Goal: Task Accomplishment & Management: Manage account settings

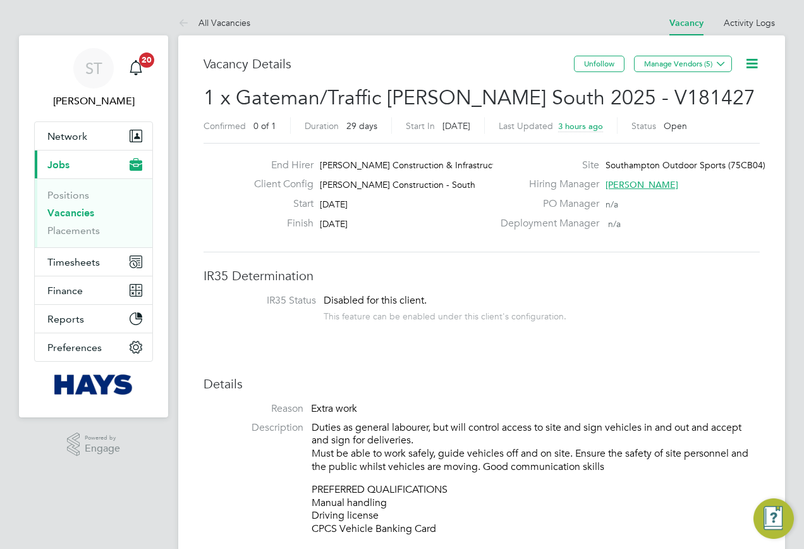
click at [274, 498] on li "Description Duties as general labourer, but will control access to site and sig…" at bounding box center [482, 484] width 556 height 127
click at [85, 233] on link "Placements" at bounding box center [73, 230] width 52 height 12
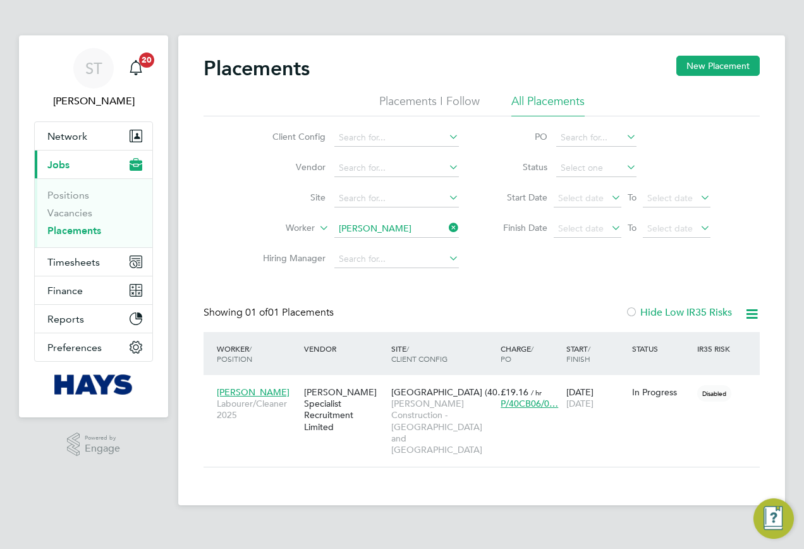
scroll to position [12, 59]
click at [446, 223] on icon at bounding box center [446, 228] width 0 height 18
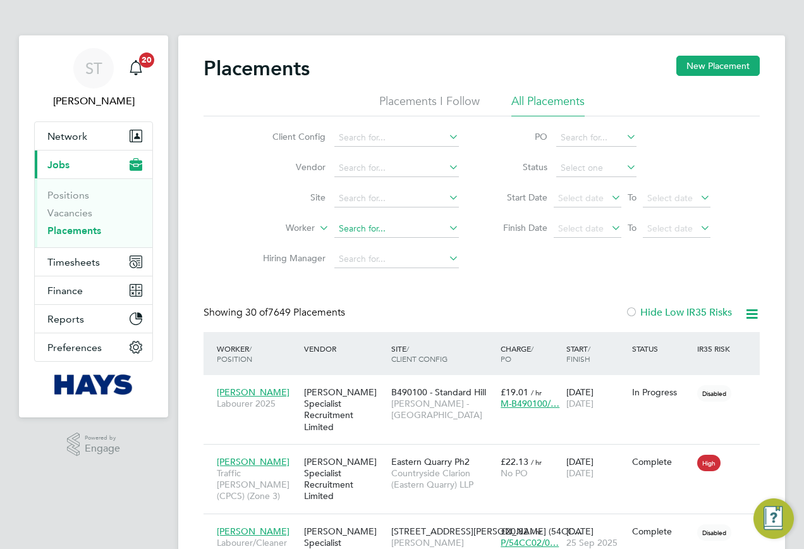
click at [376, 225] on input at bounding box center [396, 229] width 125 height 18
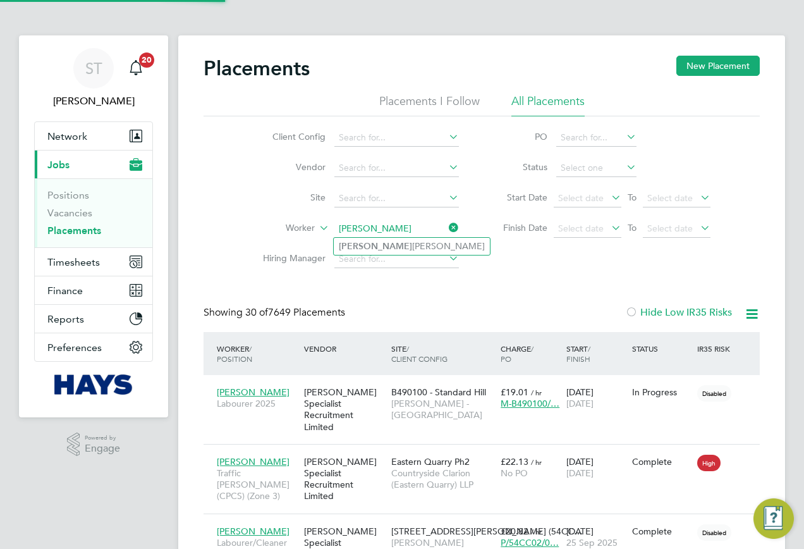
click at [370, 247] on li "Eldon Jeandron" at bounding box center [412, 246] width 156 height 17
type input "Eldon Jeandron"
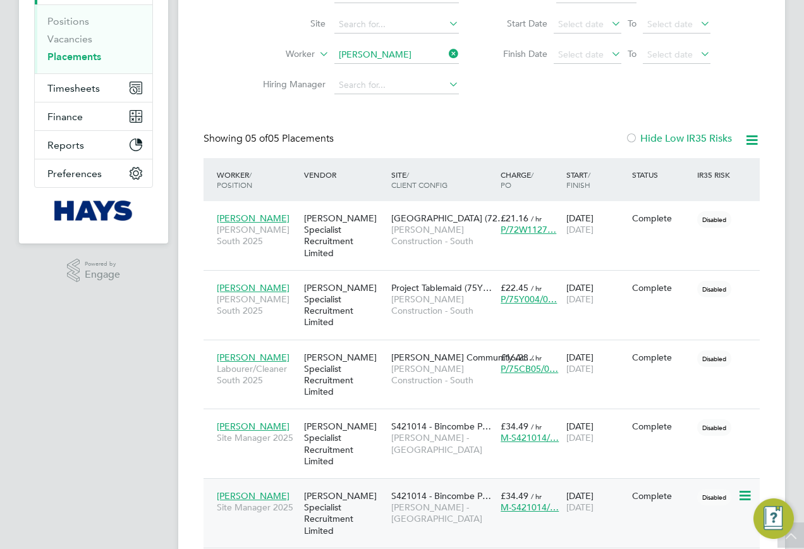
click at [389, 484] on div "S421014 - Bincombe P… Lovell - South West" at bounding box center [442, 507] width 109 height 47
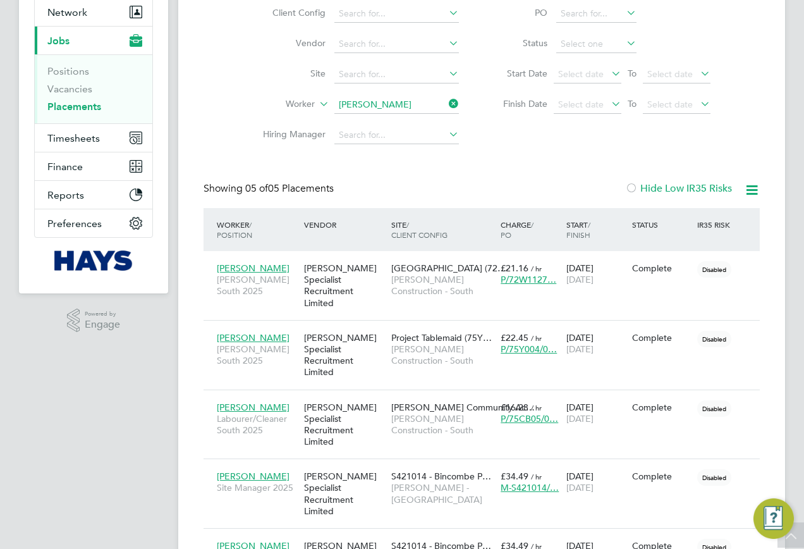
scroll to position [47, 0]
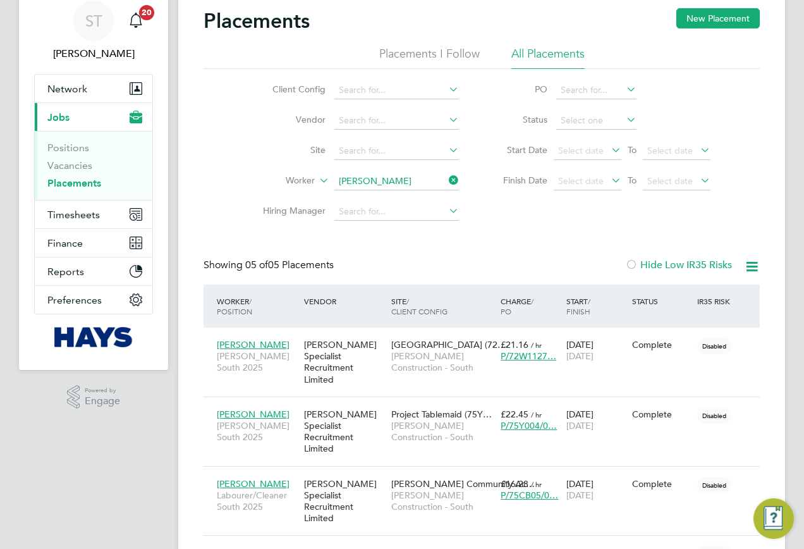
click at [443, 192] on li "Worker Eldon Jeandron" at bounding box center [356, 181] width 238 height 30
click at [420, 180] on ul "Client Config Vendor Site Worker Hiring Manager" at bounding box center [356, 151] width 238 height 152
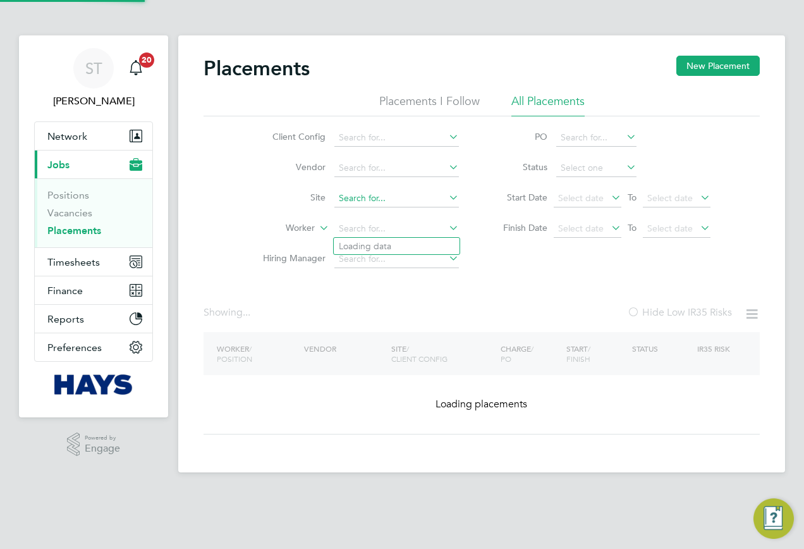
click at [378, 189] on li "Site" at bounding box center [356, 198] width 238 height 30
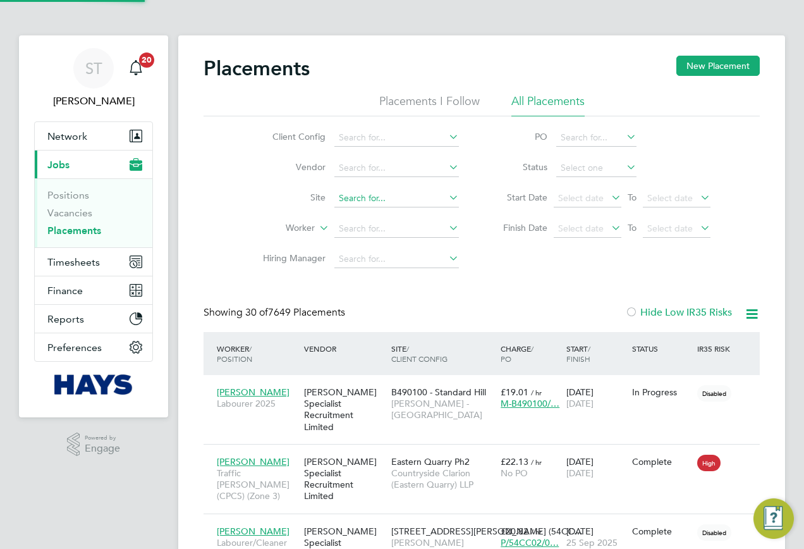
click at [365, 200] on input at bounding box center [396, 199] width 125 height 18
click at [357, 214] on li "E500120 - Louth" at bounding box center [397, 215] width 126 height 17
type input "E500120 - Louth"
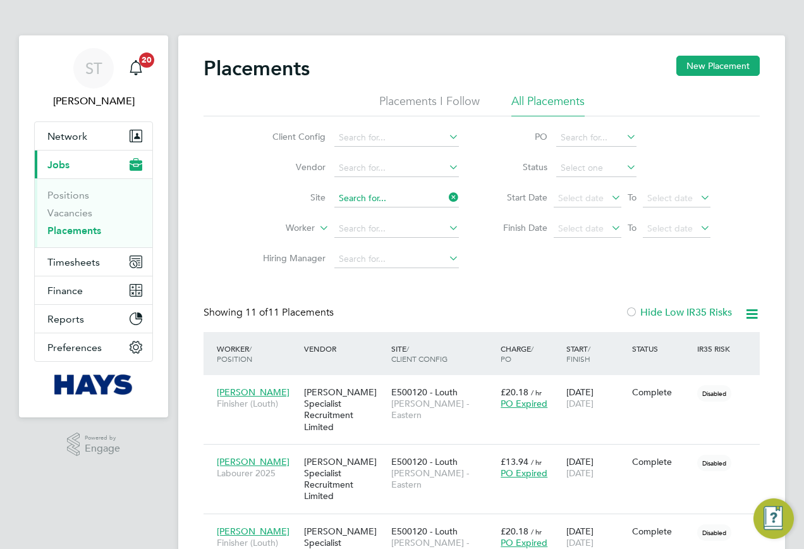
click at [422, 205] on input at bounding box center [396, 199] width 125 height 18
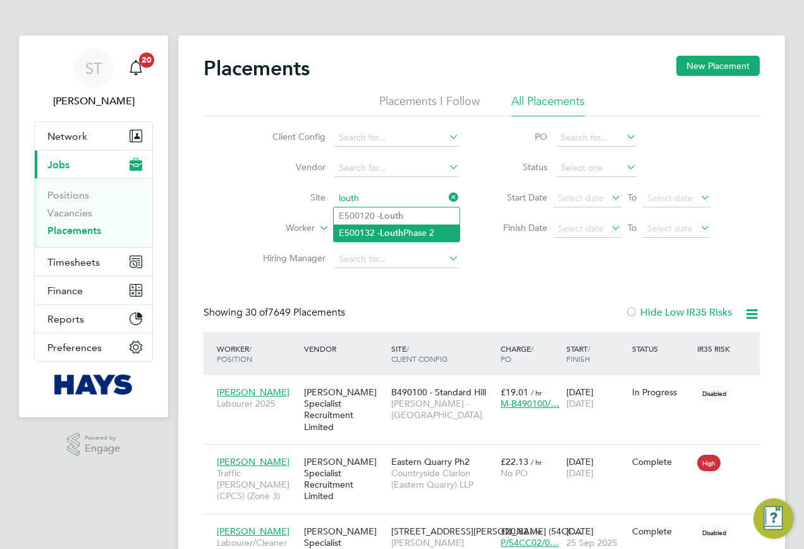
click at [405, 230] on li "E500132 - Louth Phase 2" at bounding box center [397, 232] width 126 height 17
type input "E500132 - Louth Phase 2"
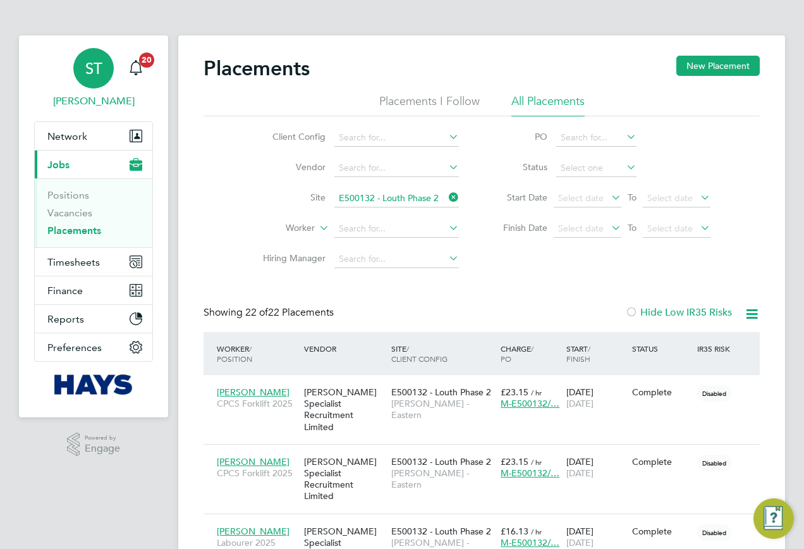
click at [90, 61] on span "ST" at bounding box center [93, 68] width 17 height 16
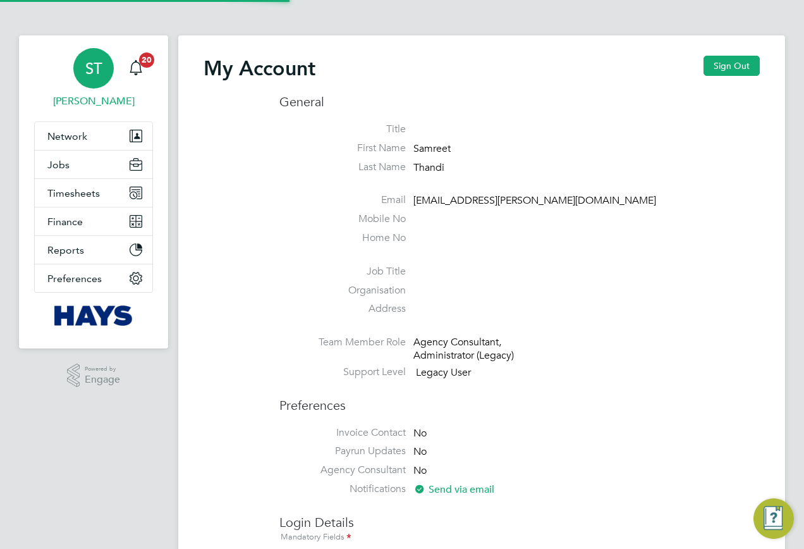
click at [703, 68] on div "My Account Sign Out" at bounding box center [482, 75] width 556 height 38
click at [711, 68] on button "Sign Out" at bounding box center [732, 66] width 56 height 20
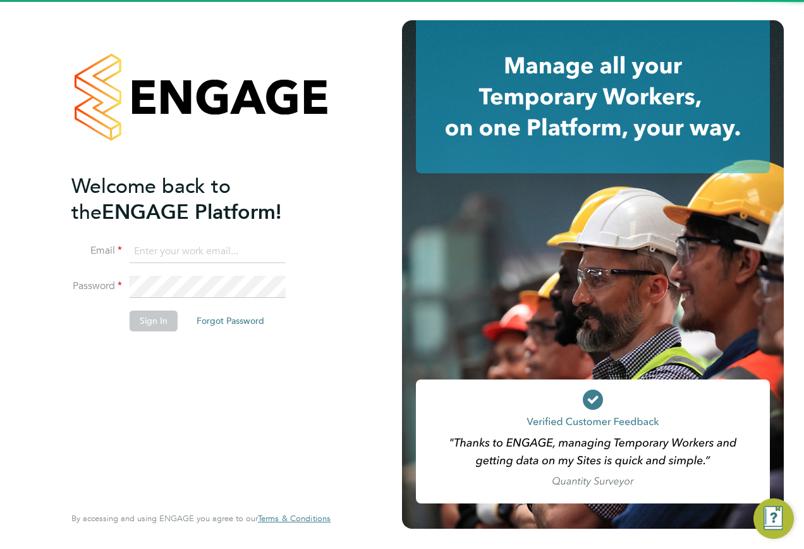
click at [198, 240] on input at bounding box center [208, 251] width 156 height 23
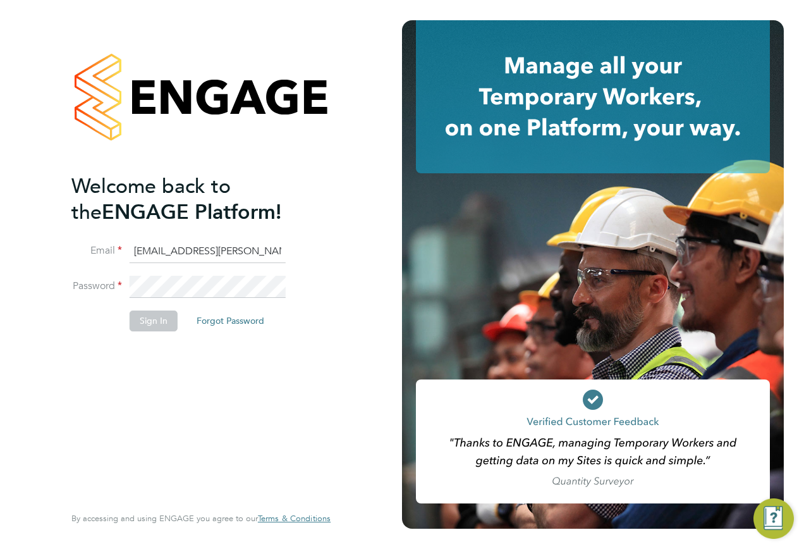
type input "Vendorkeyaccounts2@hays.com"
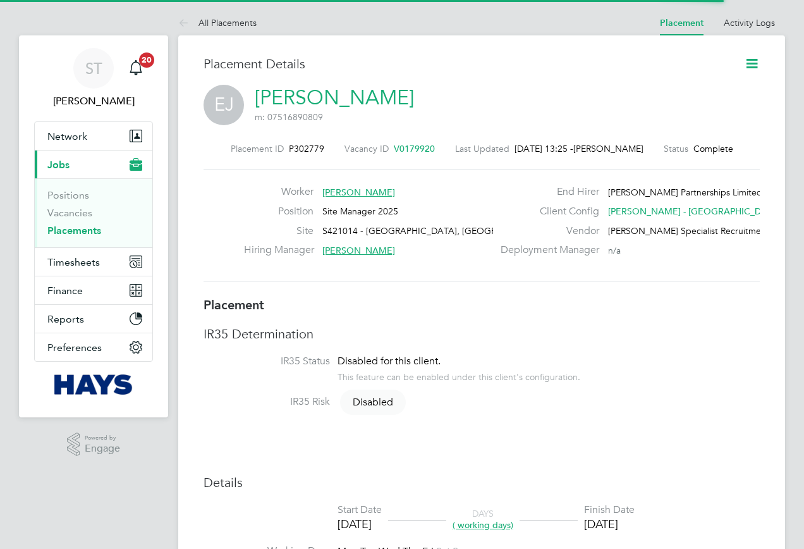
drag, startPoint x: 755, startPoint y: 59, endPoint x: 747, endPoint y: 63, distance: 8.5
click at [754, 59] on icon at bounding box center [752, 64] width 16 height 16
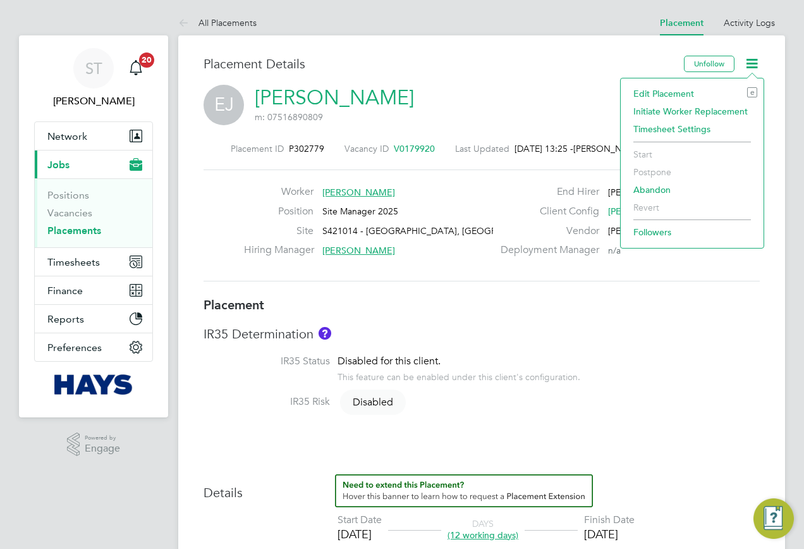
click at [670, 94] on li "Edit Placement e" at bounding box center [692, 94] width 130 height 18
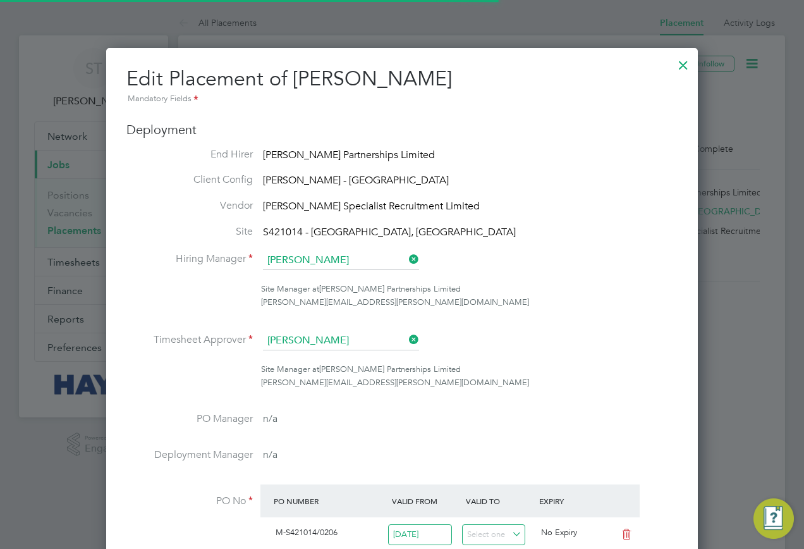
scroll to position [65, 6]
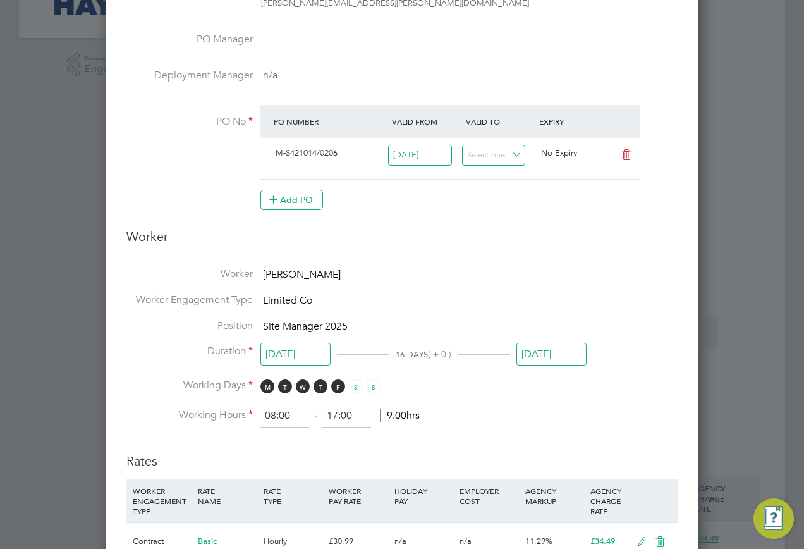
click at [539, 363] on input "[DATE]" at bounding box center [552, 354] width 70 height 23
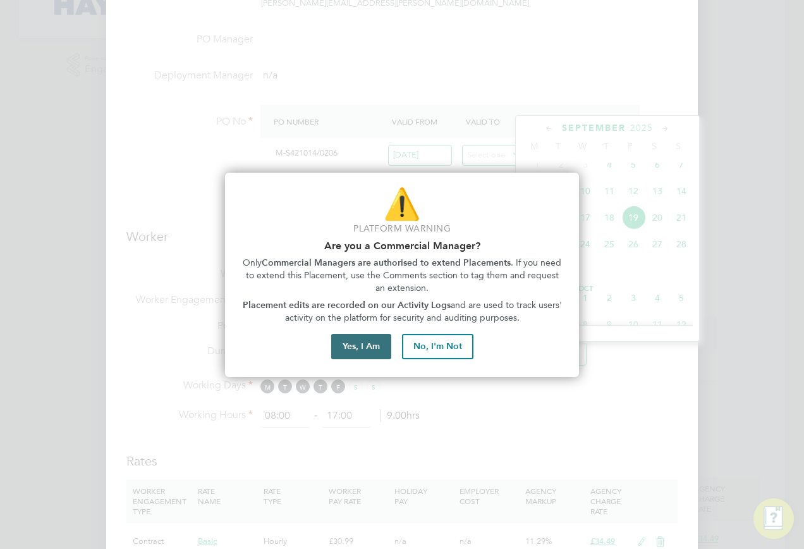
click at [352, 343] on button "Yes, I Am" at bounding box center [361, 346] width 60 height 25
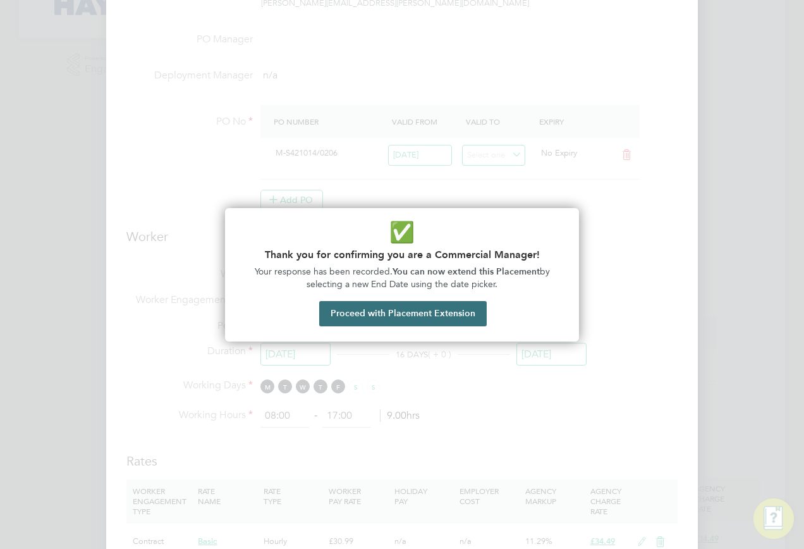
click at [416, 310] on button "Proceed with Placement Extension" at bounding box center [403, 313] width 168 height 25
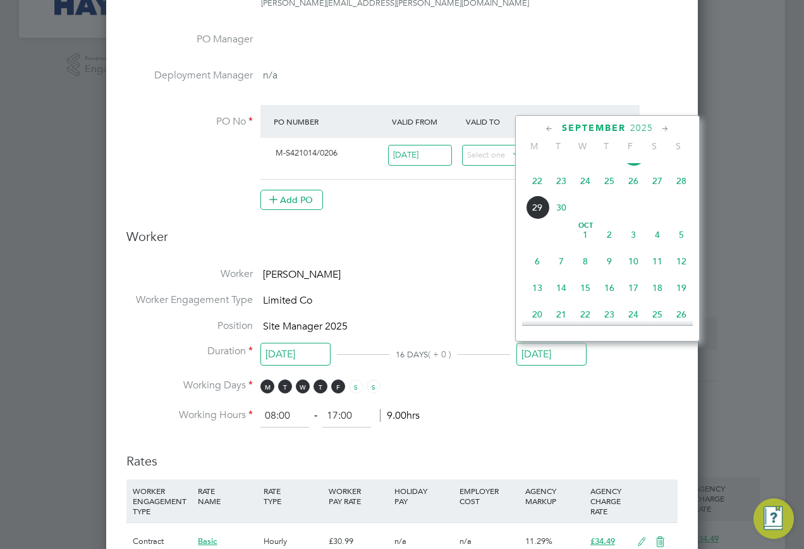
click at [631, 300] on span "17" at bounding box center [634, 288] width 24 height 24
type input "[DATE]"
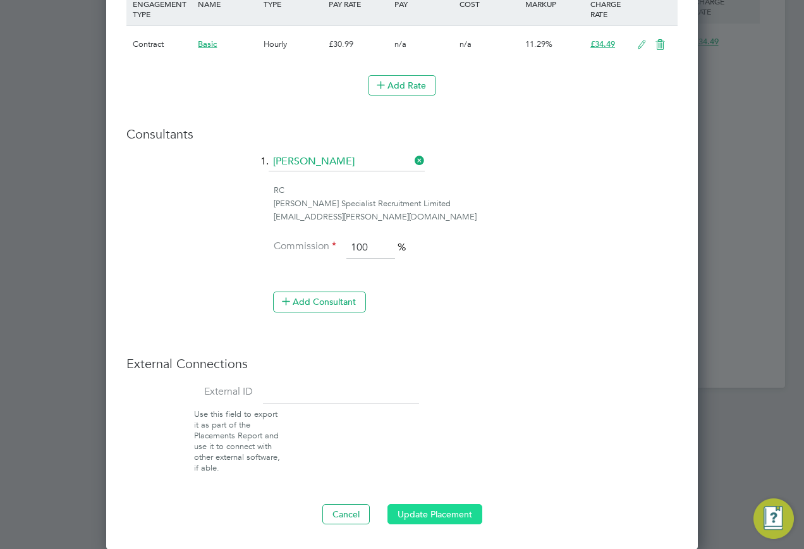
click at [429, 509] on button "Update Placement" at bounding box center [435, 514] width 95 height 20
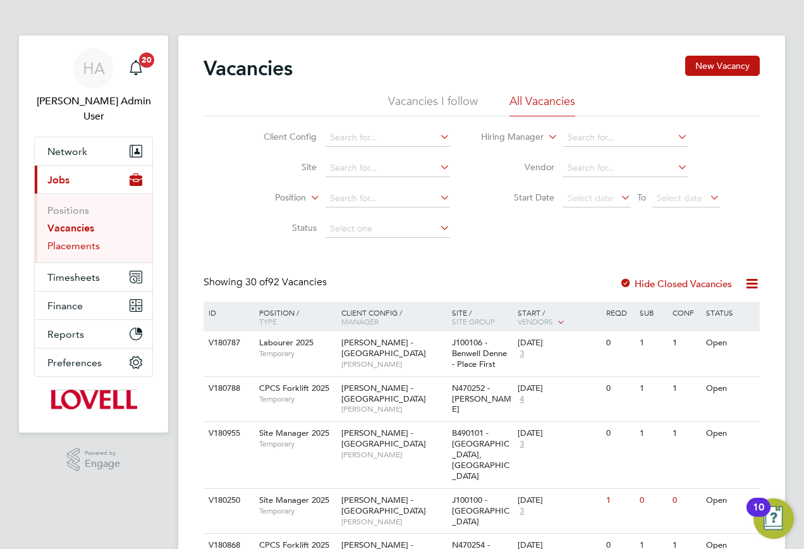
drag, startPoint x: 65, startPoint y: 227, endPoint x: 85, endPoint y: 227, distance: 20.2
click at [65, 240] on link "Placements" at bounding box center [73, 246] width 52 height 12
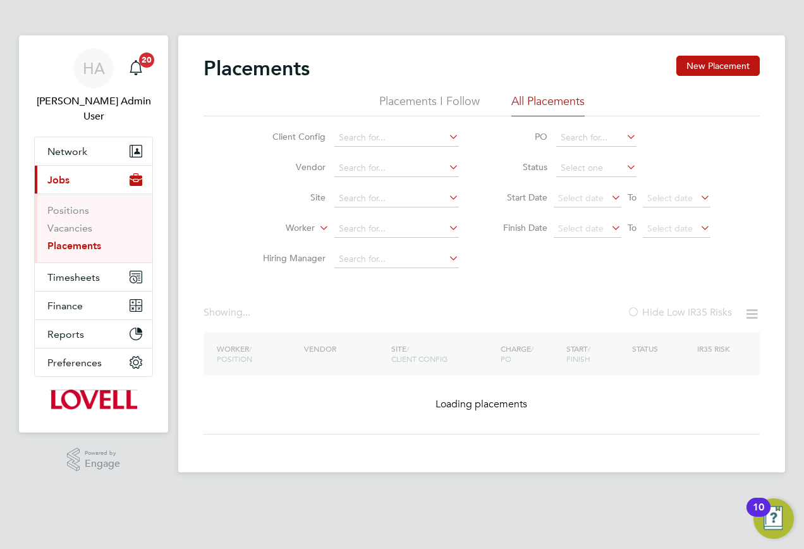
click at [349, 200] on input at bounding box center [396, 199] width 125 height 18
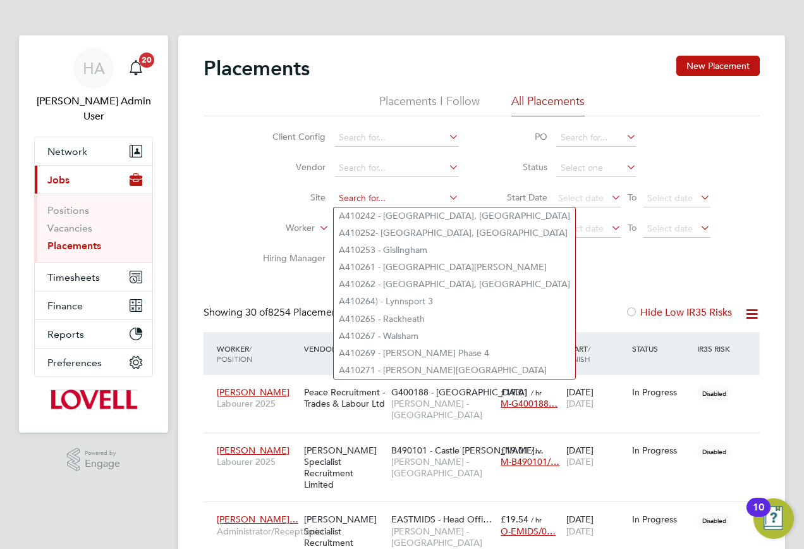
click at [366, 198] on input at bounding box center [396, 199] width 125 height 18
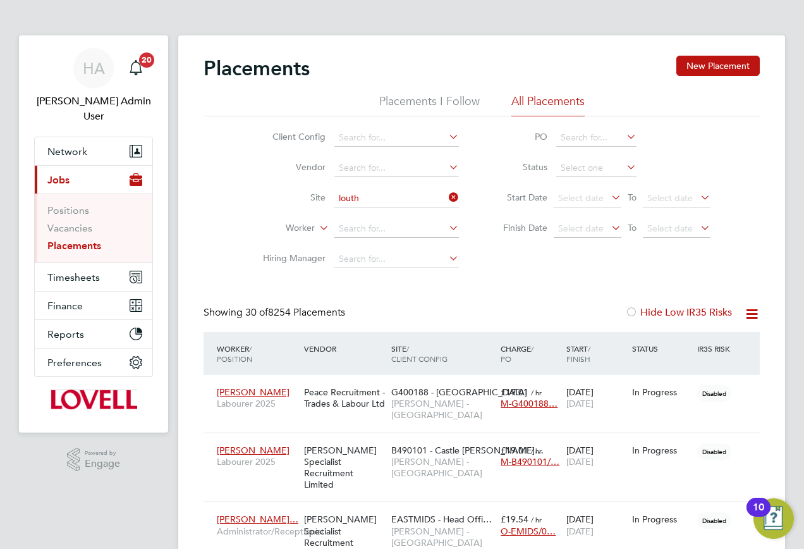
click at [371, 232] on li "E500132 - Louth Phase 2" at bounding box center [397, 232] width 126 height 17
type input "E500132 - Louth Phase 2"
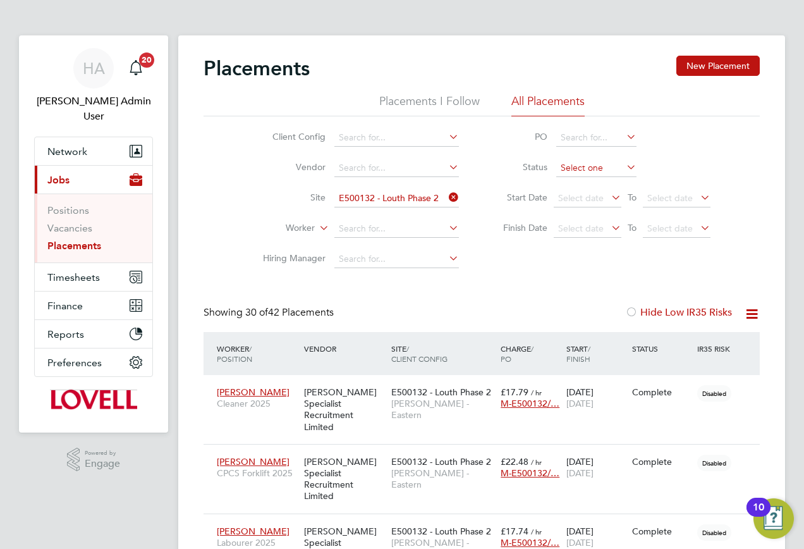
click at [603, 174] on input at bounding box center [596, 168] width 80 height 18
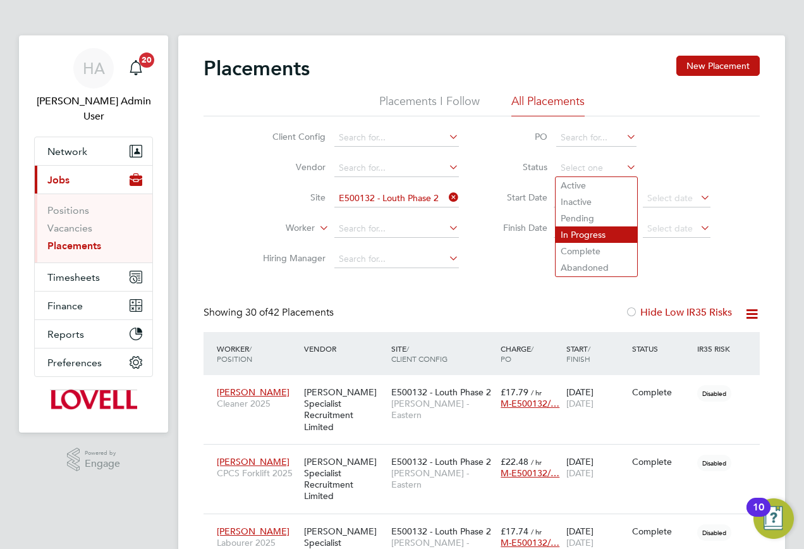
click at [584, 229] on li "In Progress" at bounding box center [597, 234] width 82 height 16
type input "In Progress"
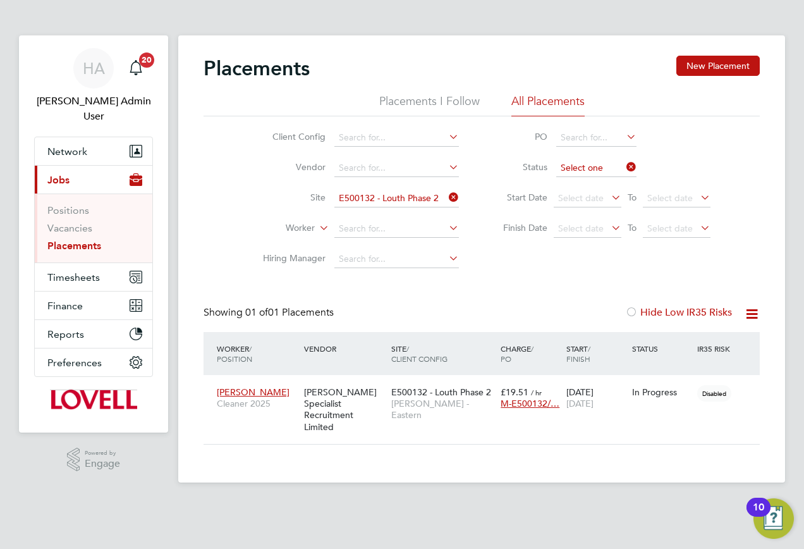
click at [617, 166] on input at bounding box center [596, 168] width 80 height 18
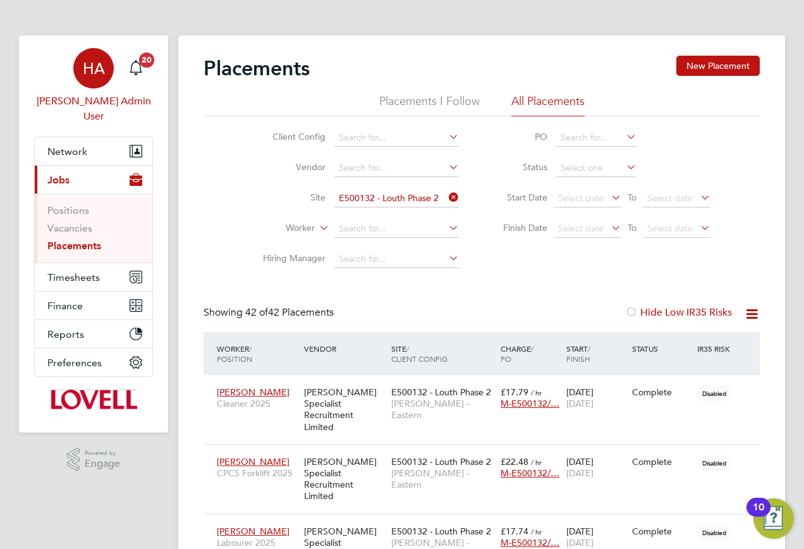
click at [101, 91] on link "HA Hays Admin User" at bounding box center [93, 86] width 119 height 76
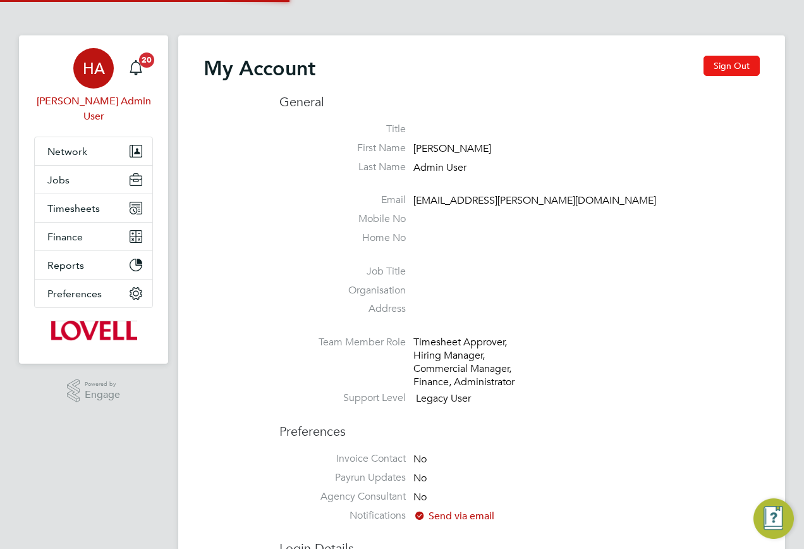
click at [715, 71] on button "Sign Out" at bounding box center [732, 66] width 56 height 20
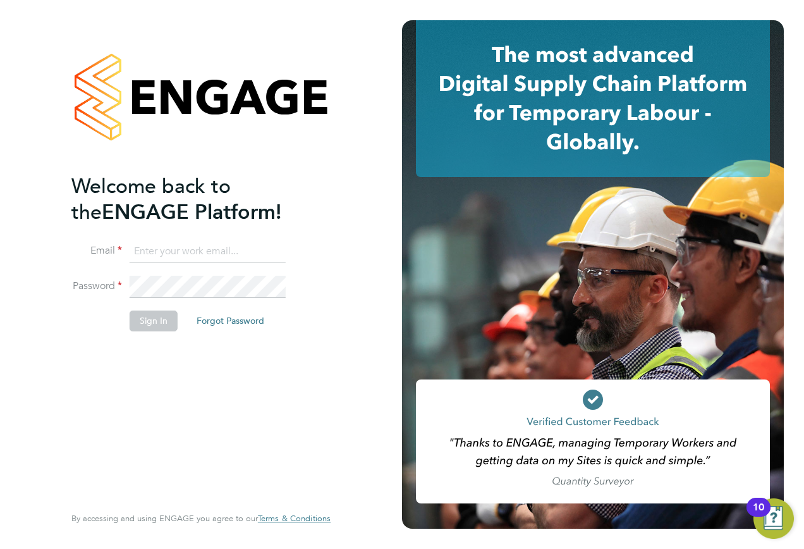
click at [207, 257] on input at bounding box center [208, 251] width 156 height 23
type input "samreet.thandi@hays.com"
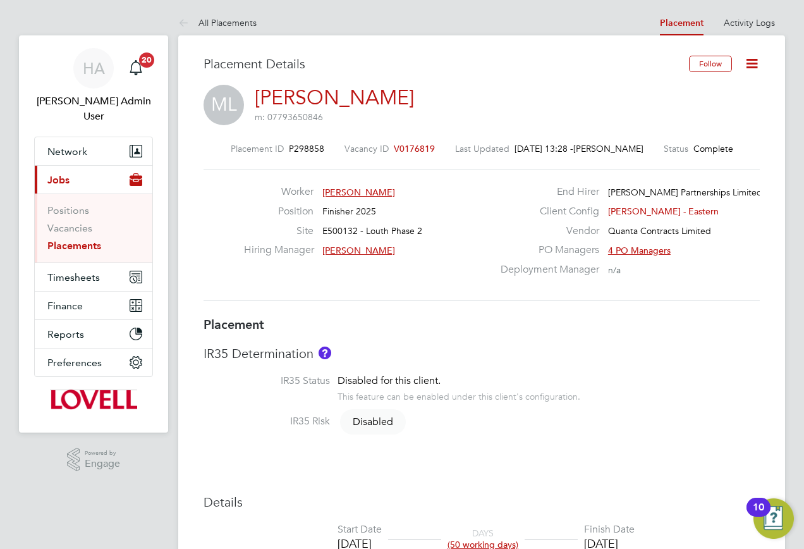
click at [760, 63] on icon at bounding box center [752, 64] width 16 height 16
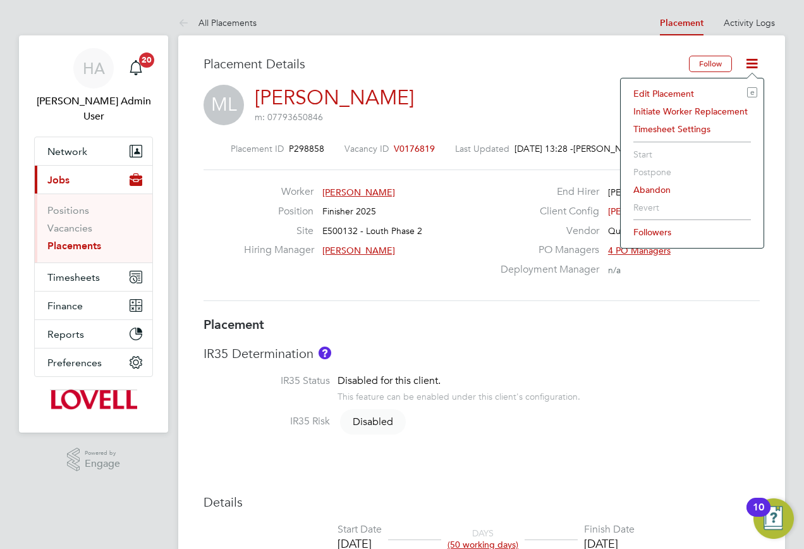
click at [668, 92] on li "Edit Placement e" at bounding box center [692, 94] width 130 height 18
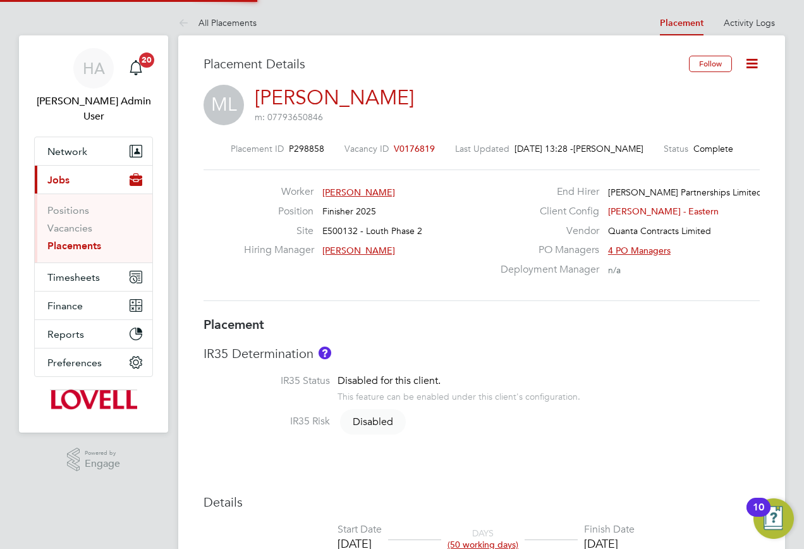
type input "[PERSON_NAME]"
type input "[DATE]"
type input "28 Sep 2025"
type input "08:00"
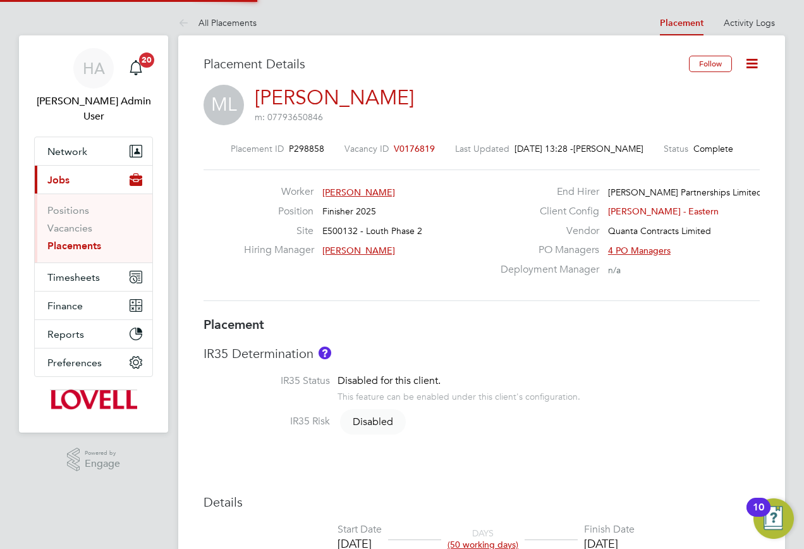
type input "16:00"
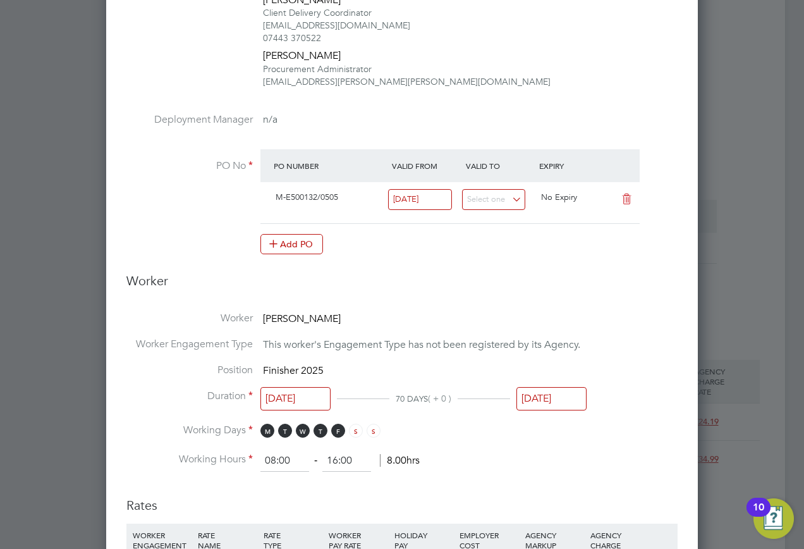
click at [534, 396] on input "28 Sep 2025" at bounding box center [552, 398] width 70 height 23
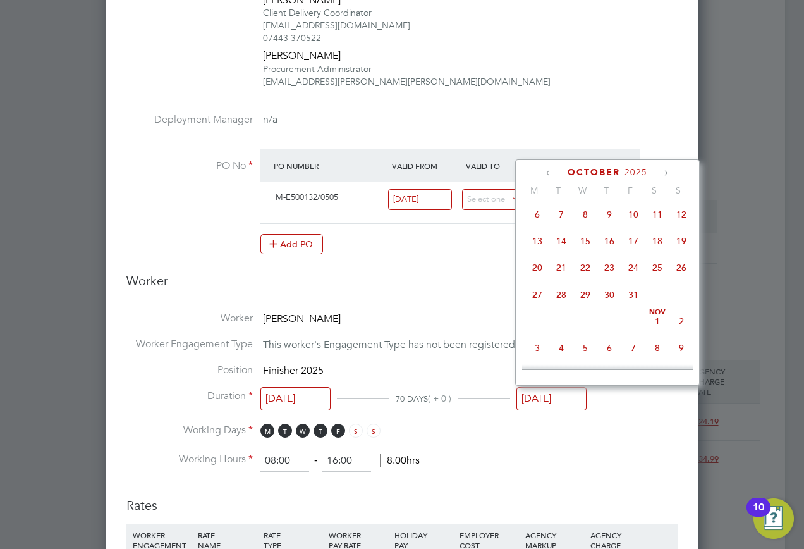
click at [579, 307] on span "29" at bounding box center [586, 295] width 24 height 24
type input "29 Oct 2025"
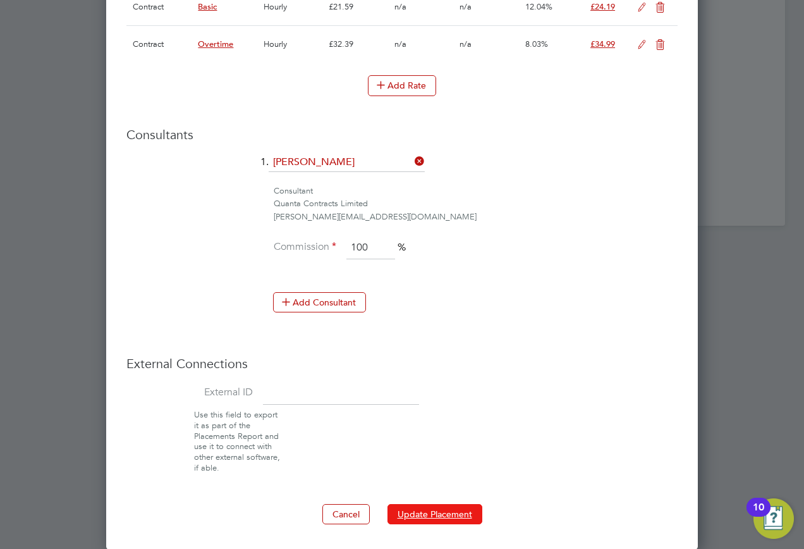
click at [432, 507] on button "Update Placement" at bounding box center [435, 514] width 95 height 20
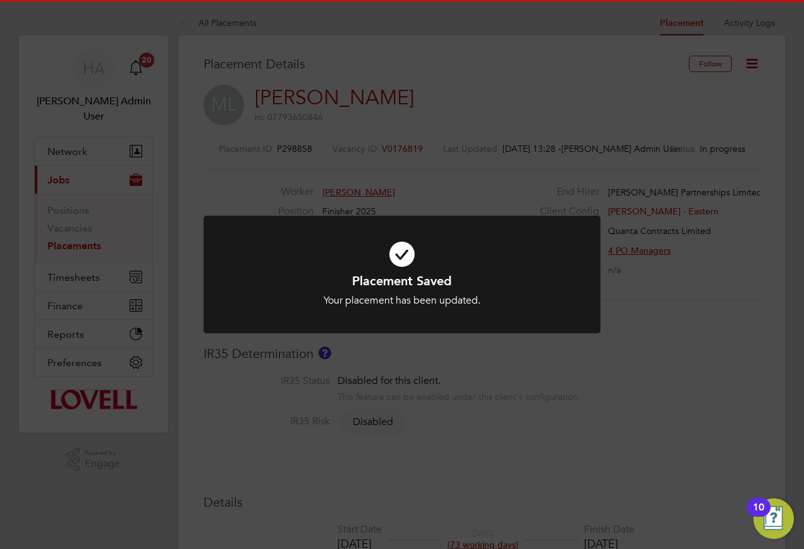
click at [546, 357] on div "Placement Saved Your placement has been updated. Cancel Okay" at bounding box center [402, 274] width 804 height 549
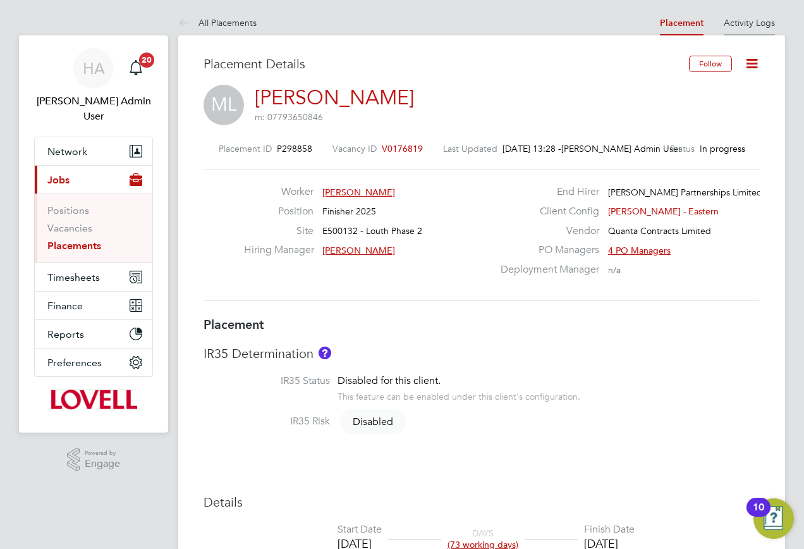
click at [734, 21] on link "Activity Logs" at bounding box center [749, 22] width 51 height 11
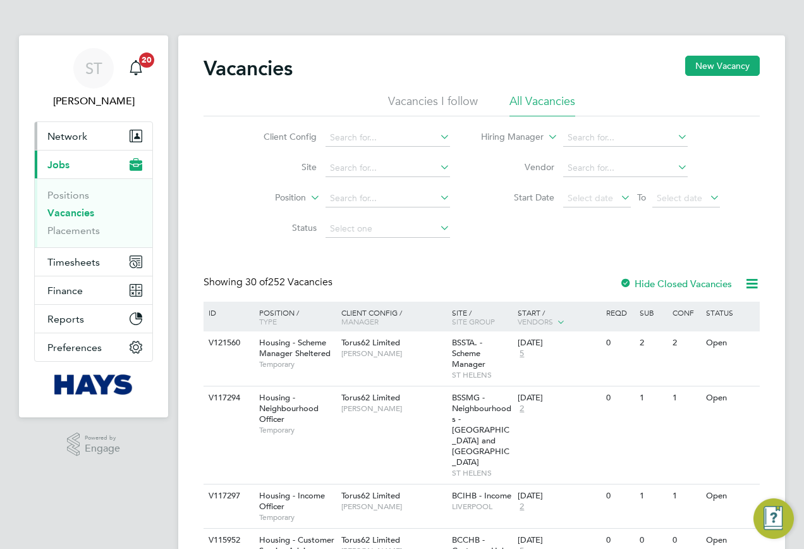
click at [78, 133] on span "Network" at bounding box center [67, 136] width 40 height 12
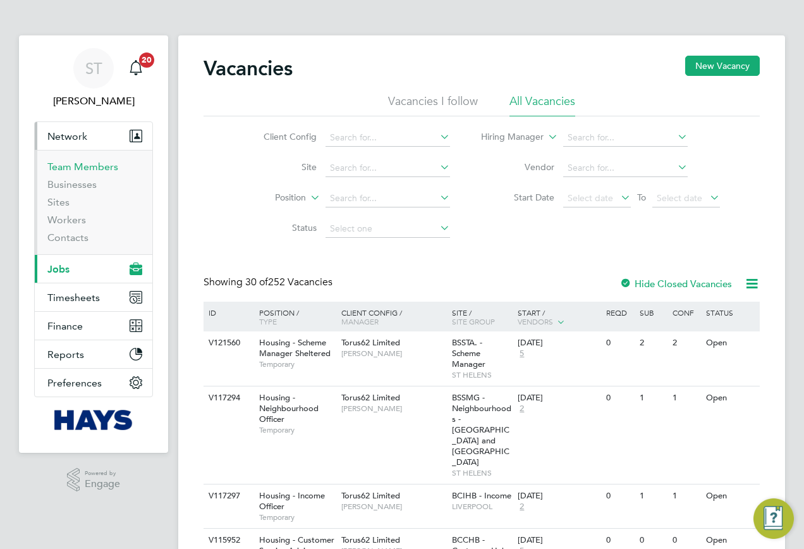
click at [65, 169] on link "Team Members" at bounding box center [82, 167] width 71 height 12
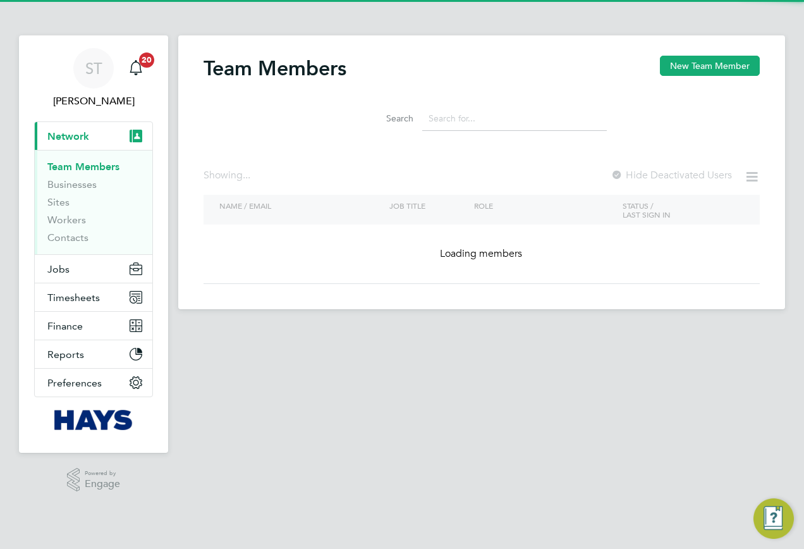
click at [451, 113] on input at bounding box center [514, 118] width 185 height 25
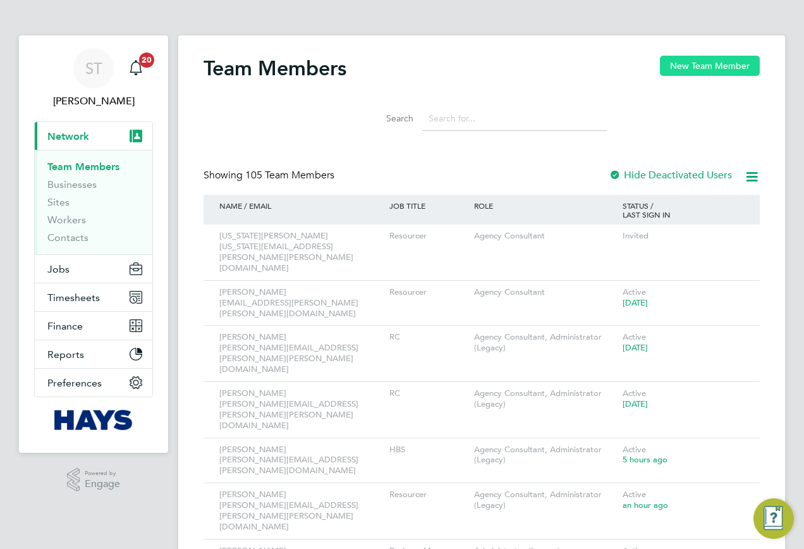
click at [696, 68] on button "New Team Member" at bounding box center [710, 66] width 100 height 20
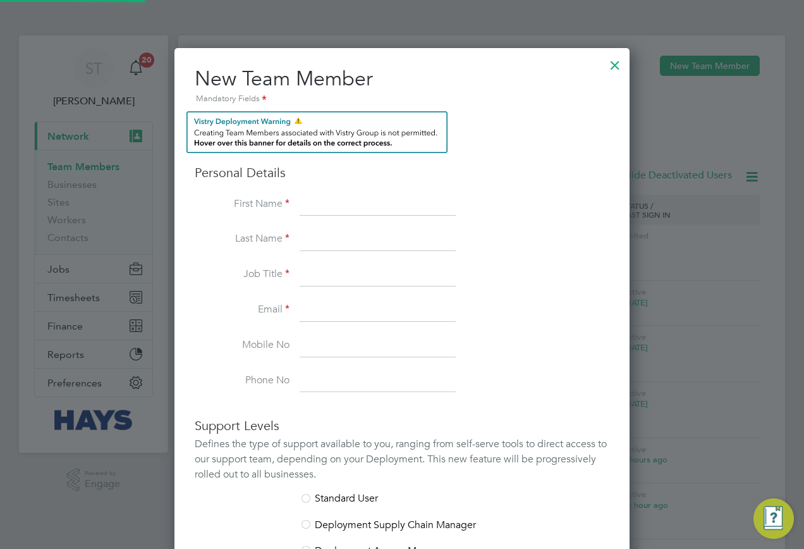
scroll to position [806, 456]
click at [307, 208] on input at bounding box center [378, 204] width 156 height 23
type input "Terri"
click at [333, 250] on input at bounding box center [378, 239] width 156 height 23
paste input "Baron-Bell"
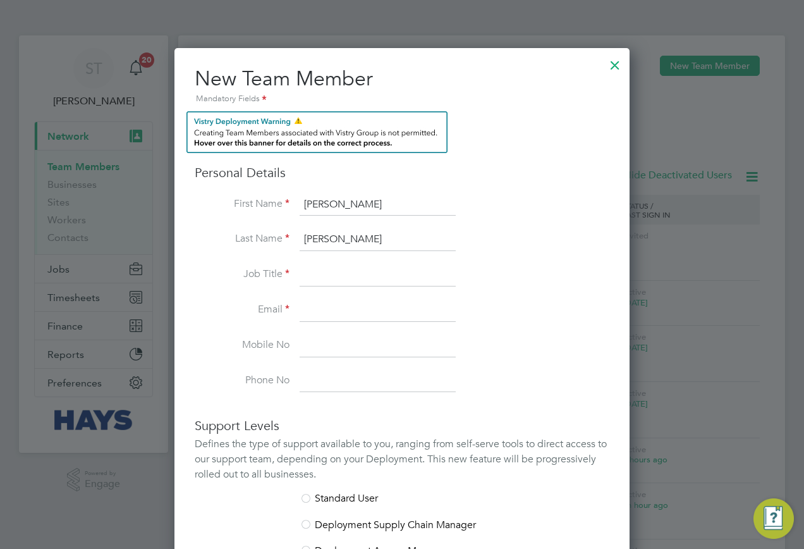
type input "Baron-Bell"
click at [318, 278] on input at bounding box center [378, 275] width 156 height 23
type input "Business Director"
click at [335, 320] on input at bounding box center [378, 310] width 156 height 23
paste input "terri.baron-bell@hays.com"
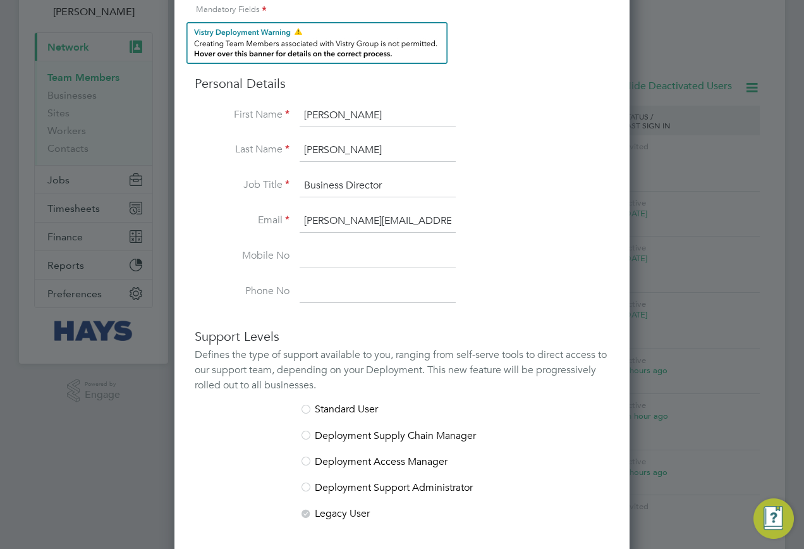
scroll to position [253, 0]
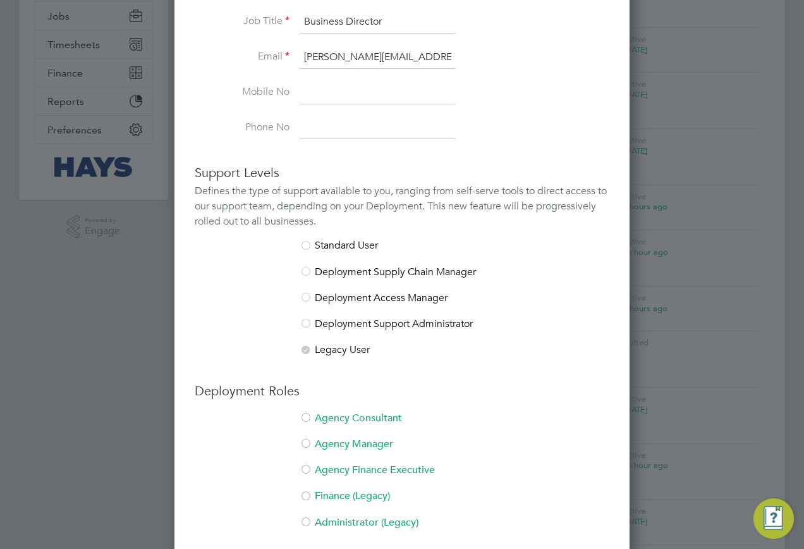
type input "terri.baron-bell@hays.com"
click at [365, 417] on li "Agency Consultant" at bounding box center [402, 425] width 415 height 26
click at [347, 446] on li "Agency Manager" at bounding box center [402, 451] width 415 height 26
click at [344, 443] on li "Agency Manager" at bounding box center [402, 451] width 415 height 26
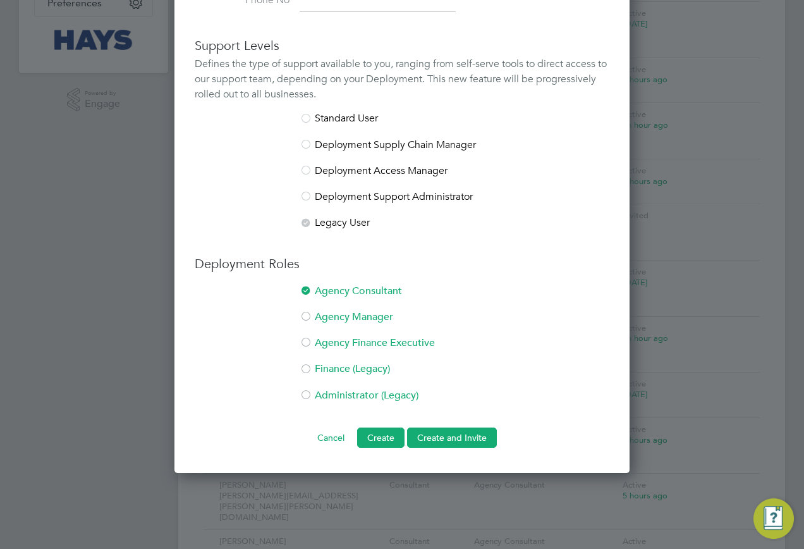
scroll to position [569, 0]
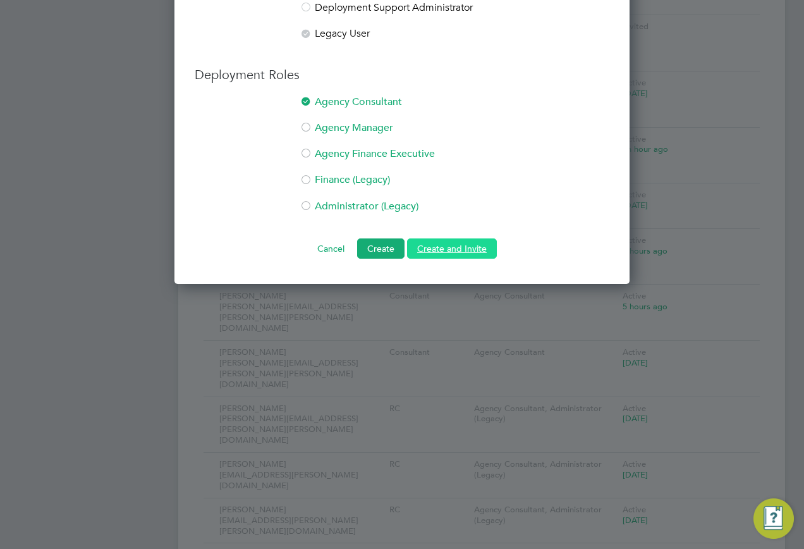
click at [452, 255] on button "Create and Invite" at bounding box center [452, 248] width 90 height 20
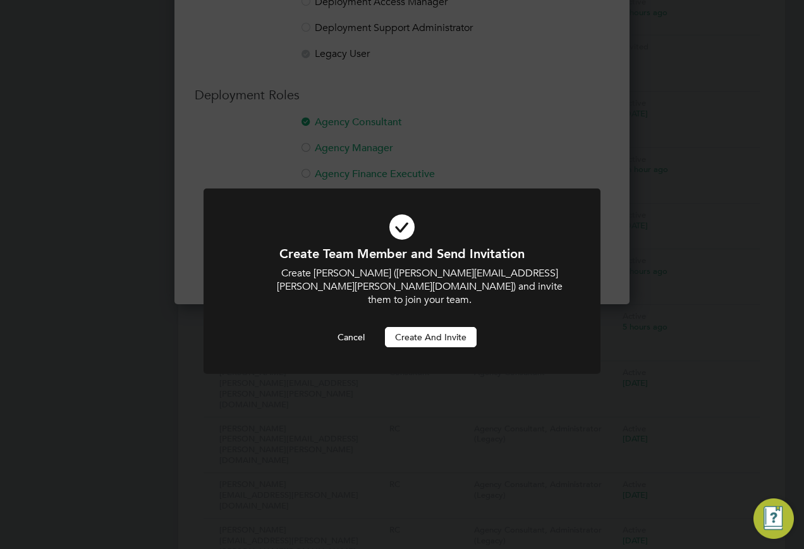
scroll to position [752, 456]
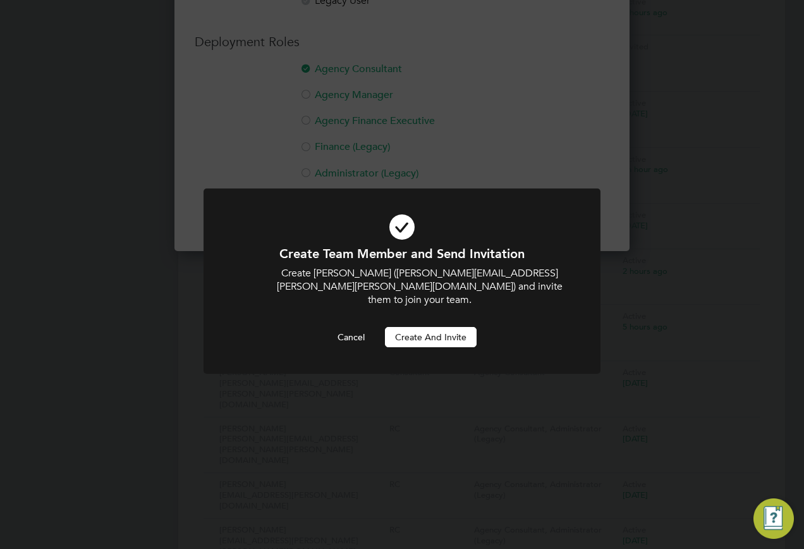
click at [450, 327] on button "Create and invite" at bounding box center [431, 337] width 92 height 20
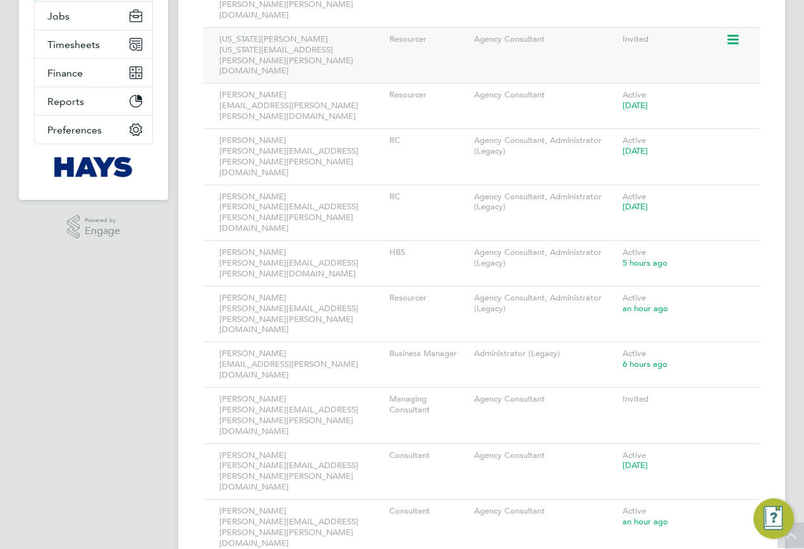
scroll to position [190, 0]
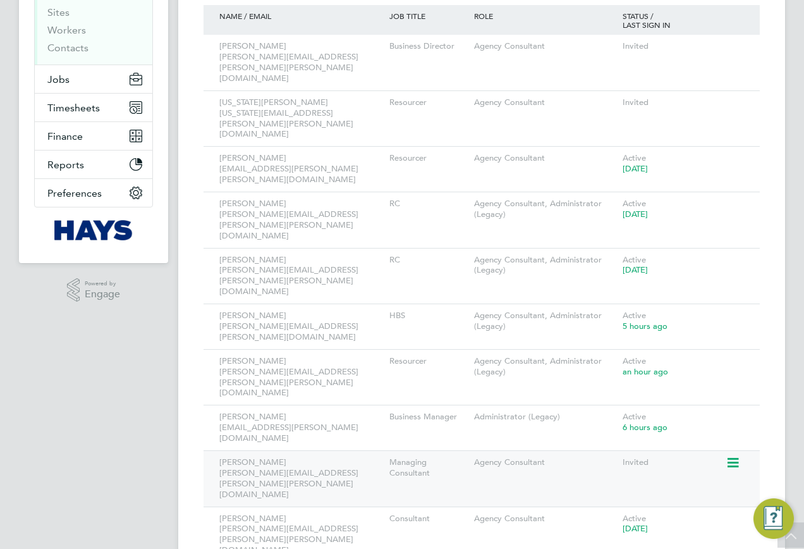
click at [736, 455] on icon at bounding box center [732, 462] width 13 height 15
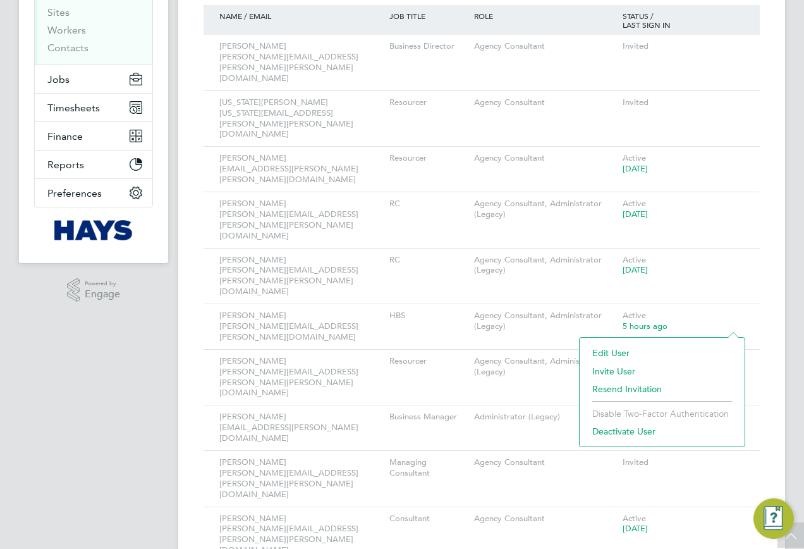
click at [620, 386] on li "Resend Invitation" at bounding box center [662, 389] width 152 height 18
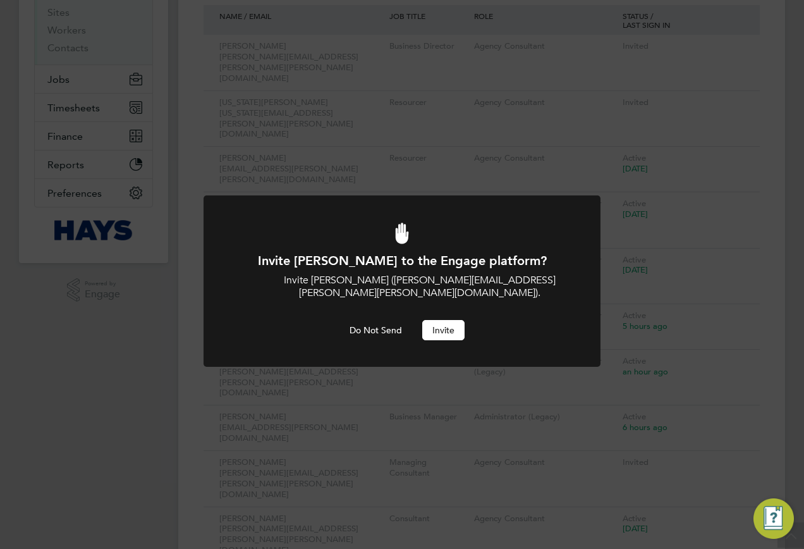
scroll to position [0, 0]
click at [436, 320] on button "Invite" at bounding box center [443, 330] width 42 height 20
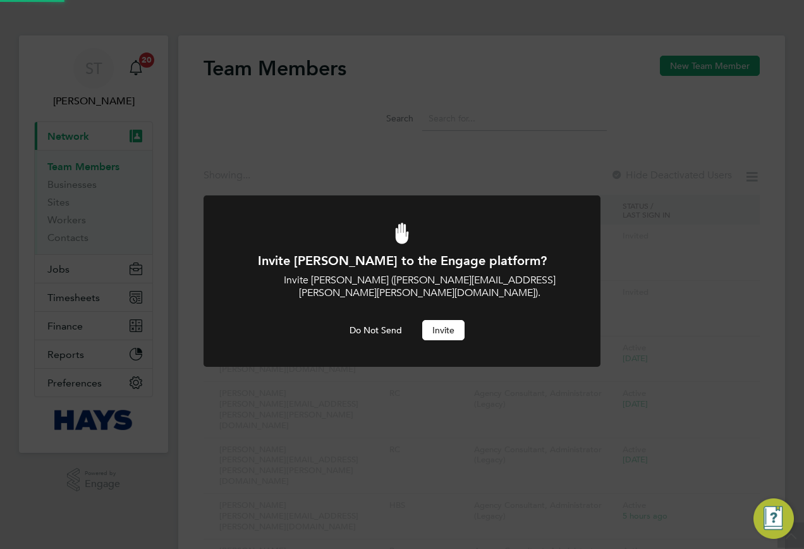
scroll to position [190, 0]
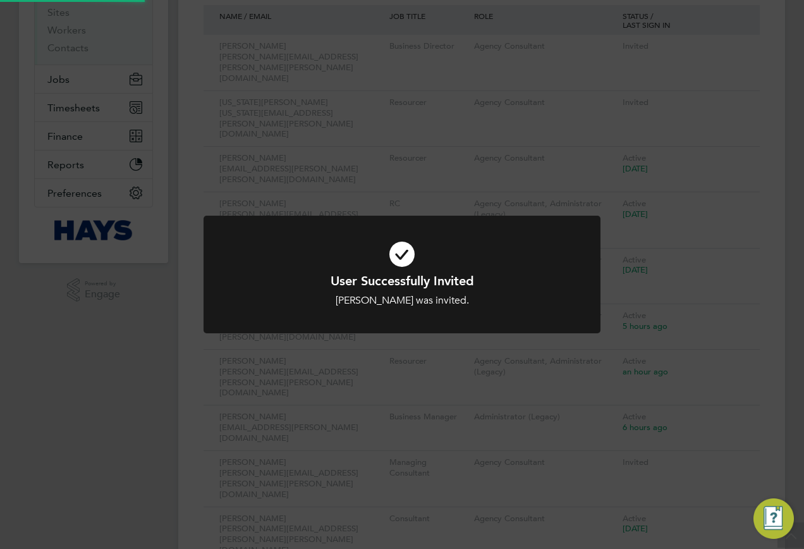
click at [532, 329] on div at bounding box center [402, 275] width 397 height 118
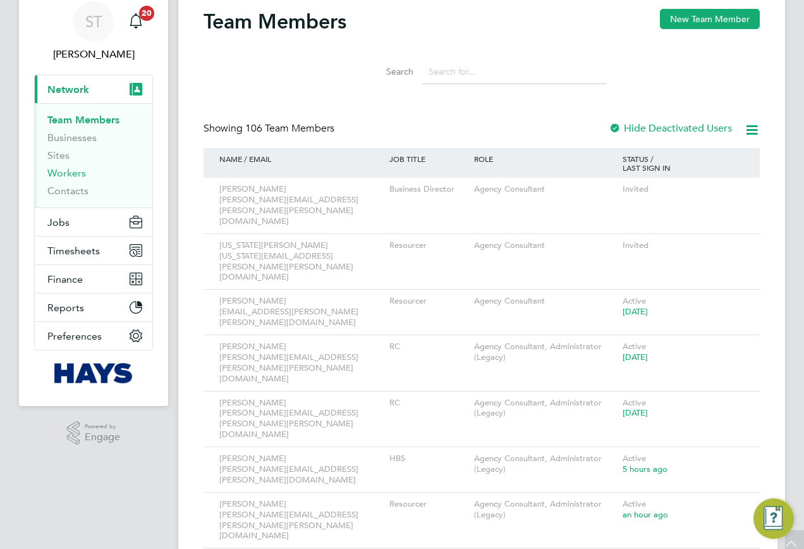
scroll to position [0, 0]
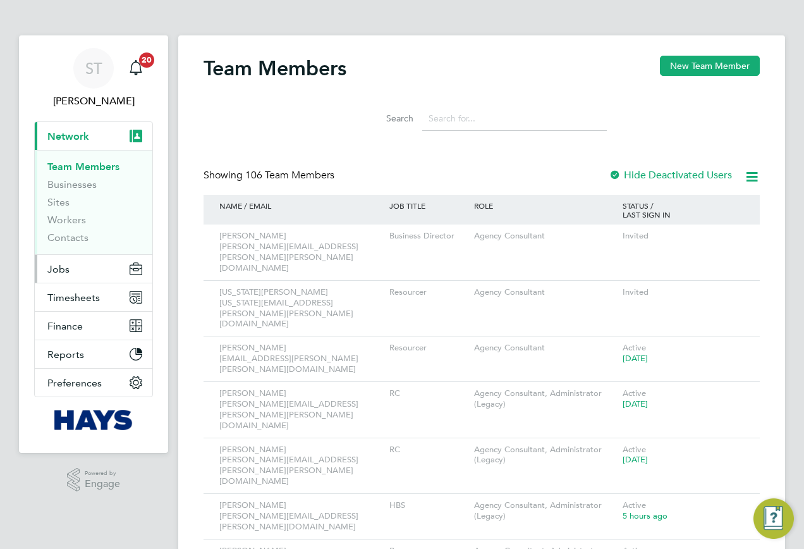
drag, startPoint x: 59, startPoint y: 270, endPoint x: 70, endPoint y: 269, distance: 10.1
click at [59, 270] on span "Jobs" at bounding box center [58, 269] width 22 height 12
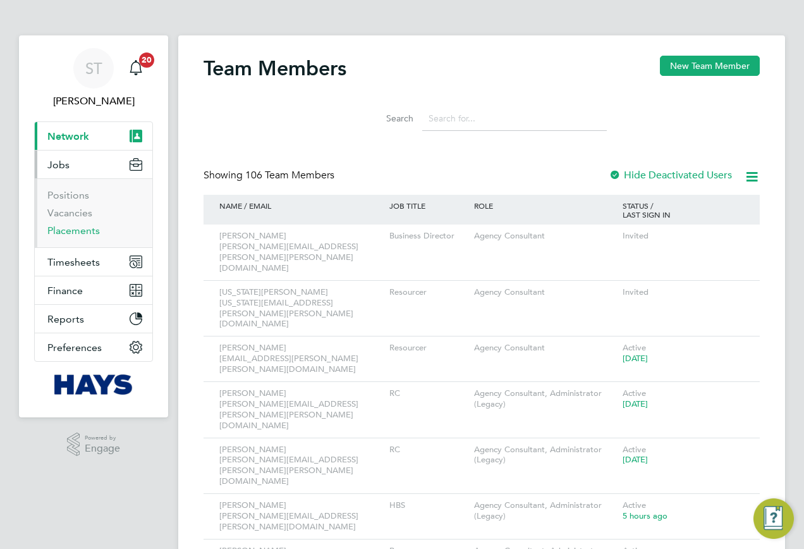
click at [73, 235] on link "Placements" at bounding box center [73, 230] width 52 height 12
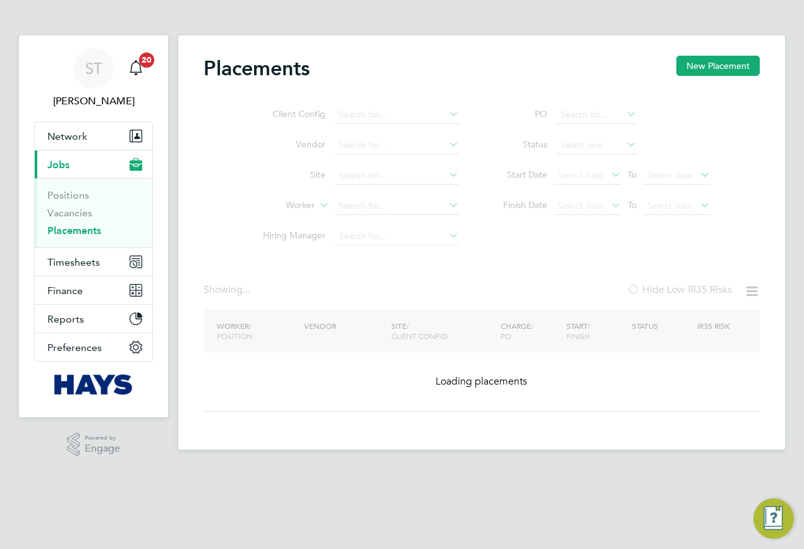
click at [351, 206] on ul "Client Config Vendor Site Worker Hiring Manager" at bounding box center [356, 176] width 238 height 152
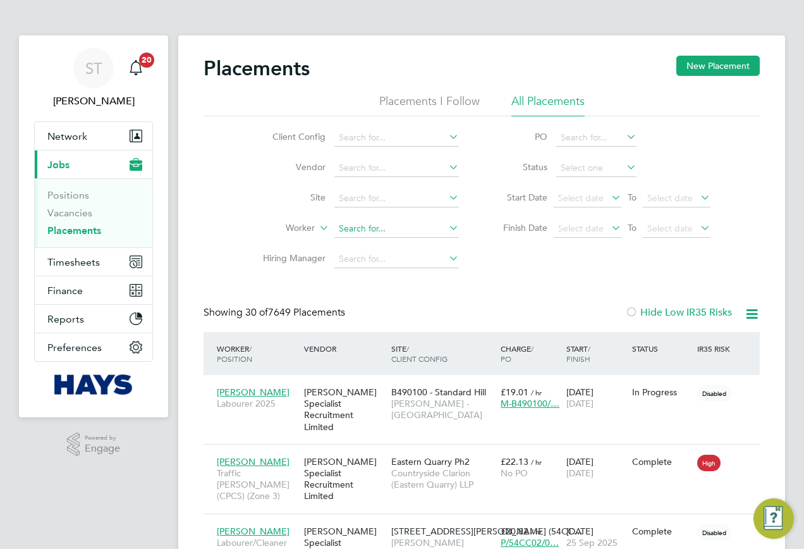
click at [378, 222] on input at bounding box center [396, 229] width 125 height 18
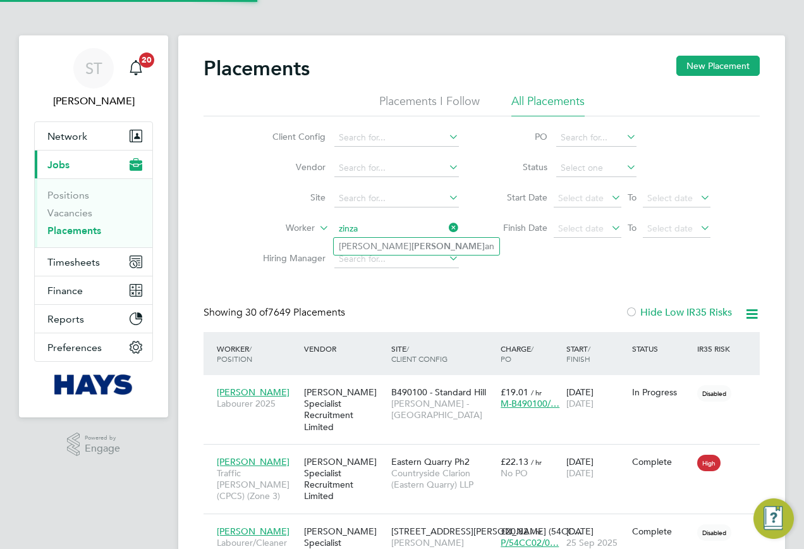
click at [412, 243] on b "Zinz" at bounding box center [448, 246] width 73 height 11
type input "[PERSON_NAME]"
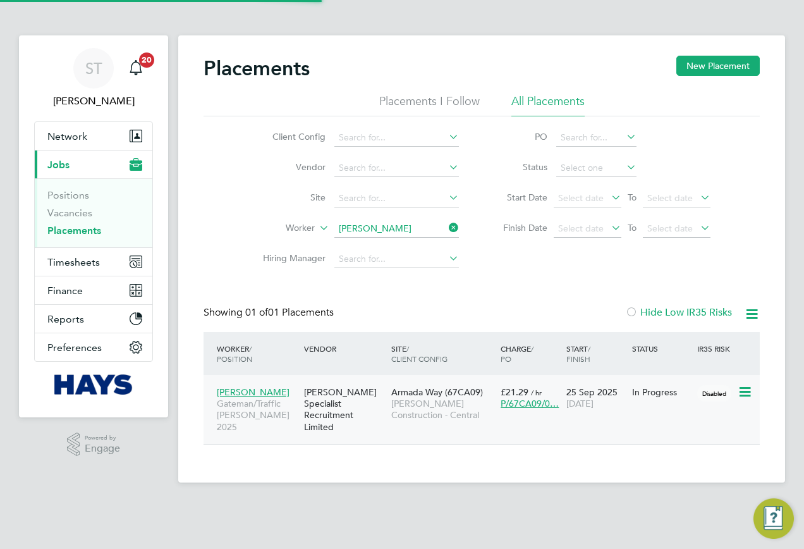
click at [462, 408] on span "[PERSON_NAME] Construction - Central" at bounding box center [442, 409] width 103 height 23
click at [419, 233] on input at bounding box center [396, 229] width 125 height 18
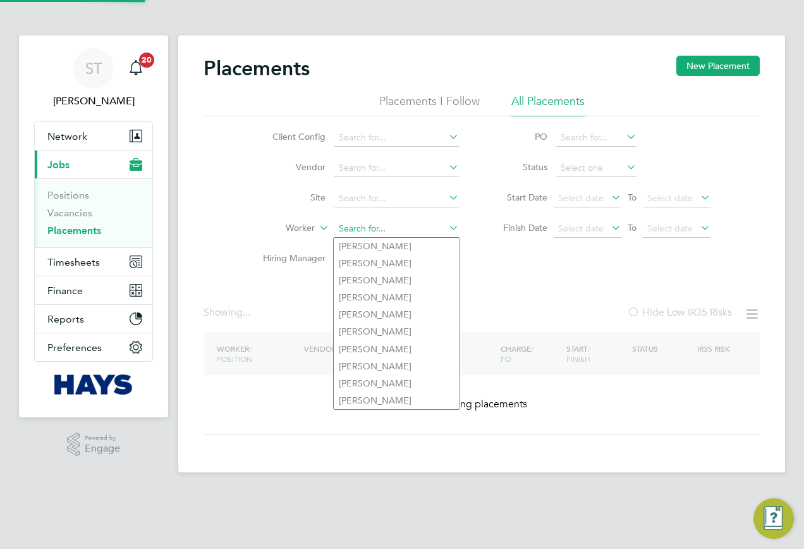
click at [395, 231] on input at bounding box center [396, 229] width 125 height 18
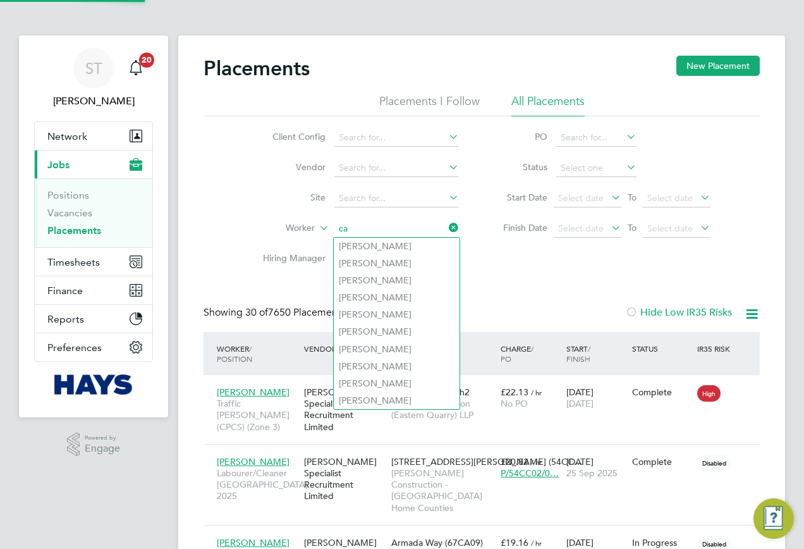
scroll to position [12, 59]
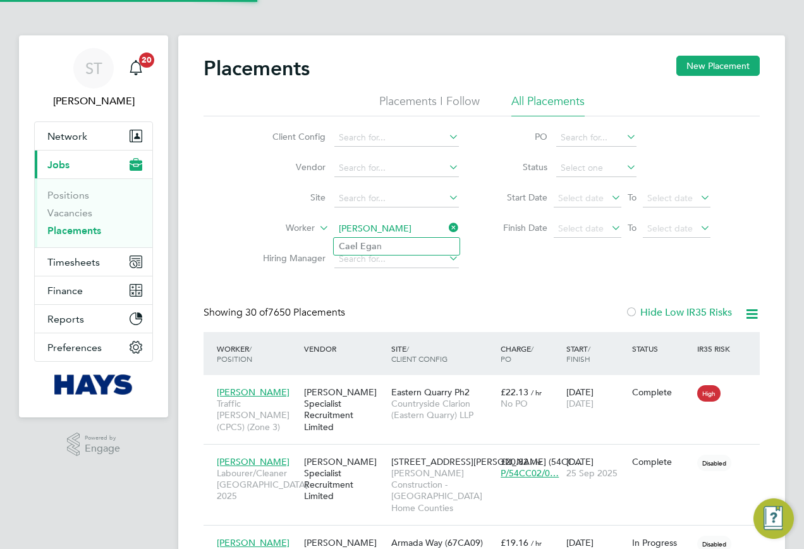
click at [401, 244] on li "Cael Ega n" at bounding box center [397, 246] width 126 height 17
type input "Cael Egan"
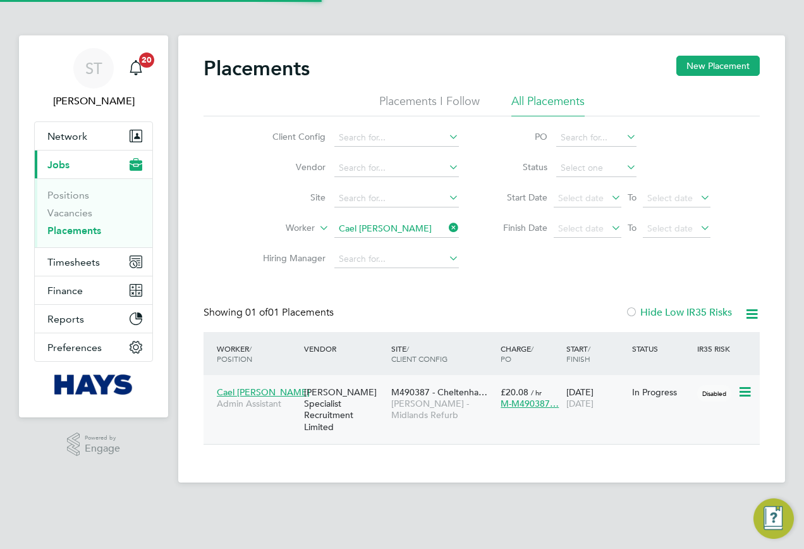
click at [364, 408] on div "[PERSON_NAME] Specialist Recruitment Limited" at bounding box center [344, 409] width 87 height 59
click at [392, 231] on input at bounding box center [396, 229] width 125 height 18
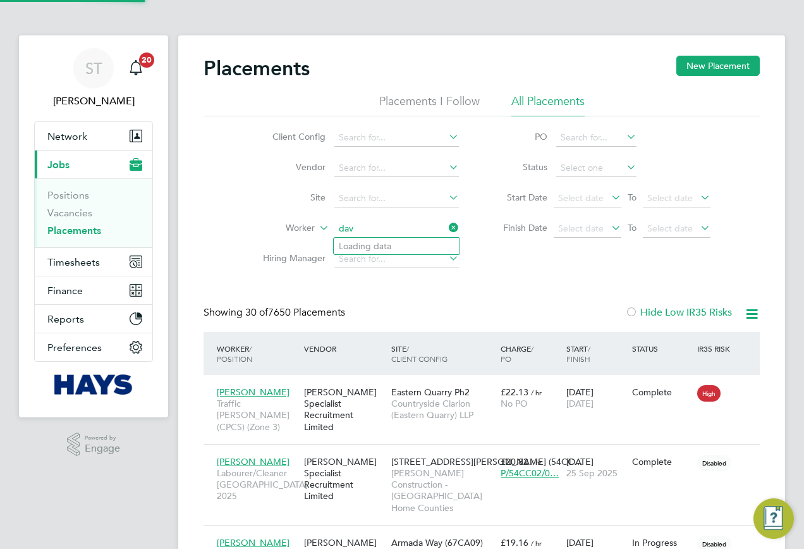
scroll to position [12, 59]
click at [395, 245] on li "David Madd ocks" at bounding box center [398, 246] width 128 height 17
type input "David Maddocks"
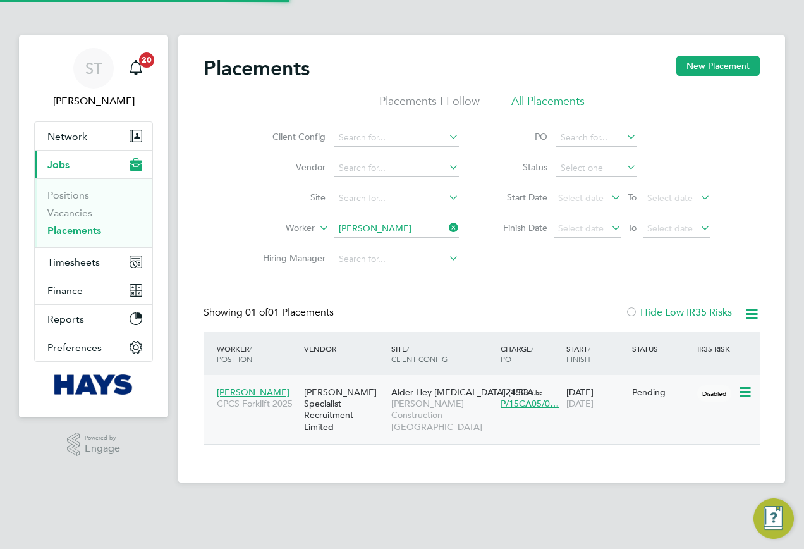
click at [346, 405] on div "[PERSON_NAME] Specialist Recruitment Limited" at bounding box center [344, 409] width 87 height 59
click at [407, 226] on input at bounding box center [396, 229] width 125 height 18
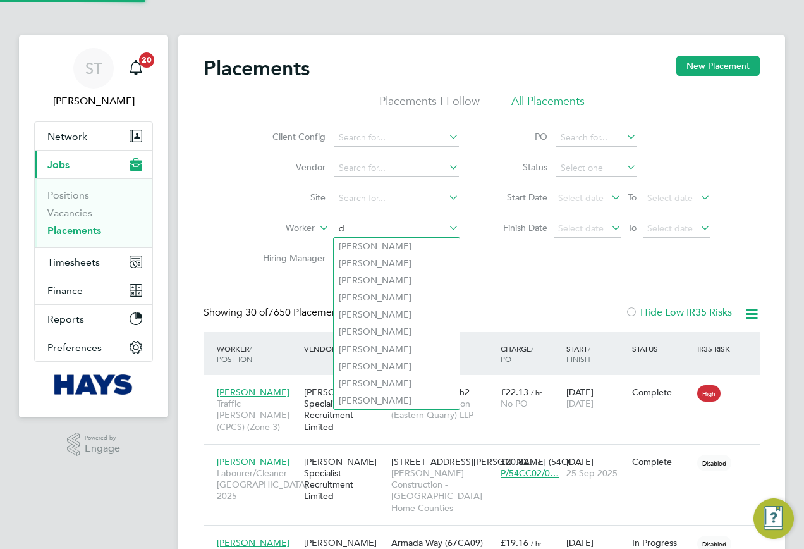
scroll to position [12, 59]
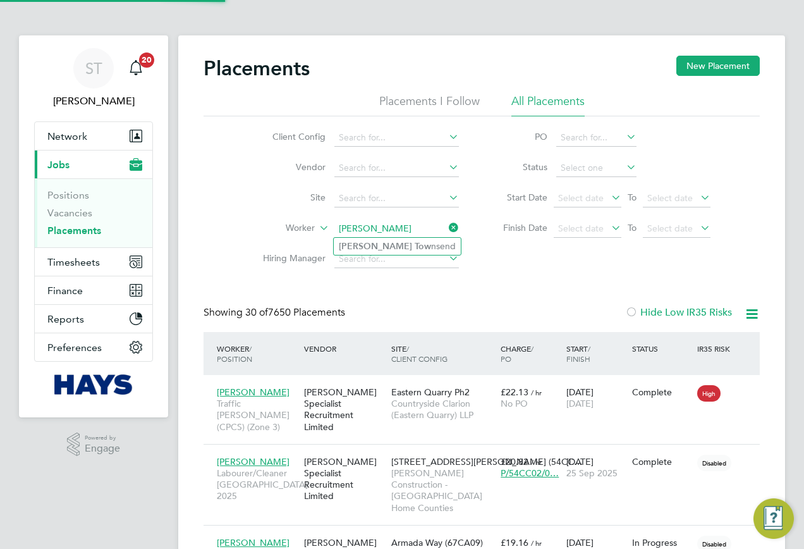
click at [415, 245] on b "Tow" at bounding box center [423, 246] width 16 height 11
type input "Daniel Townsend"
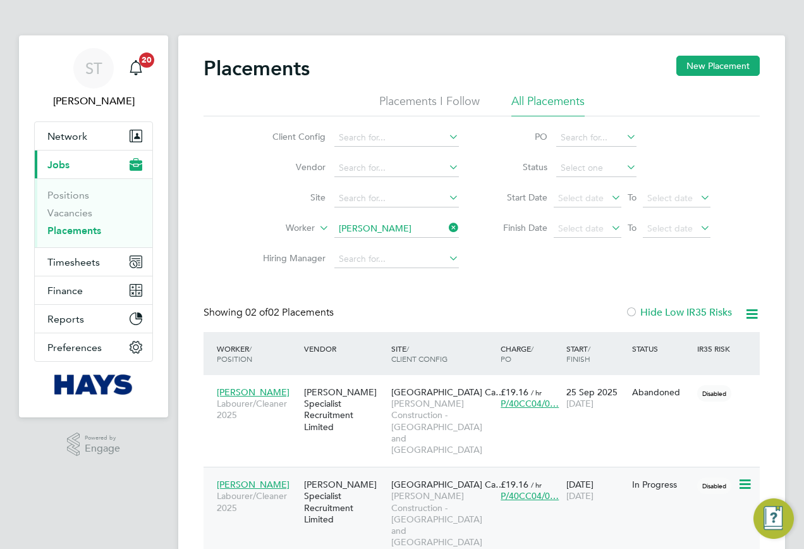
click at [360, 475] on div "[PERSON_NAME] Specialist Recruitment Limited" at bounding box center [344, 501] width 87 height 59
click at [423, 244] on li "Hiring Manager" at bounding box center [356, 259] width 238 height 30
click at [414, 226] on input at bounding box center [396, 229] width 125 height 18
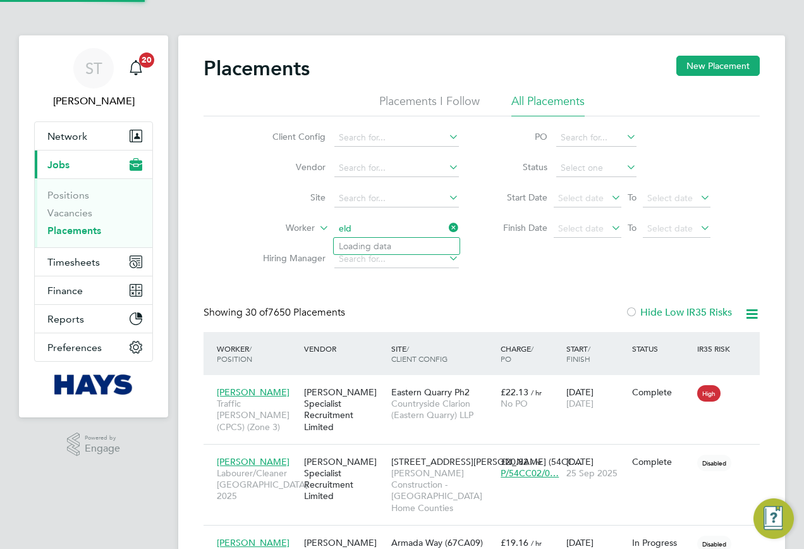
scroll to position [12, 59]
type input "eldron"
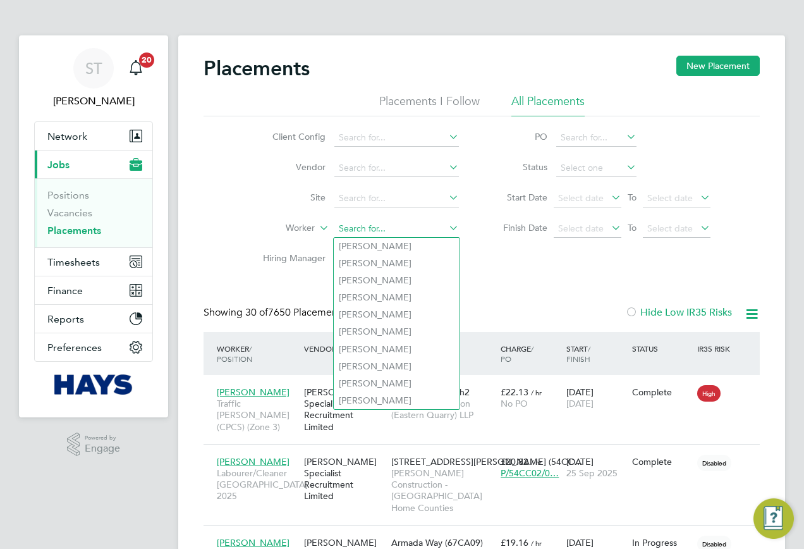
click at [399, 229] on input at bounding box center [396, 229] width 125 height 18
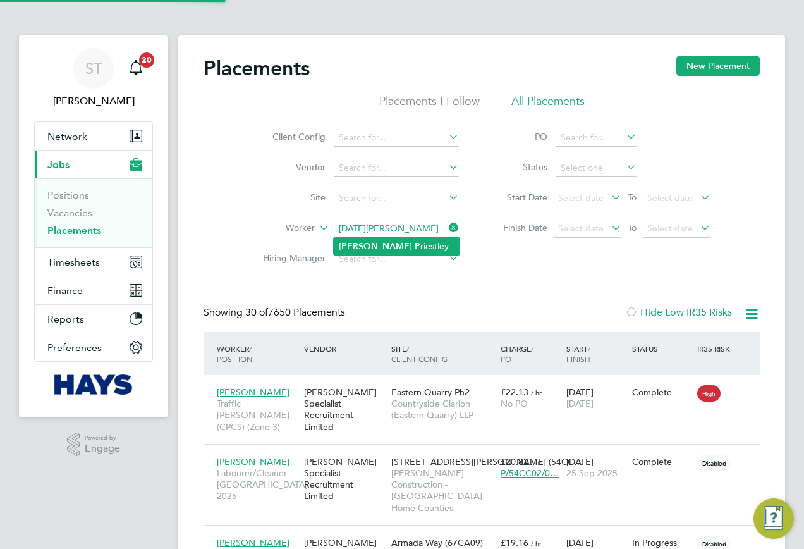
click at [390, 245] on li "Noel Pr iestley" at bounding box center [397, 246] width 126 height 17
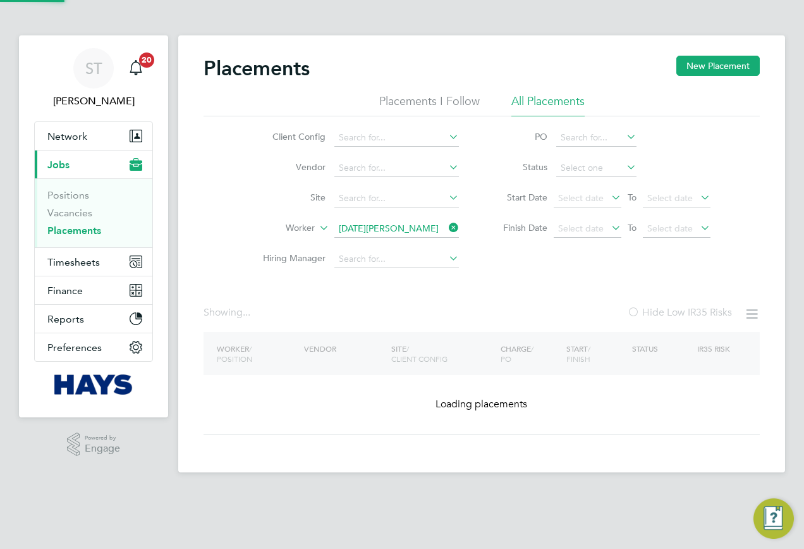
type input "Noel Priestley"
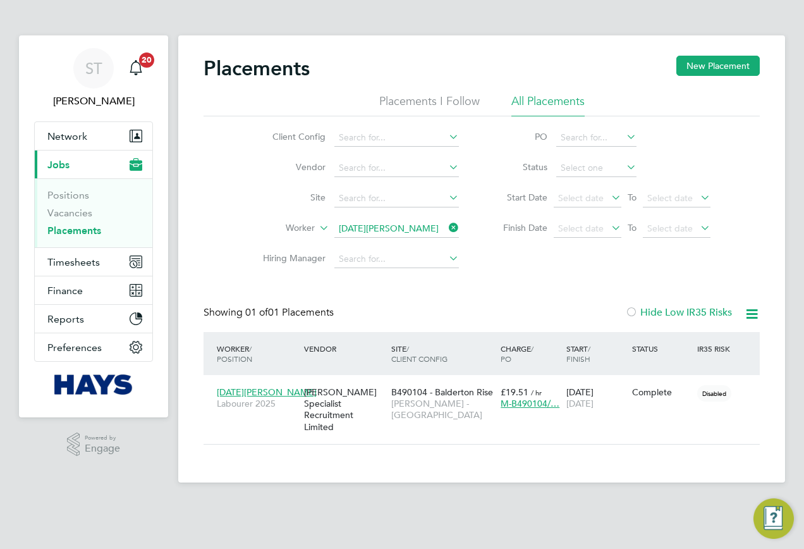
scroll to position [12, 59]
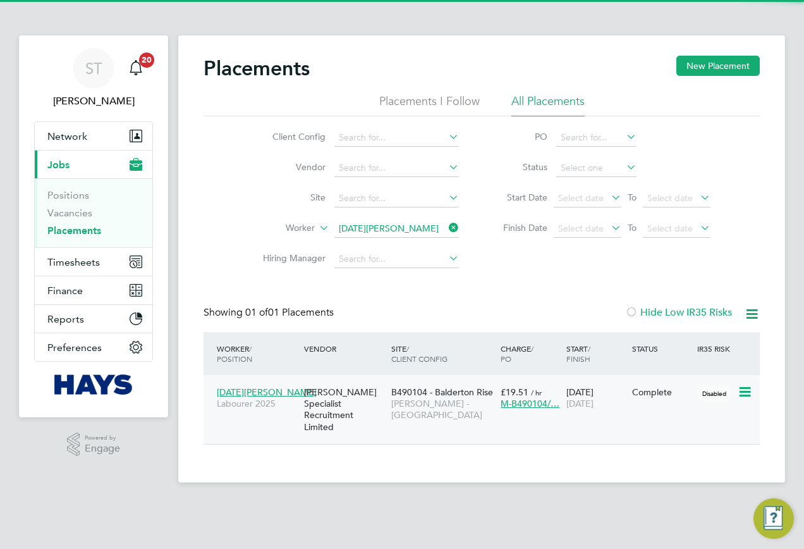
click at [393, 412] on div "B490104 - Balderton Rise Lovell - East Midlands" at bounding box center [442, 403] width 109 height 47
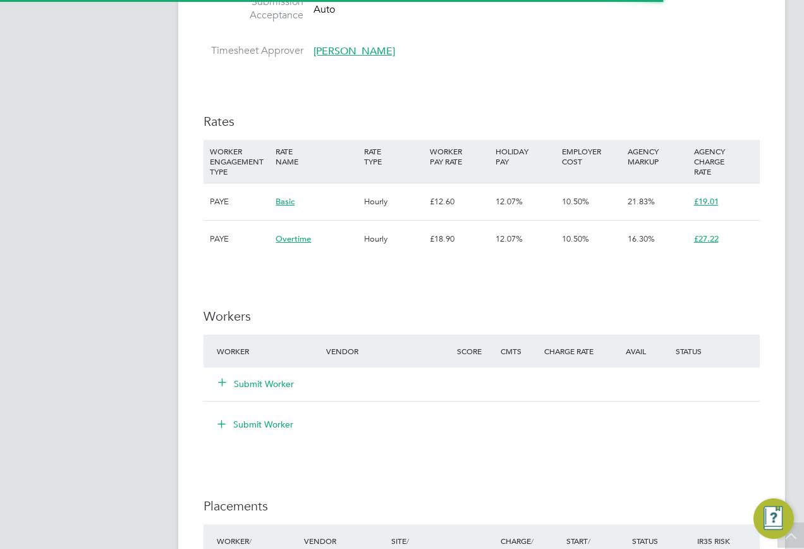
scroll to position [822, 0]
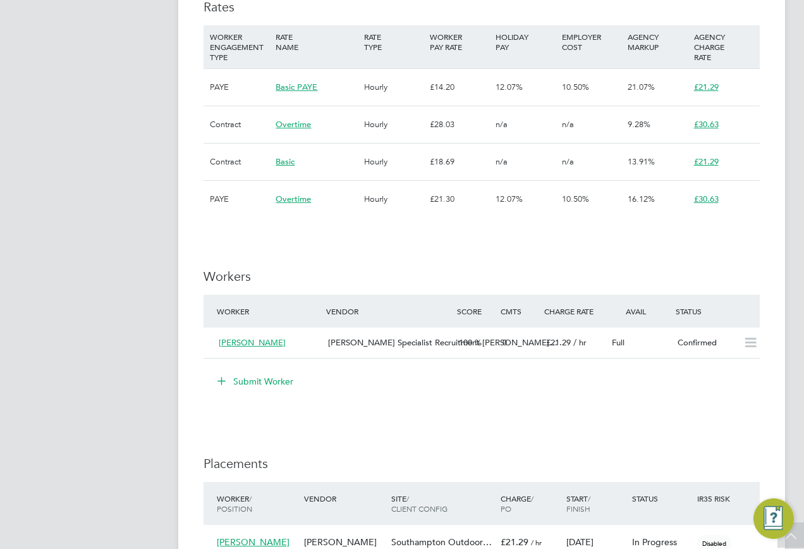
scroll to position [1075, 0]
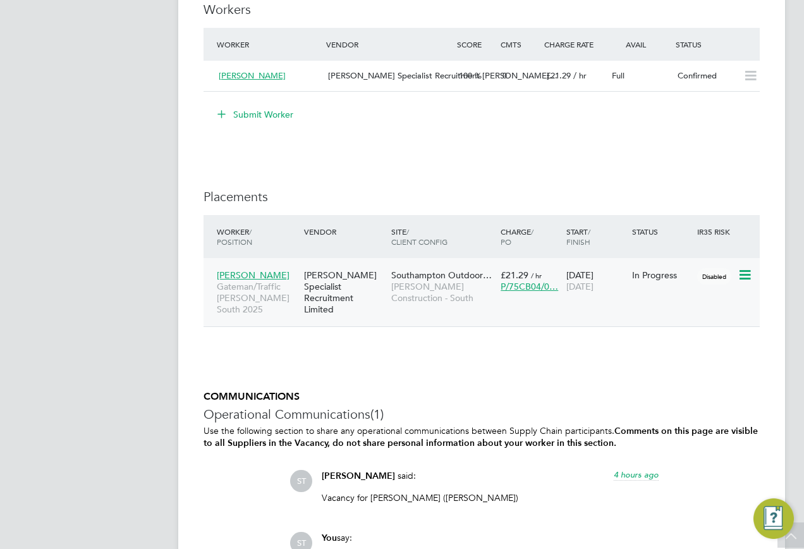
click at [365, 289] on div "[PERSON_NAME] Specialist Recruitment Limited" at bounding box center [344, 292] width 87 height 59
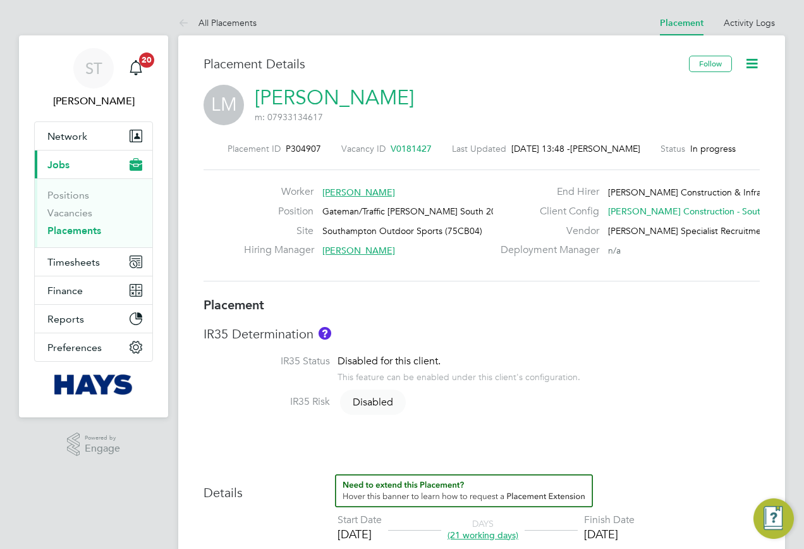
click at [379, 107] on link "[PERSON_NAME]" at bounding box center [334, 97] width 159 height 25
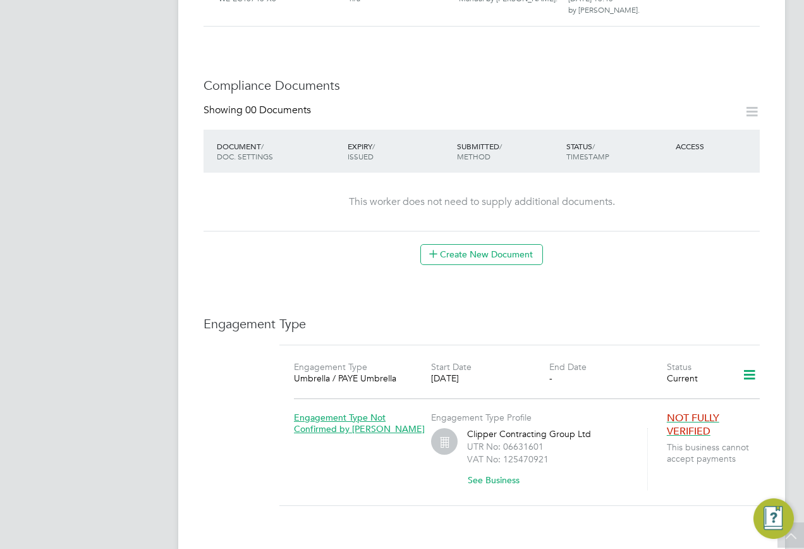
scroll to position [696, 0]
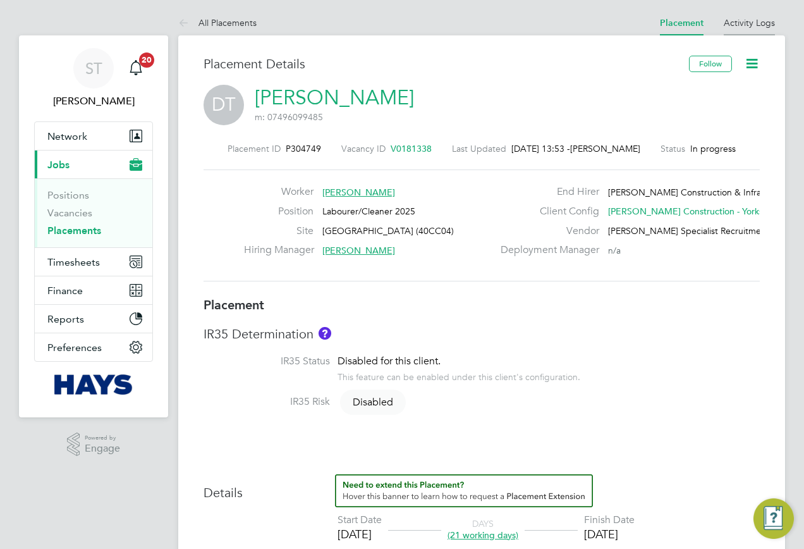
click at [766, 13] on li "Activity Logs" at bounding box center [749, 22] width 51 height 25
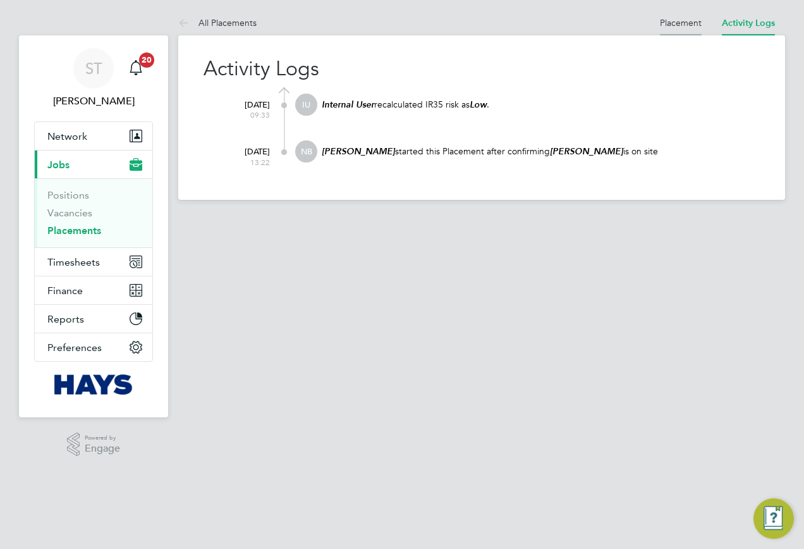
click at [690, 15] on li "Placement" at bounding box center [681, 22] width 42 height 25
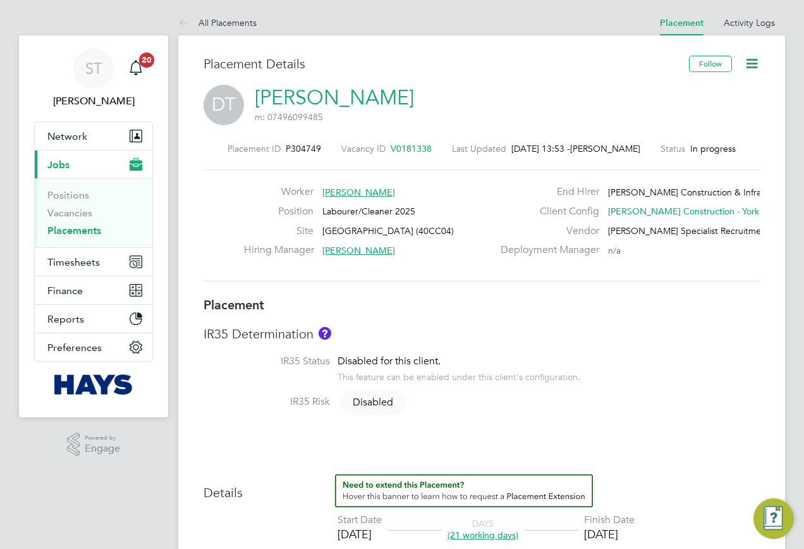
click at [364, 106] on link "Daniel Townsend" at bounding box center [334, 97] width 159 height 25
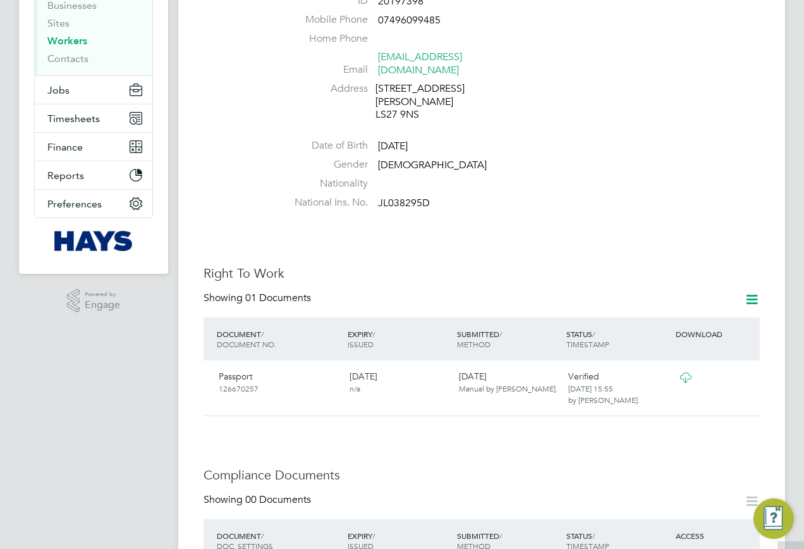
scroll to position [316, 0]
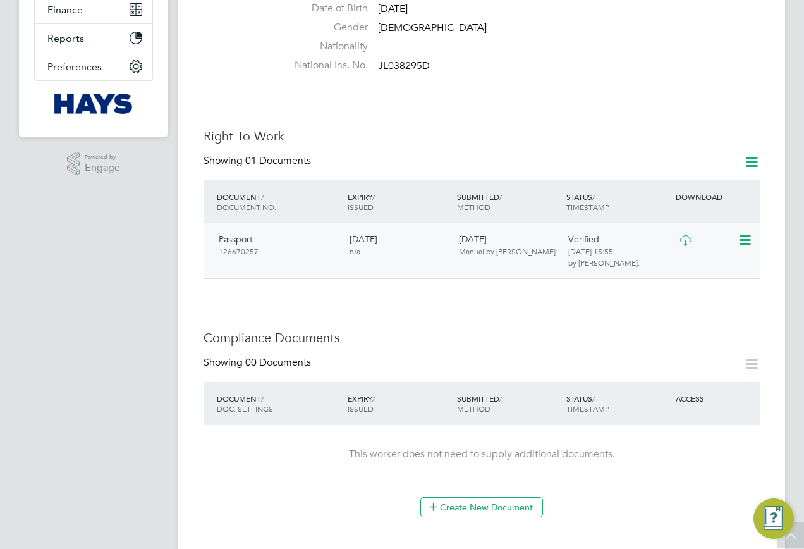
click at [687, 235] on icon at bounding box center [686, 240] width 16 height 10
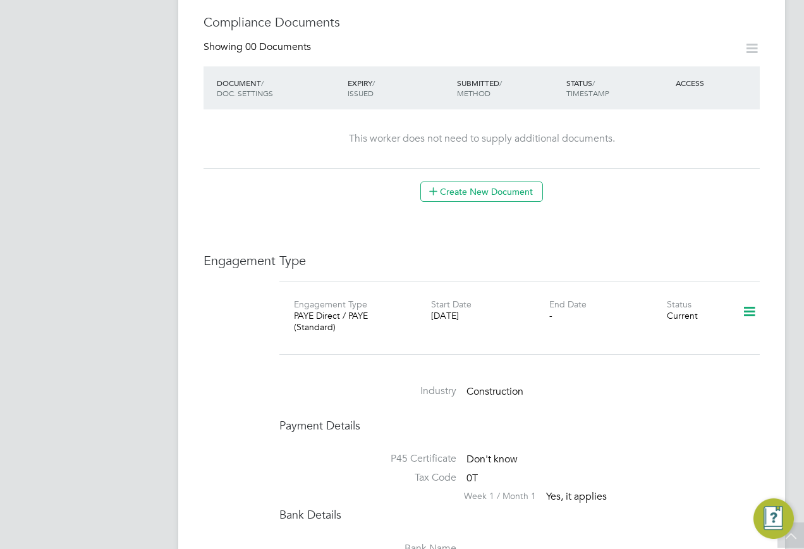
scroll to position [632, 0]
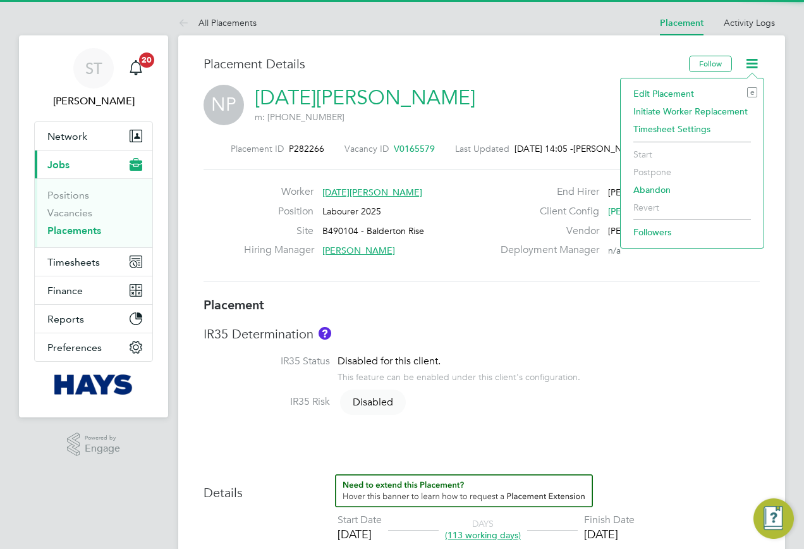
click at [674, 90] on li "Edit Placement e" at bounding box center [692, 94] width 130 height 18
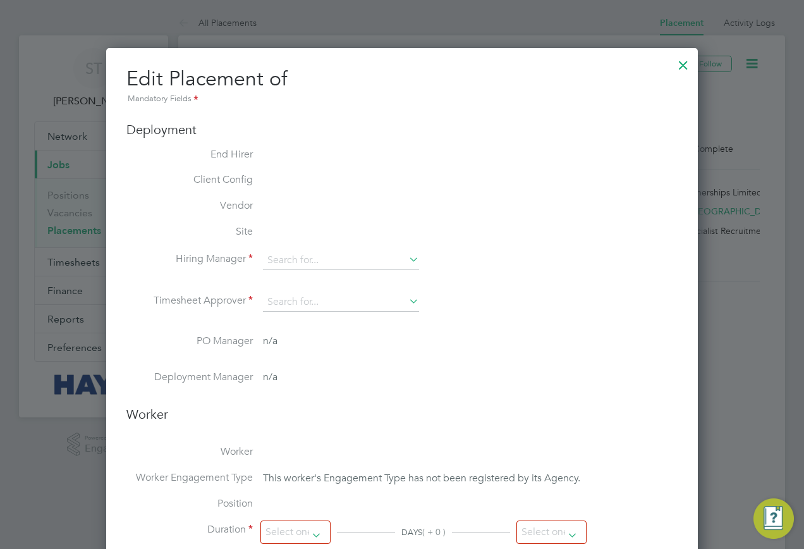
type input "[PERSON_NAME]"
type input "[DATE]"
type input "10 Sep 2025"
type input "08:00"
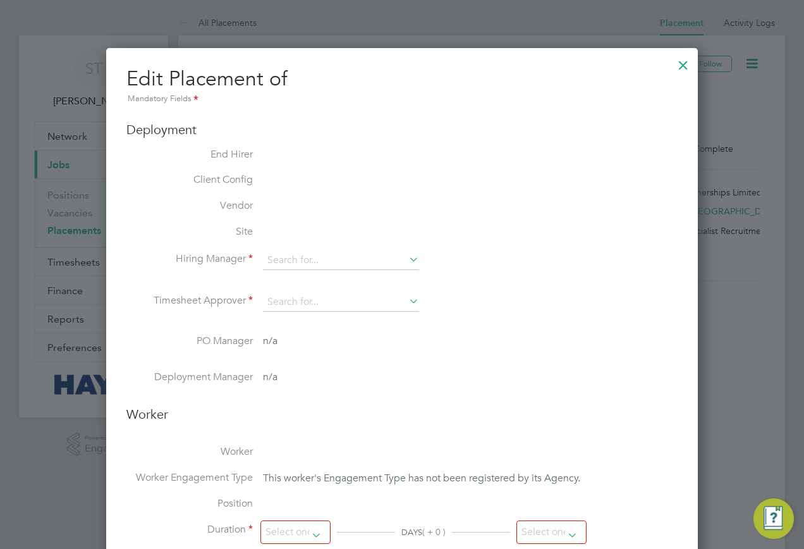
type input "18:00"
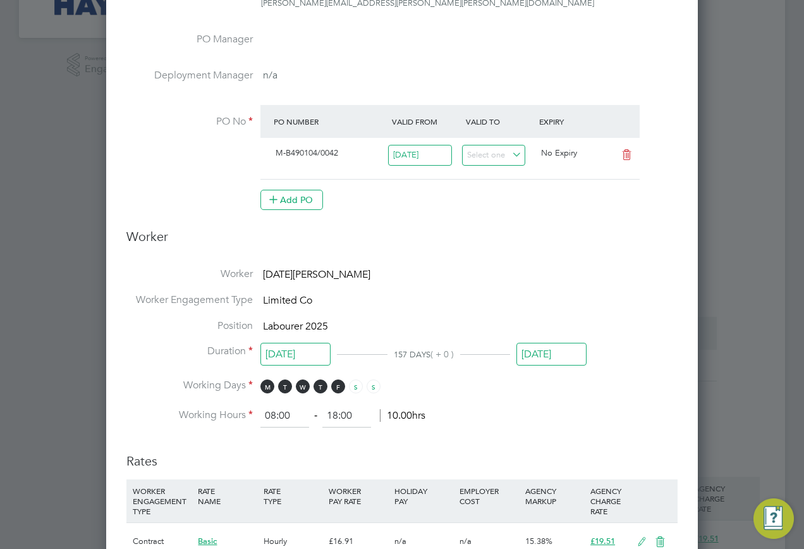
click at [558, 351] on input "10 Sep 2025" at bounding box center [552, 354] width 70 height 23
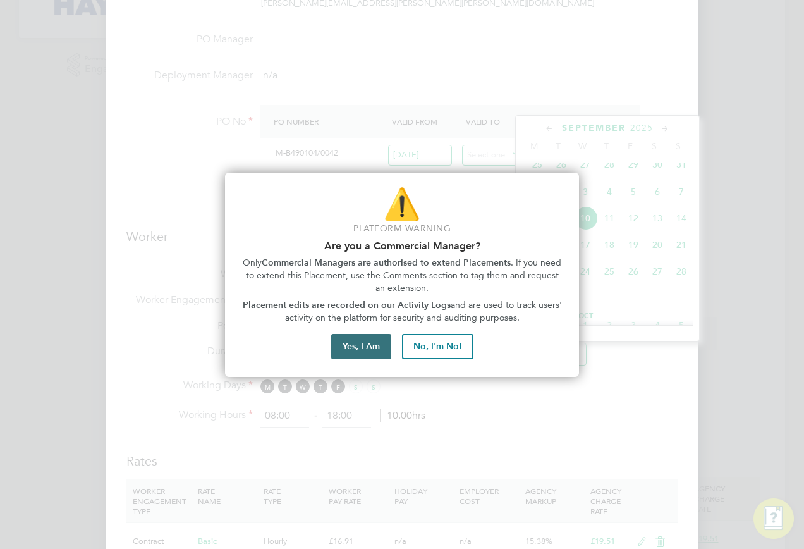
click at [350, 336] on button "Yes, I Am" at bounding box center [361, 346] width 60 height 25
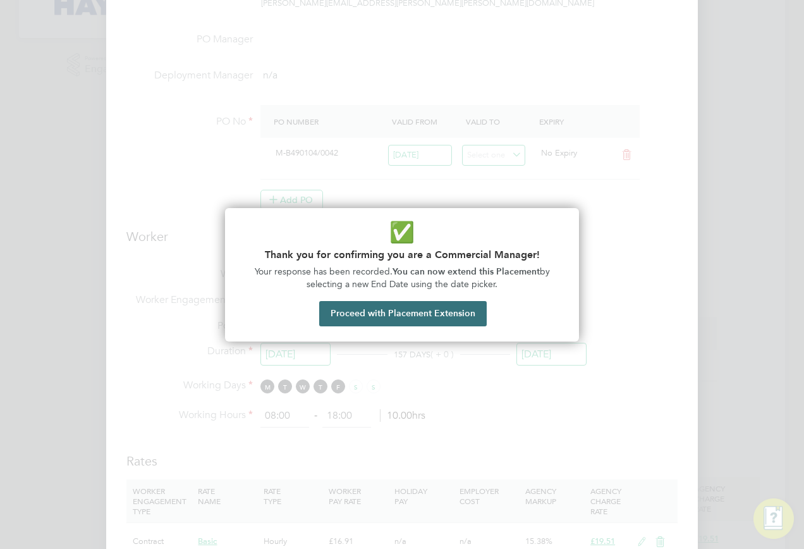
click at [359, 311] on button "Proceed with Placement Extension" at bounding box center [403, 313] width 168 height 25
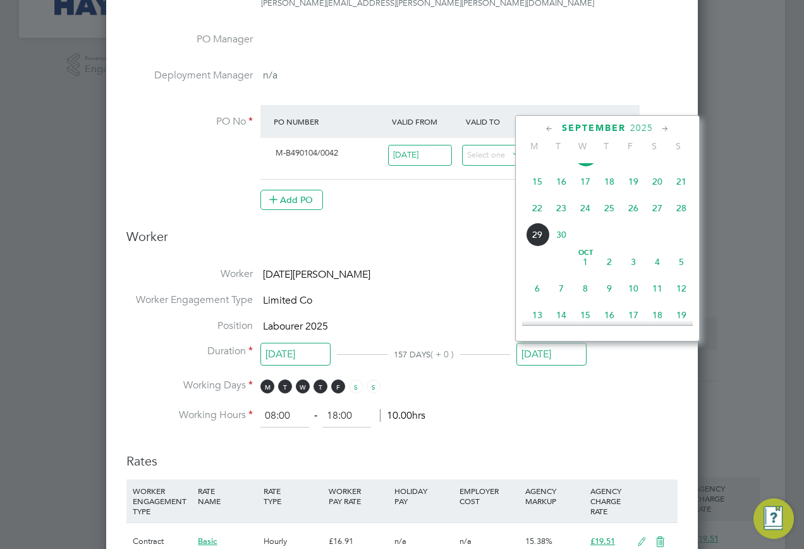
click at [587, 298] on span "8" at bounding box center [586, 288] width 24 height 24
type input "[DATE]"
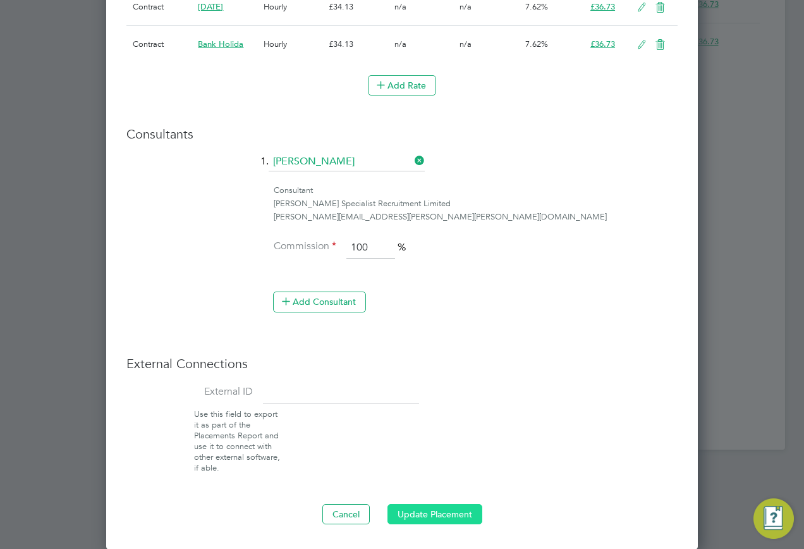
click at [419, 506] on button "Update Placement" at bounding box center [435, 514] width 95 height 20
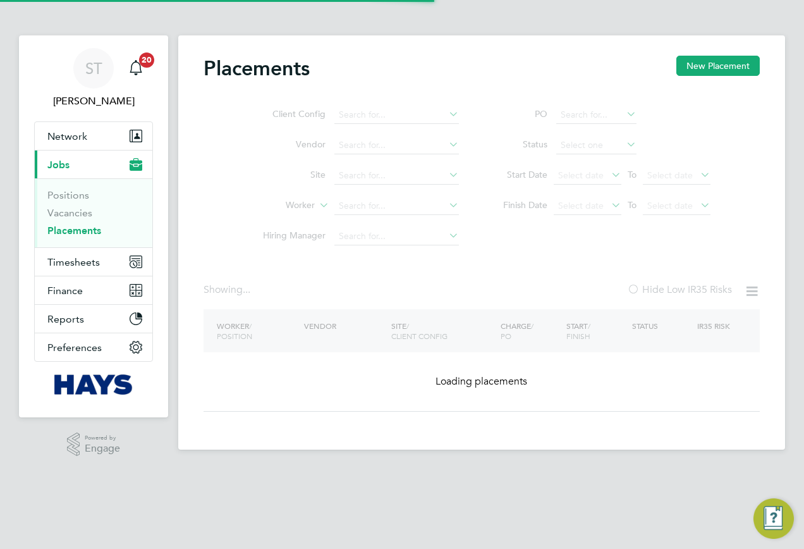
type input "[DATE][PERSON_NAME]"
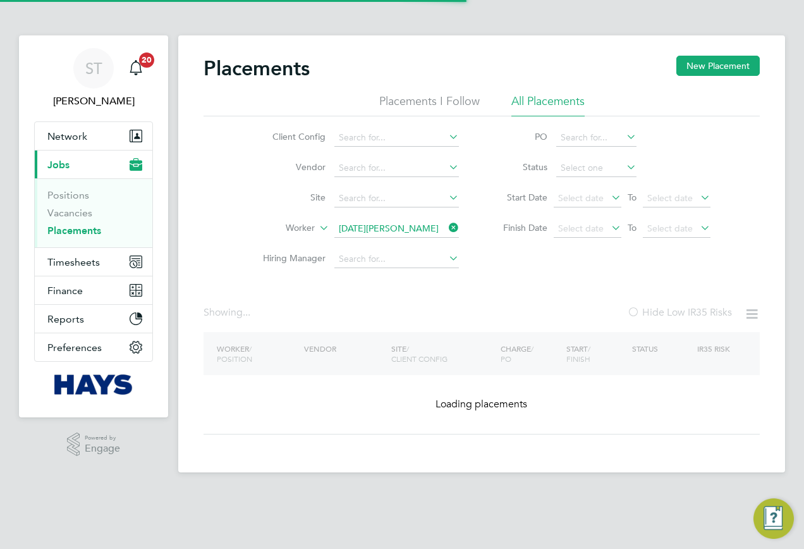
click at [372, 213] on ul "Client Config Vendor Site Worker [DATE][PERSON_NAME] Hiring Manager" at bounding box center [356, 199] width 238 height 152
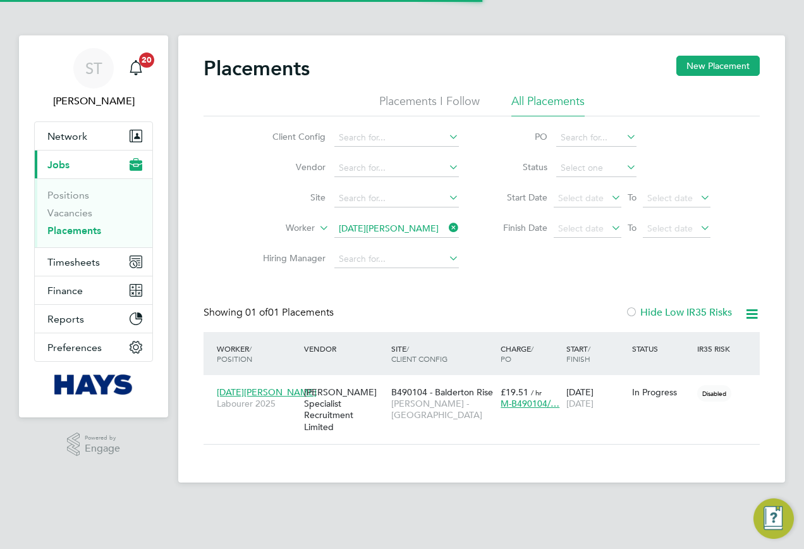
scroll to position [12, 59]
click at [414, 396] on div "B490104 - Balderton Rise [PERSON_NAME] - [GEOGRAPHIC_DATA]" at bounding box center [442, 403] width 109 height 47
click at [87, 260] on span "Timesheets" at bounding box center [73, 262] width 52 height 12
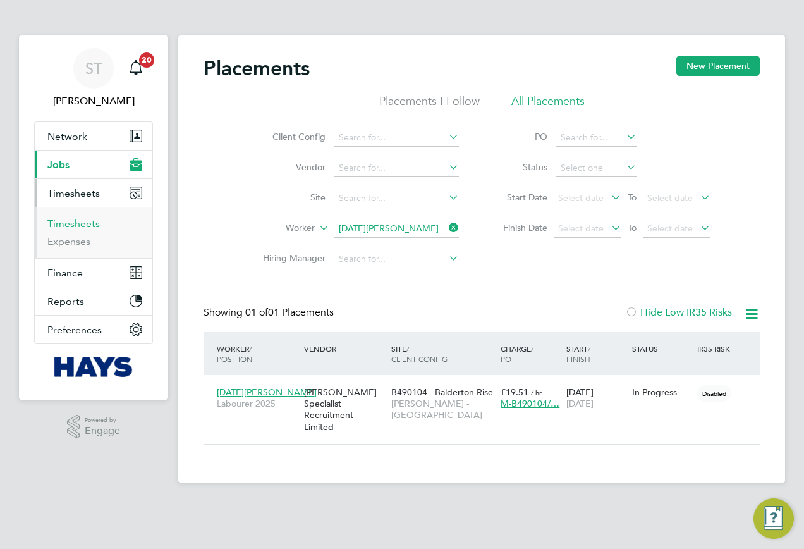
drag, startPoint x: 71, startPoint y: 223, endPoint x: 105, endPoint y: 225, distance: 34.2
click at [70, 223] on link "Timesheets" at bounding box center [73, 224] width 52 height 12
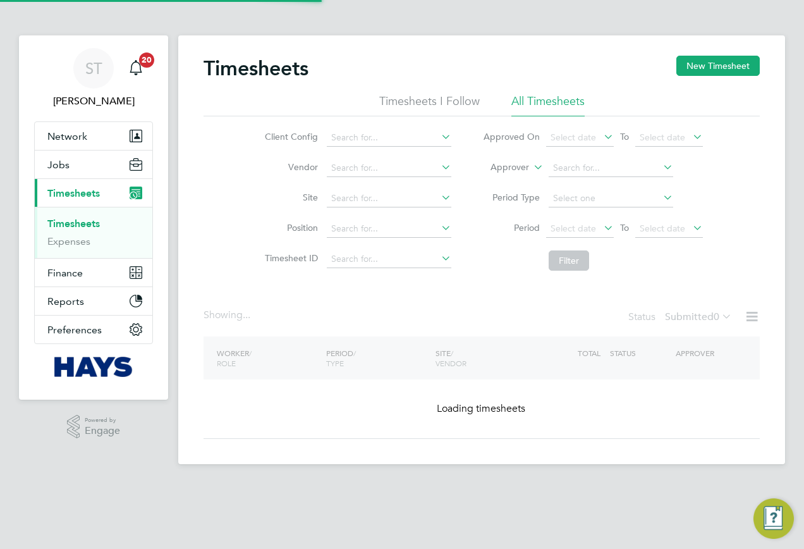
click at [527, 170] on label "Approver" at bounding box center [500, 167] width 57 height 13
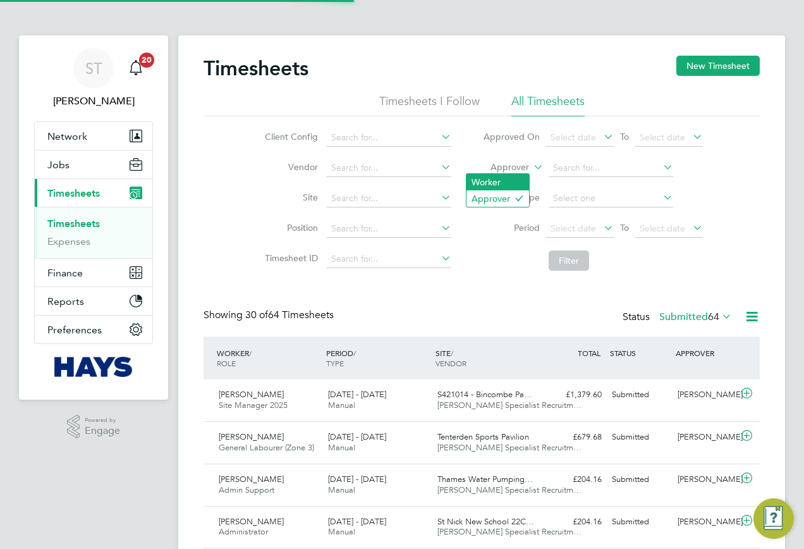
click at [504, 188] on li "Worker" at bounding box center [498, 182] width 63 height 16
click at [580, 159] on input at bounding box center [611, 168] width 125 height 18
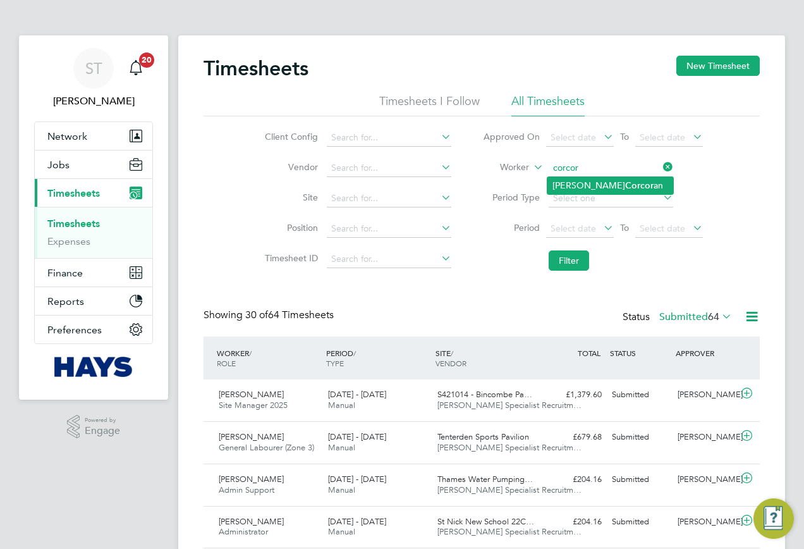
click at [625, 188] on b "Corcor" at bounding box center [639, 185] width 28 height 11
type input "Jason Corcoran"
click at [558, 254] on button "Filter" at bounding box center [569, 260] width 40 height 20
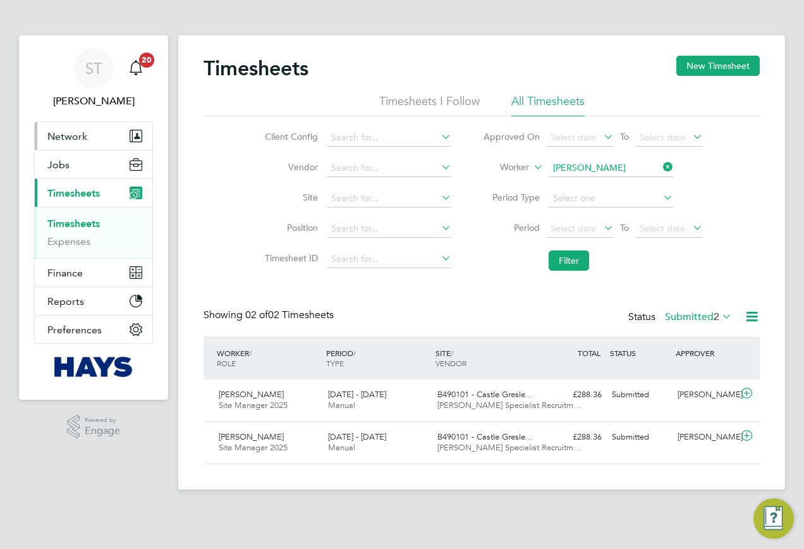
click at [74, 139] on span "Network" at bounding box center [67, 136] width 40 height 12
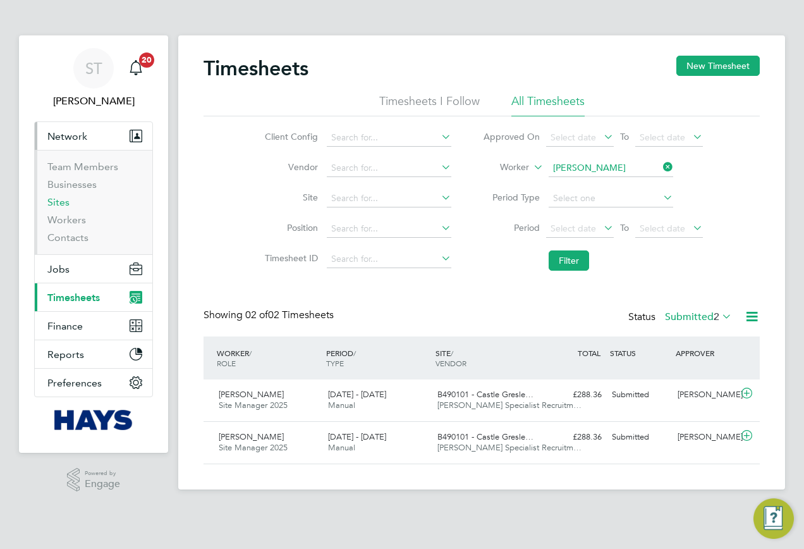
click at [59, 206] on link "Sites" at bounding box center [58, 202] width 22 height 12
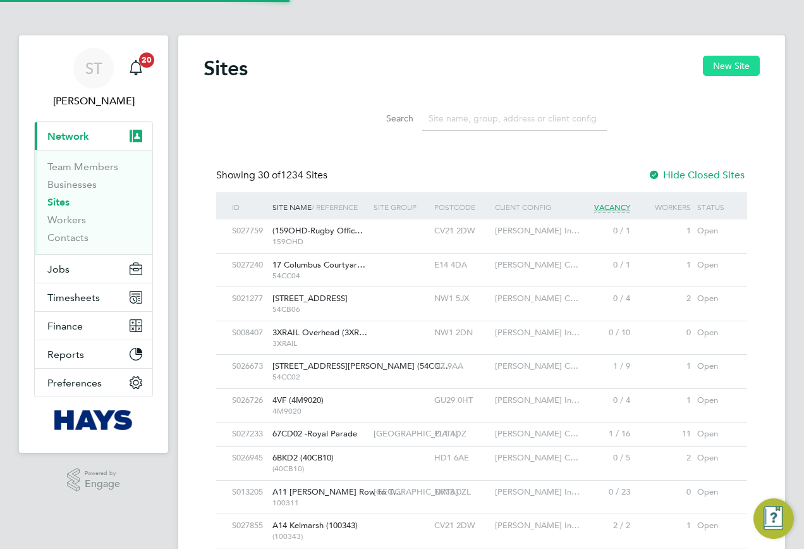
scroll to position [24, 61]
click at [733, 75] on button "New Site" at bounding box center [731, 66] width 57 height 20
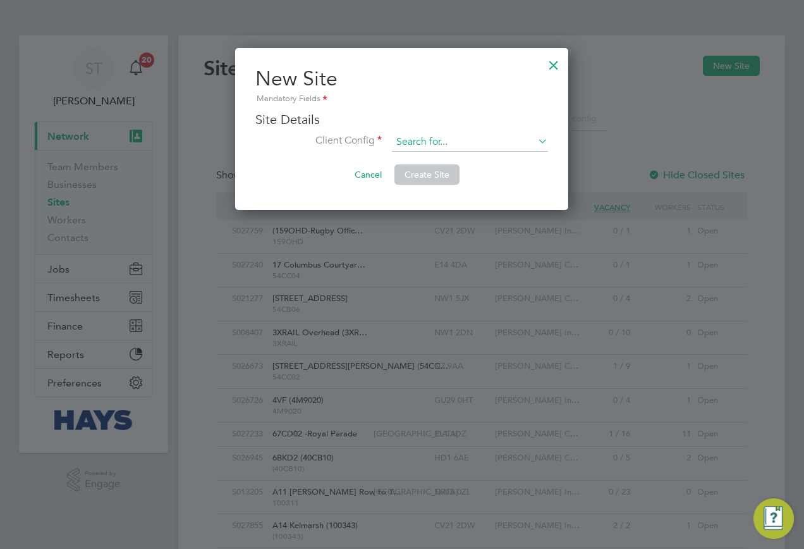
click at [444, 143] on input at bounding box center [470, 142] width 156 height 19
click at [431, 220] on li "Lovell - London" at bounding box center [481, 228] width 181 height 17
type input "Lovell - London"
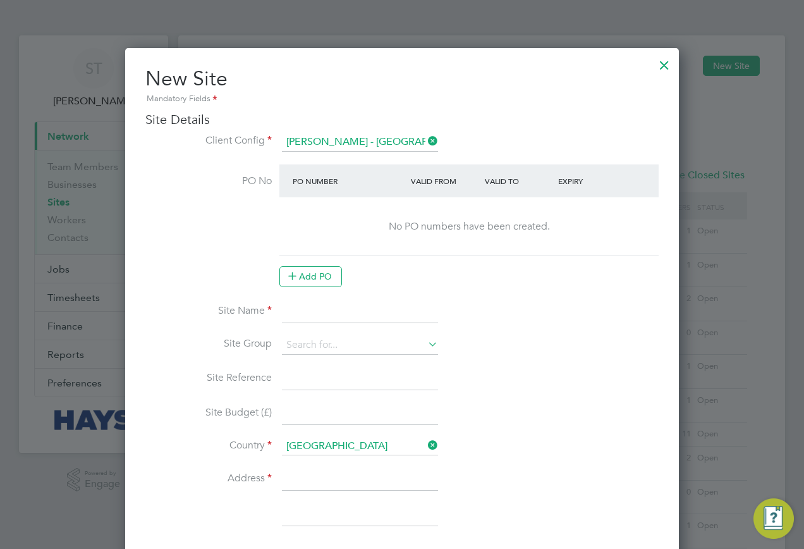
click at [659, 72] on div at bounding box center [664, 62] width 23 height 23
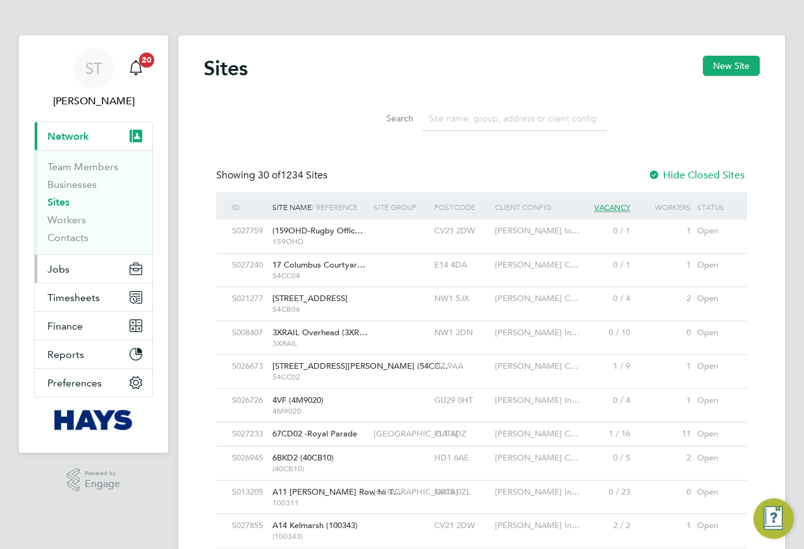
click at [64, 279] on button "Jobs" at bounding box center [94, 269] width 118 height 28
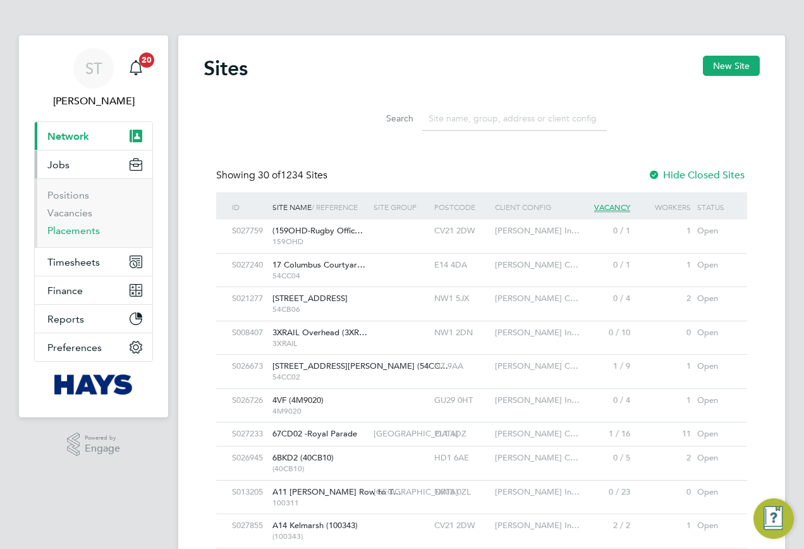
click at [80, 233] on link "Placements" at bounding box center [73, 230] width 52 height 12
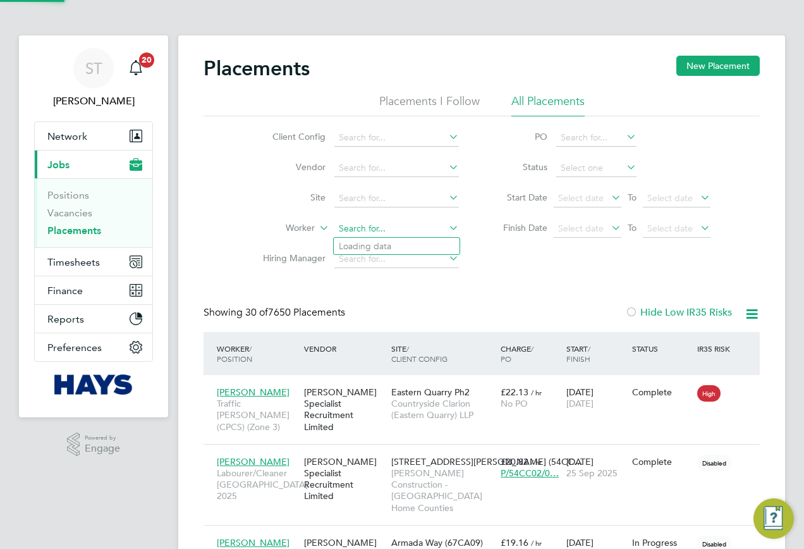
type input "william jen"
click at [384, 247] on li "No results found" at bounding box center [397, 246] width 126 height 16
click at [384, 231] on input at bounding box center [396, 229] width 125 height 18
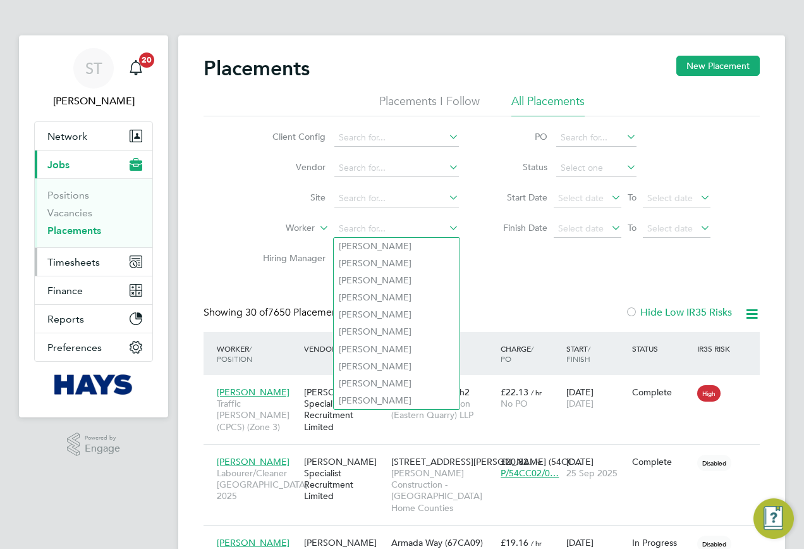
click at [78, 273] on button "Timesheets" at bounding box center [94, 262] width 118 height 28
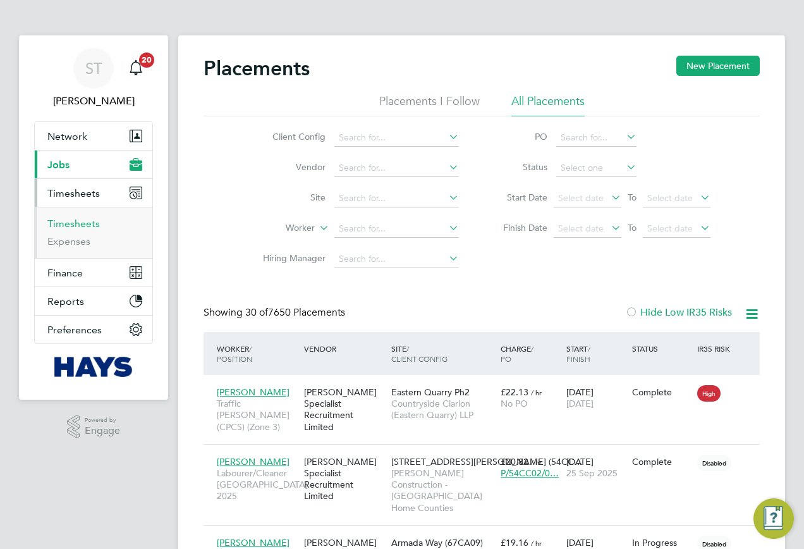
click at [76, 219] on link "Timesheets" at bounding box center [73, 224] width 52 height 12
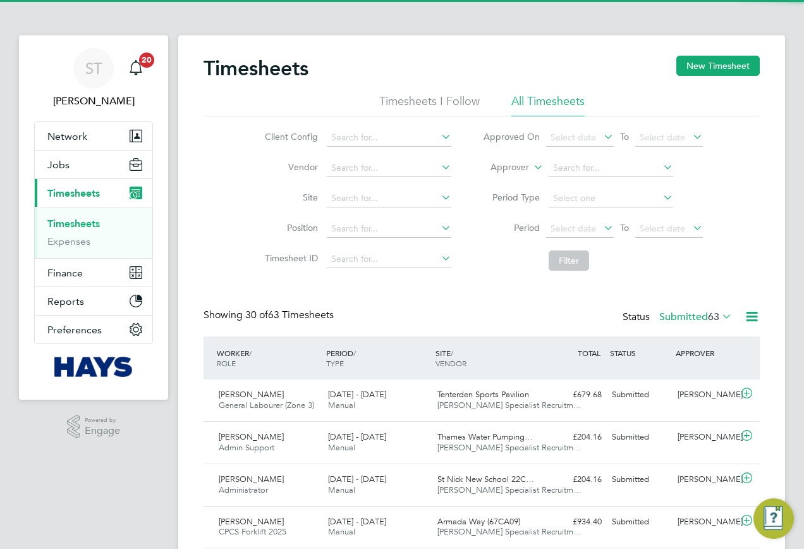
scroll to position [32, 110]
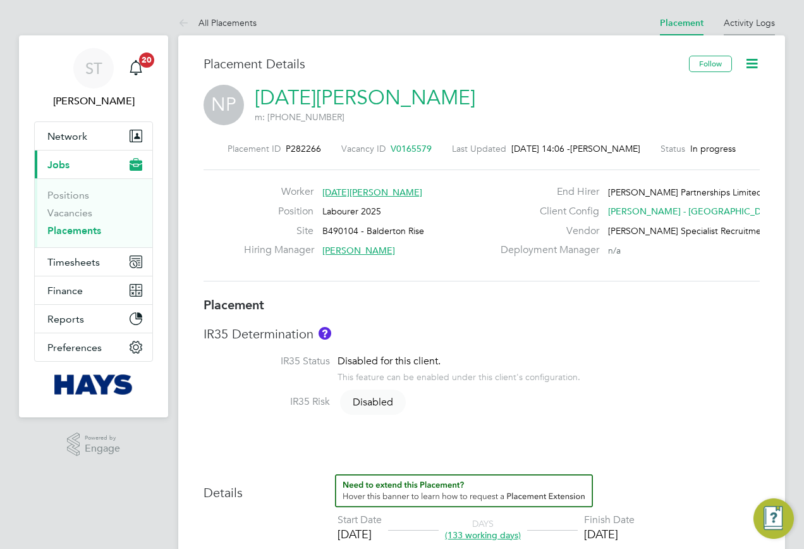
click at [738, 25] on link "Activity Logs" at bounding box center [749, 22] width 51 height 11
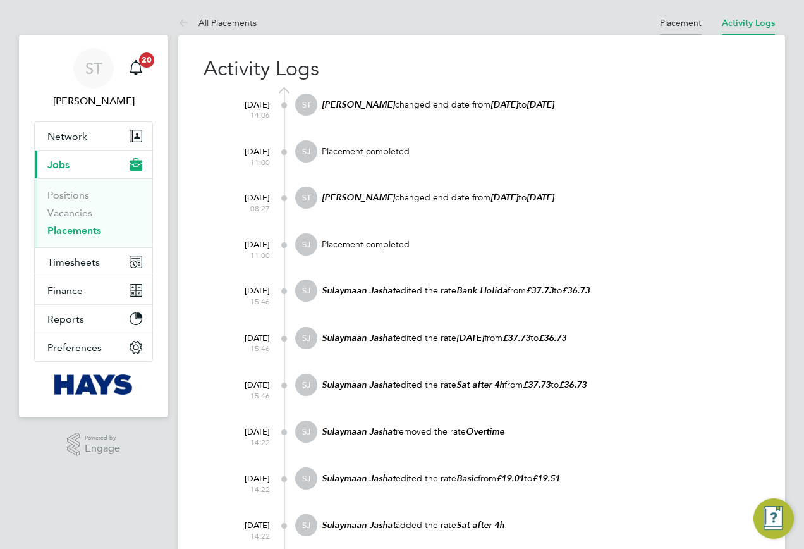
click at [668, 25] on link "Placement" at bounding box center [681, 22] width 42 height 11
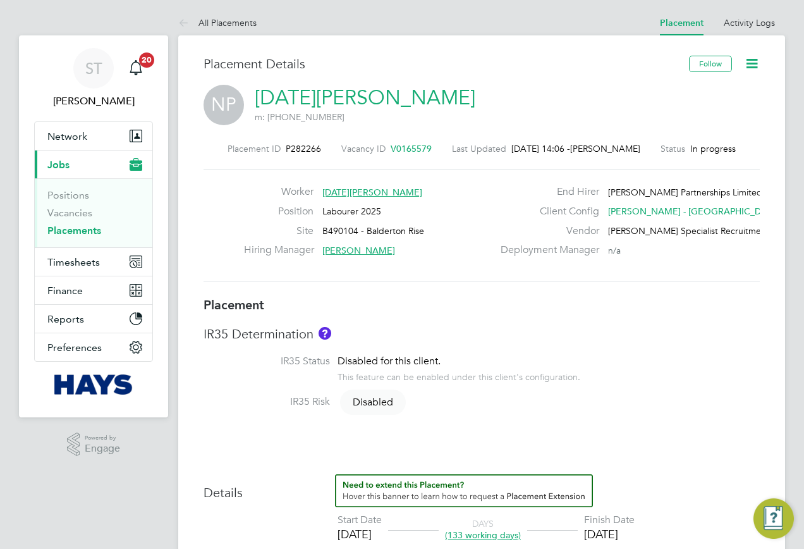
click at [757, 63] on icon at bounding box center [752, 64] width 16 height 16
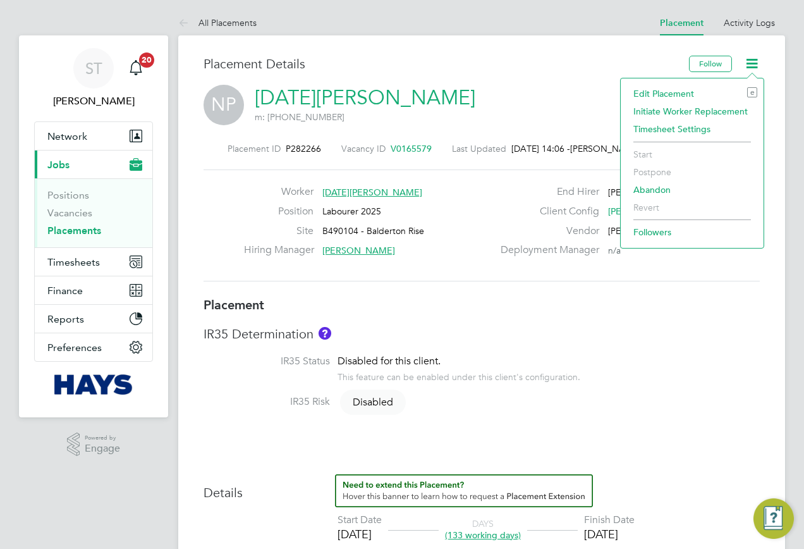
click at [690, 91] on li "Edit Placement e" at bounding box center [692, 94] width 130 height 18
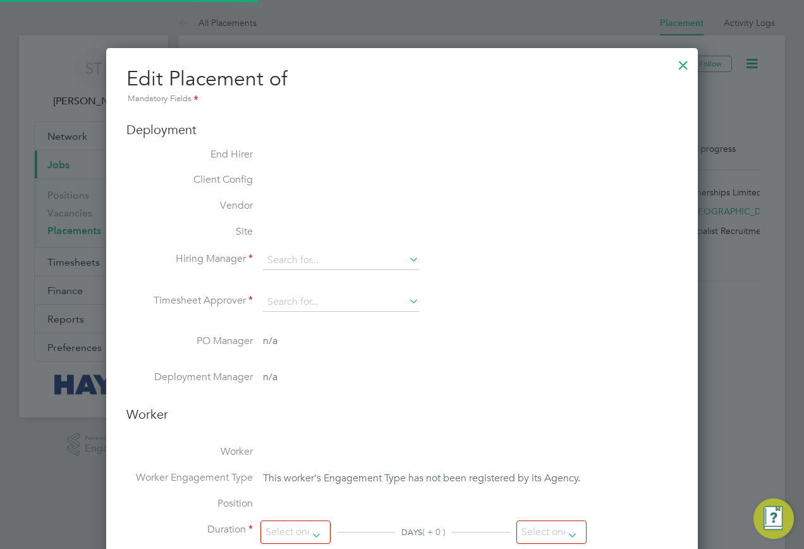
type input "[PERSON_NAME]"
type input "[DATE]"
type input "08:00"
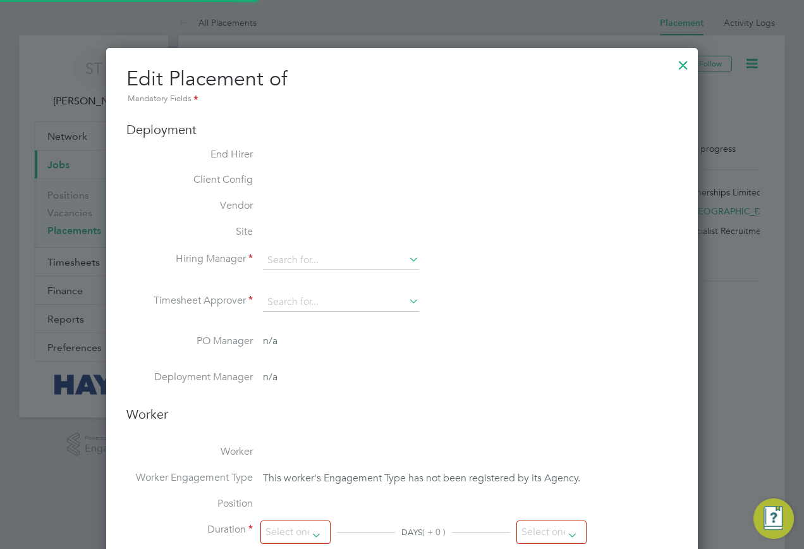
type input "18:00"
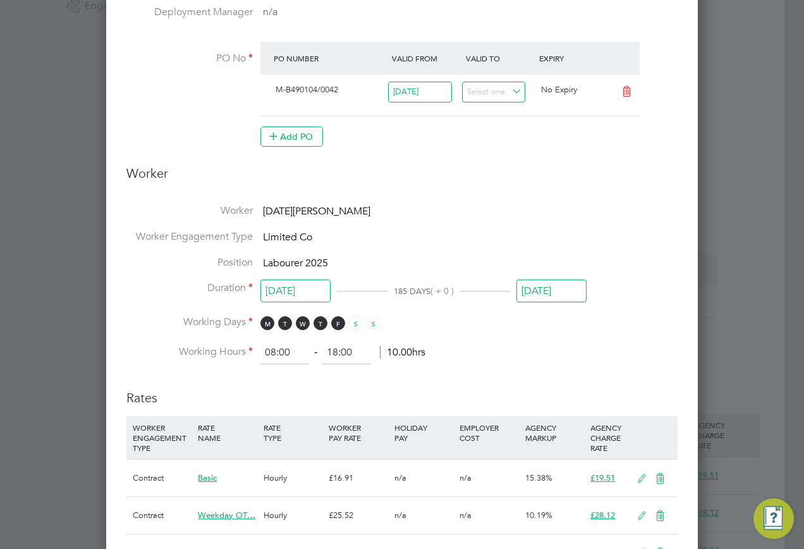
click at [536, 285] on input "[DATE]" at bounding box center [552, 290] width 70 height 23
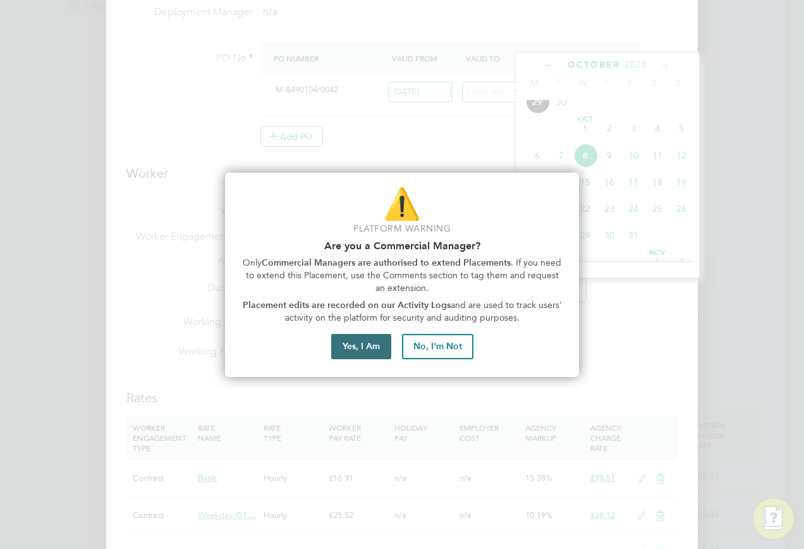
click at [366, 352] on button "Yes, I Am" at bounding box center [361, 346] width 60 height 25
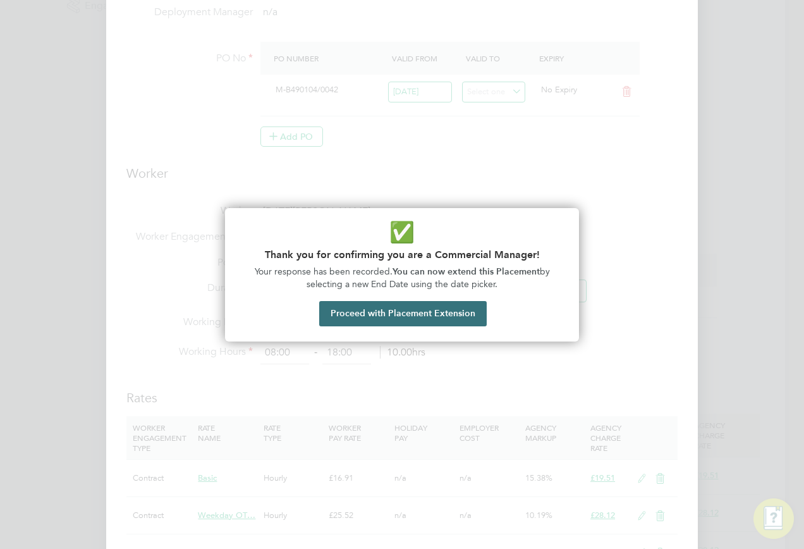
click at [378, 312] on button "Proceed with Placement Extension" at bounding box center [403, 313] width 168 height 25
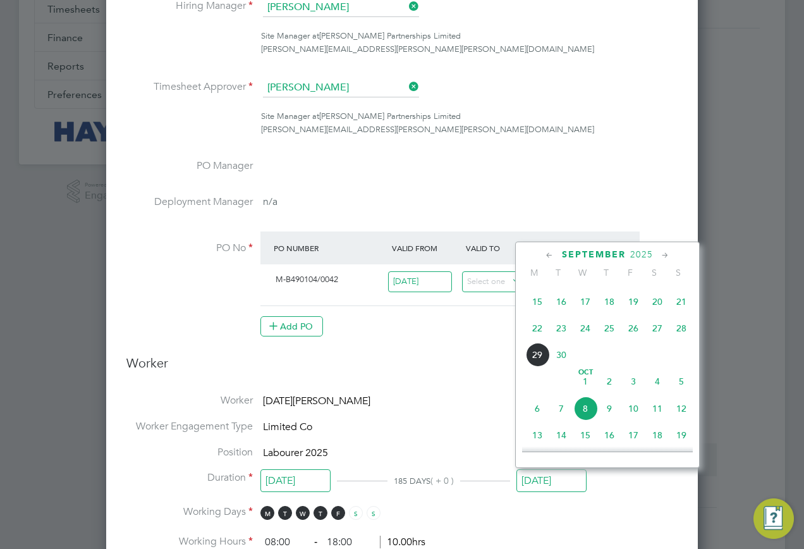
click at [750, 391] on div at bounding box center [402, 274] width 804 height 549
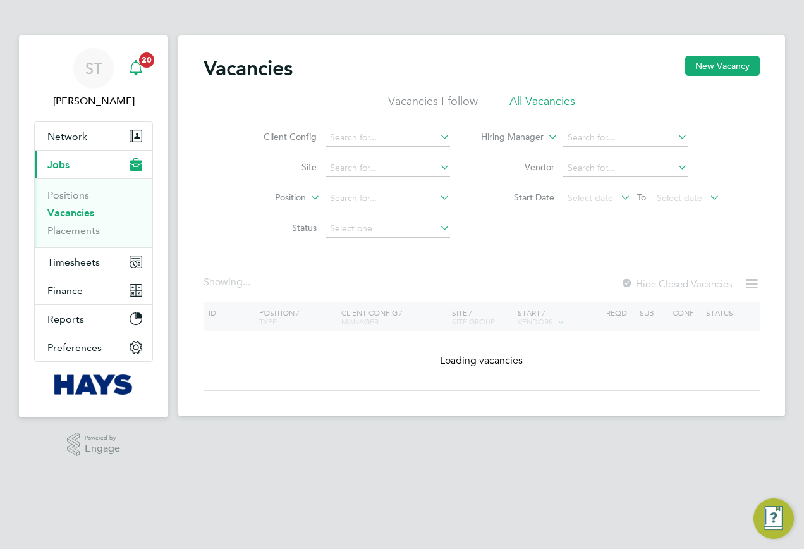
click at [85, 85] on div "ST" at bounding box center [93, 68] width 40 height 40
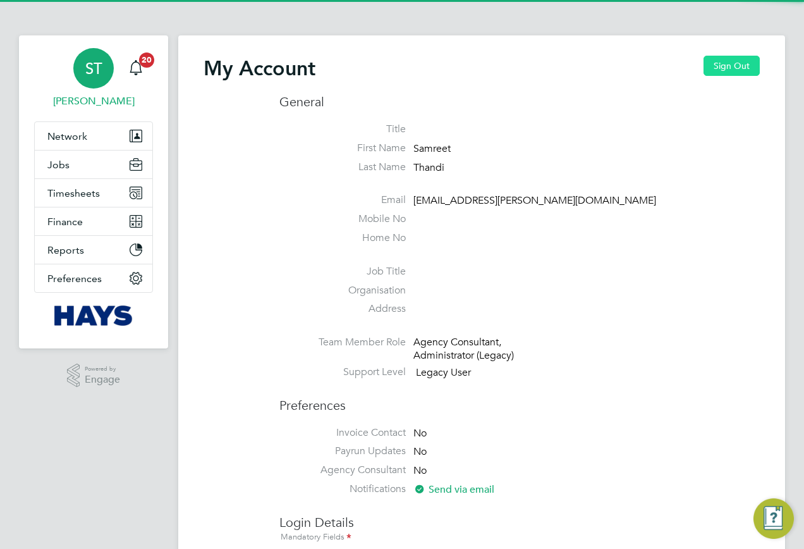
click at [735, 61] on button "Sign Out" at bounding box center [732, 66] width 56 height 20
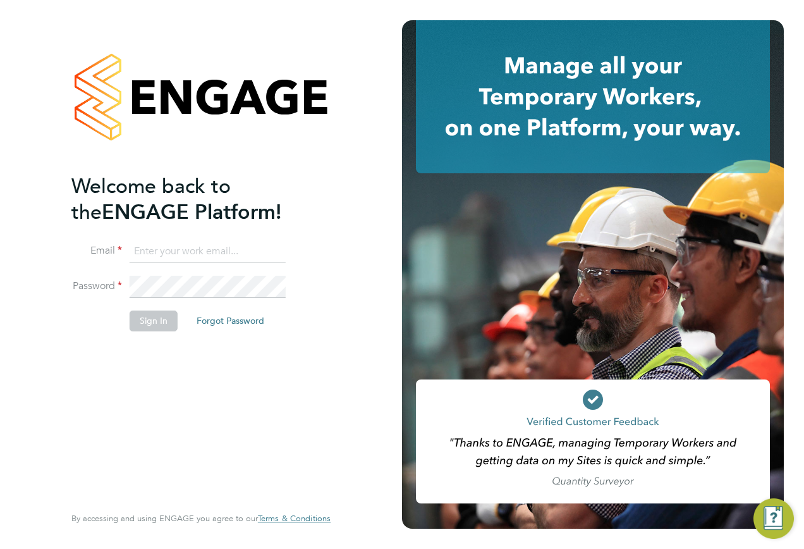
click at [230, 251] on input at bounding box center [208, 251] width 156 height 23
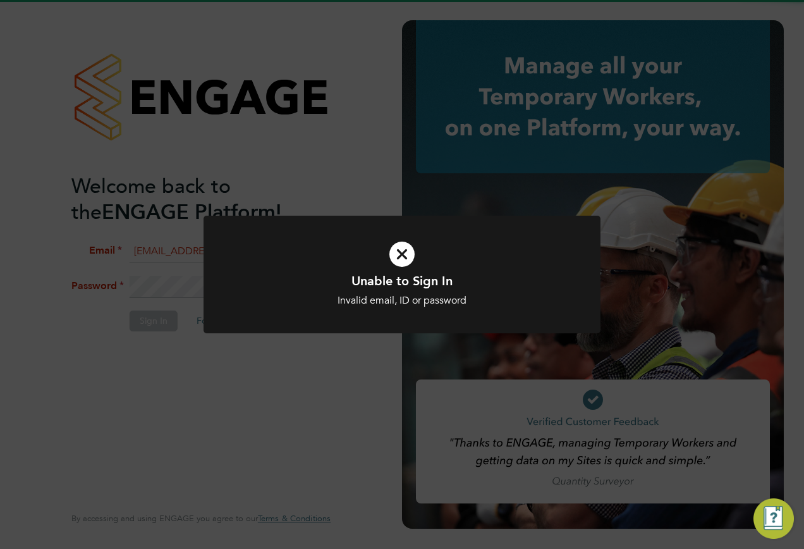
click at [229, 293] on div at bounding box center [402, 275] width 397 height 118
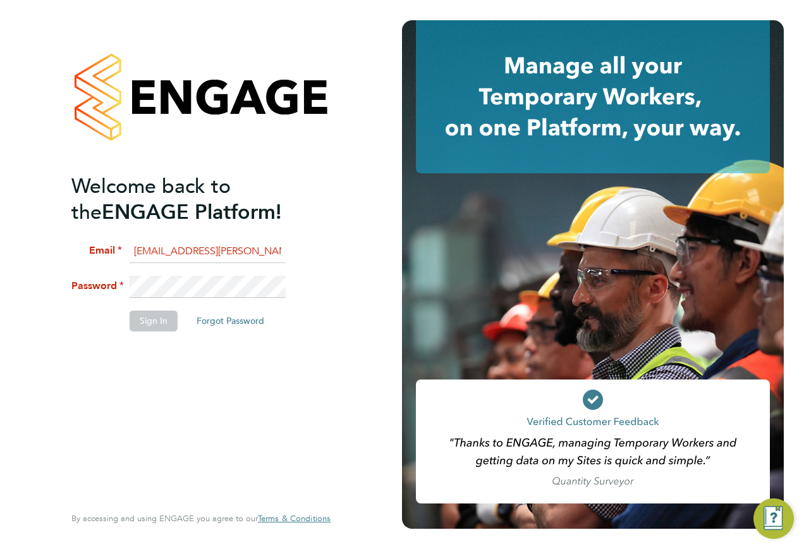
click at [111, 292] on li "Password" at bounding box center [194, 293] width 247 height 35
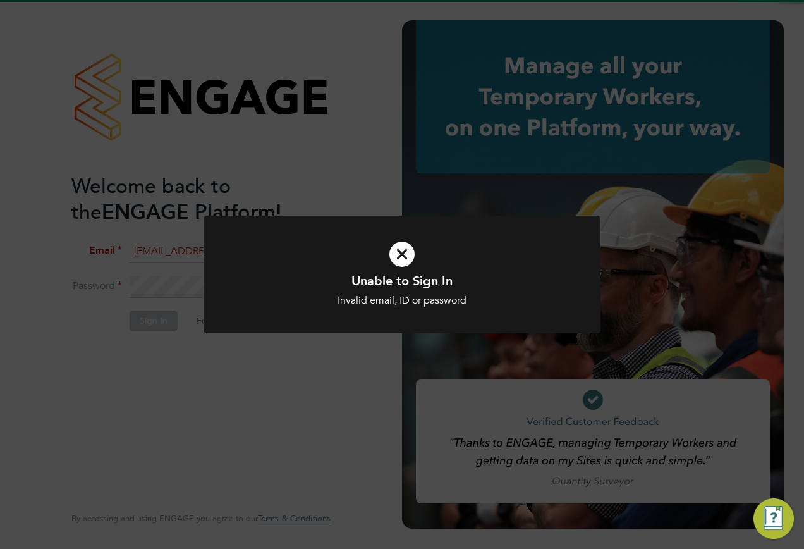
click at [173, 271] on div "Unable to Sign In Invalid email, ID or password Cancel Okay" at bounding box center [402, 274] width 804 height 549
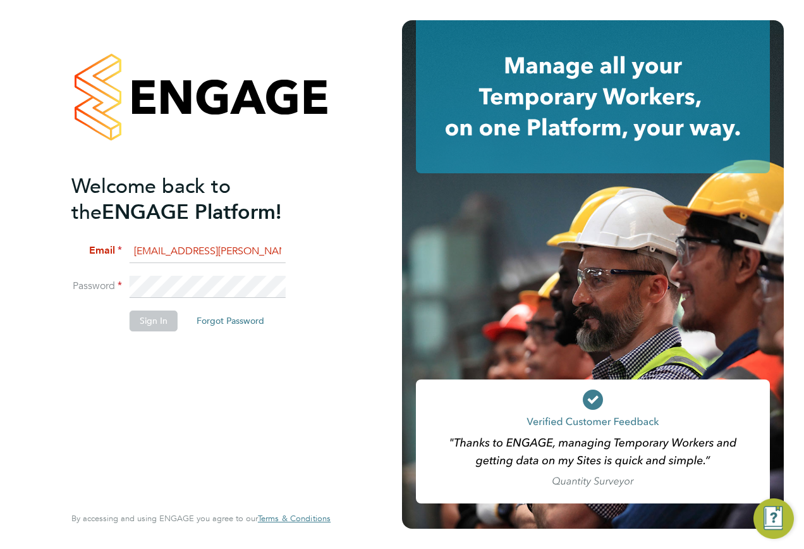
click at [72, 288] on li "Password" at bounding box center [194, 293] width 247 height 35
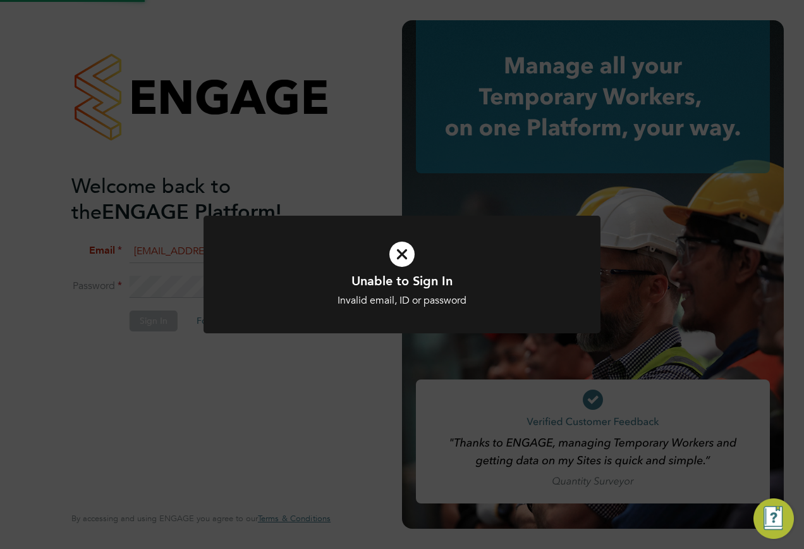
click at [141, 278] on div "Unable to Sign In Invalid email, ID or password Cancel Okay" at bounding box center [402, 274] width 804 height 549
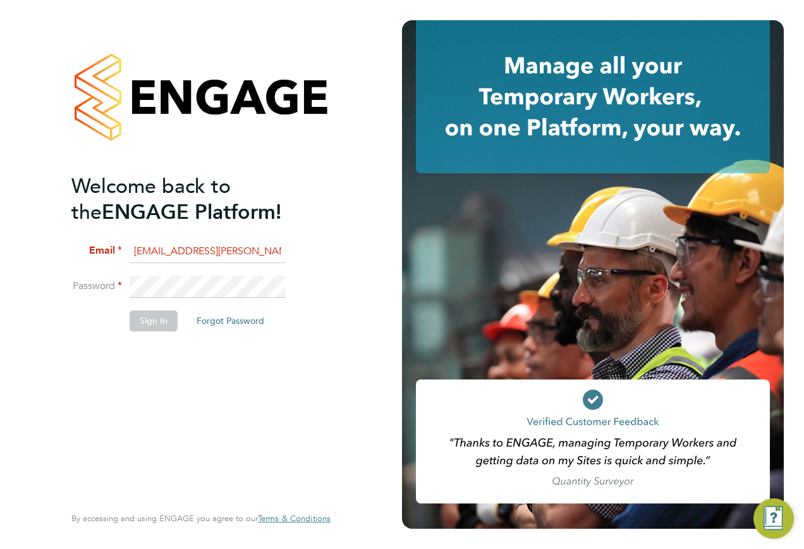
click at [218, 252] on input "Vendorkeyaccount2@hays.com" at bounding box center [208, 251] width 156 height 23
type input "[EMAIL_ADDRESS][PERSON_NAME][DOMAIN_NAME]"
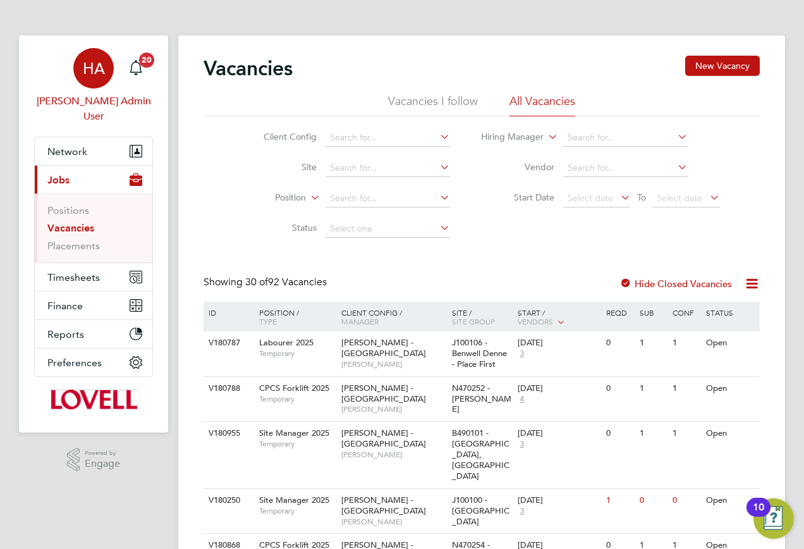
click at [83, 93] on link "HA Hays Admin User" at bounding box center [93, 86] width 119 height 76
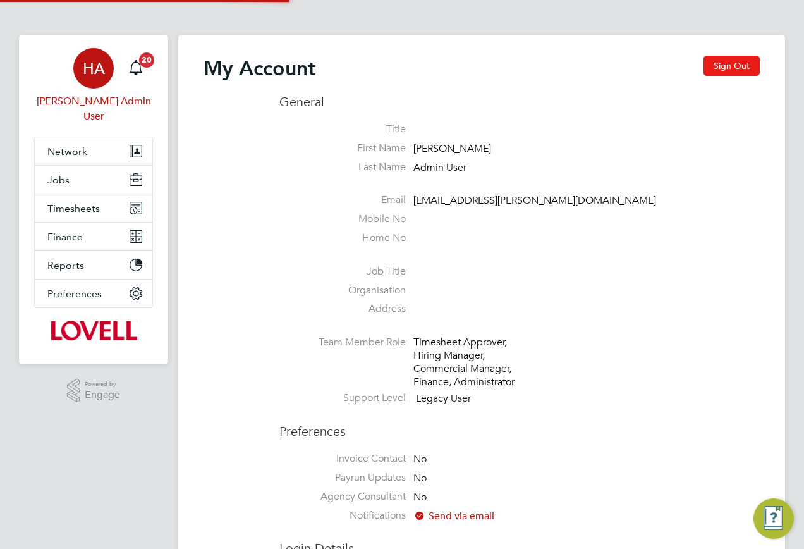
click at [730, 68] on button "Sign Out" at bounding box center [732, 66] width 56 height 20
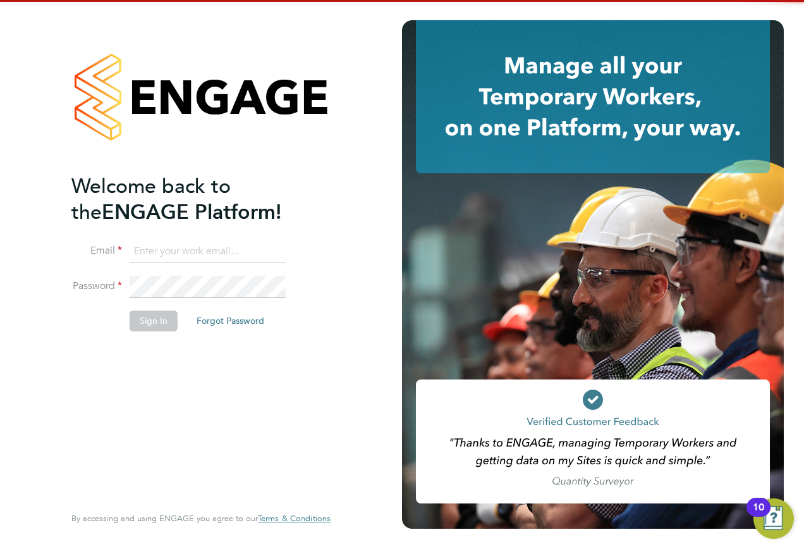
click at [133, 249] on input at bounding box center [208, 251] width 156 height 23
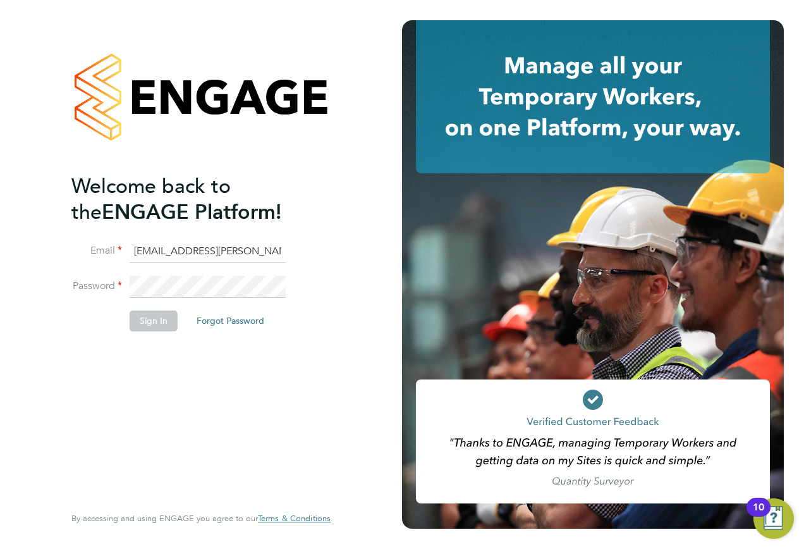
type input "samreet.thandi@hays.com"
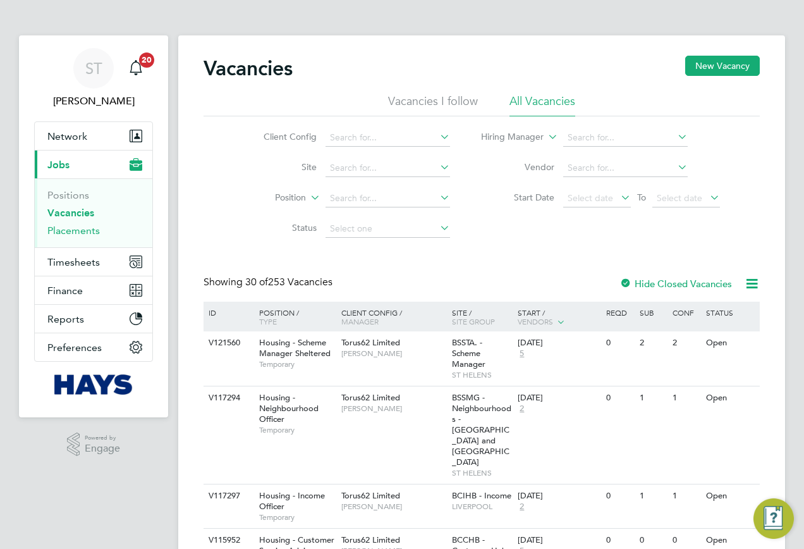
drag, startPoint x: 77, startPoint y: 230, endPoint x: 90, endPoint y: 235, distance: 14.4
click at [77, 230] on link "Placements" at bounding box center [73, 230] width 52 height 12
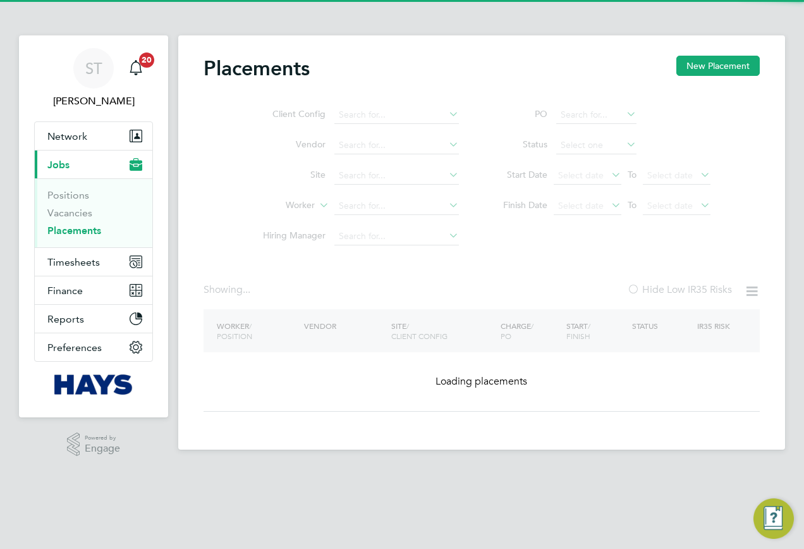
click at [386, 207] on ul "Client Config Vendor Site Worker Hiring Manager" at bounding box center [356, 176] width 238 height 152
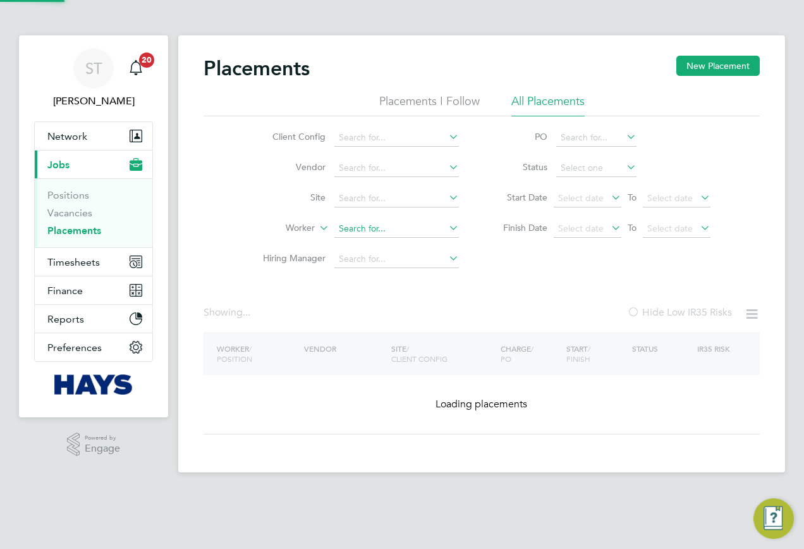
click at [348, 228] on input at bounding box center [396, 229] width 125 height 18
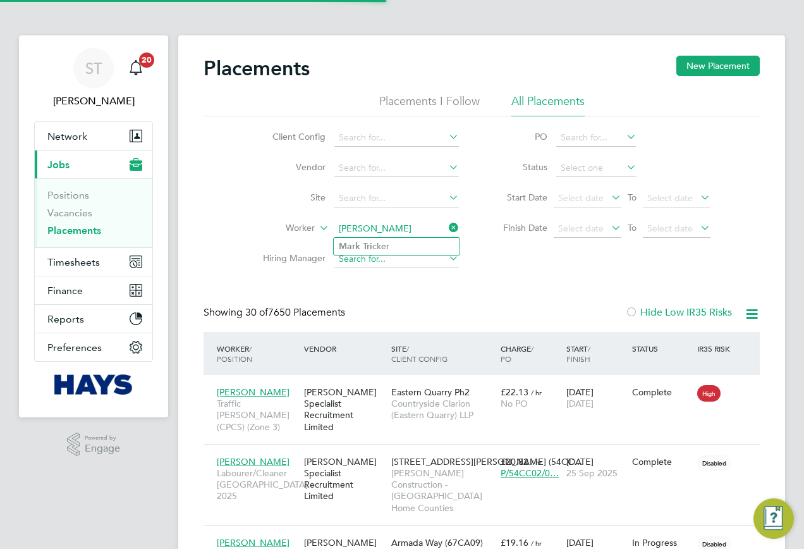
click at [388, 246] on li "Mark Tri cker" at bounding box center [397, 246] width 126 height 17
type input "[PERSON_NAME]"
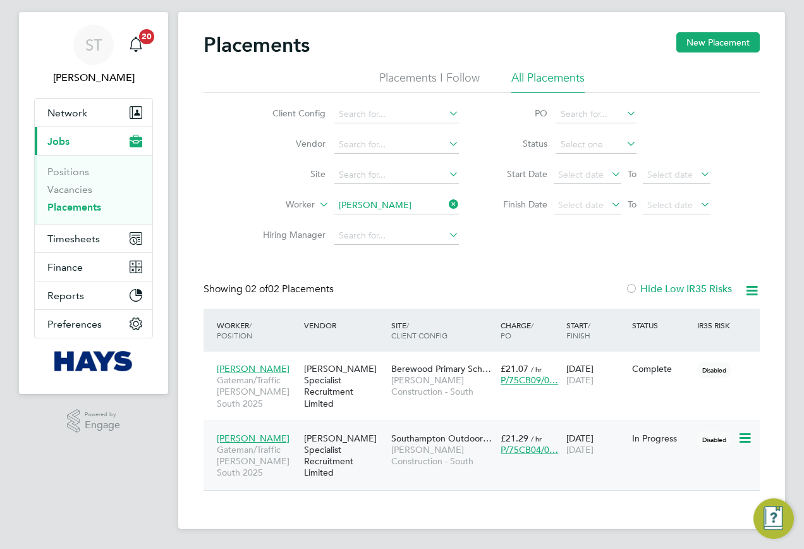
click at [458, 448] on span "[PERSON_NAME] Construction - South" at bounding box center [442, 455] width 103 height 23
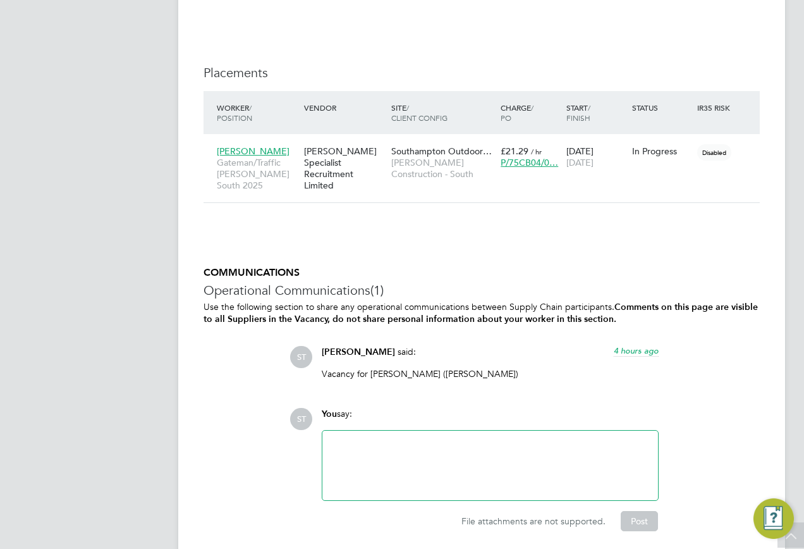
scroll to position [1201, 0]
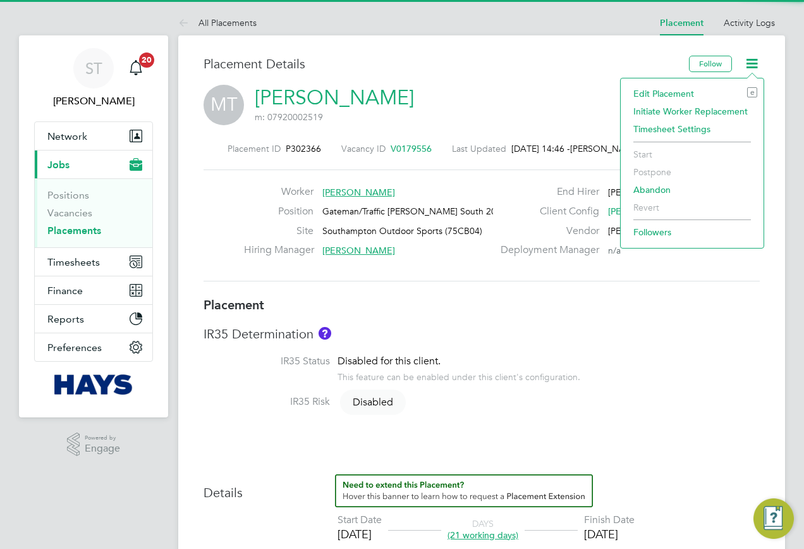
click at [682, 91] on li "Edit Placement e" at bounding box center [692, 94] width 130 height 18
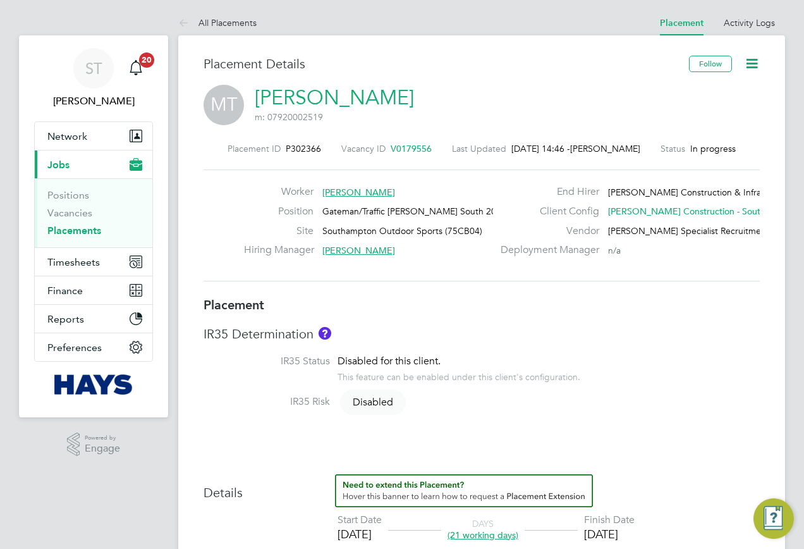
type input "[PERSON_NAME]"
type input "[DATE]"
type input "08:00"
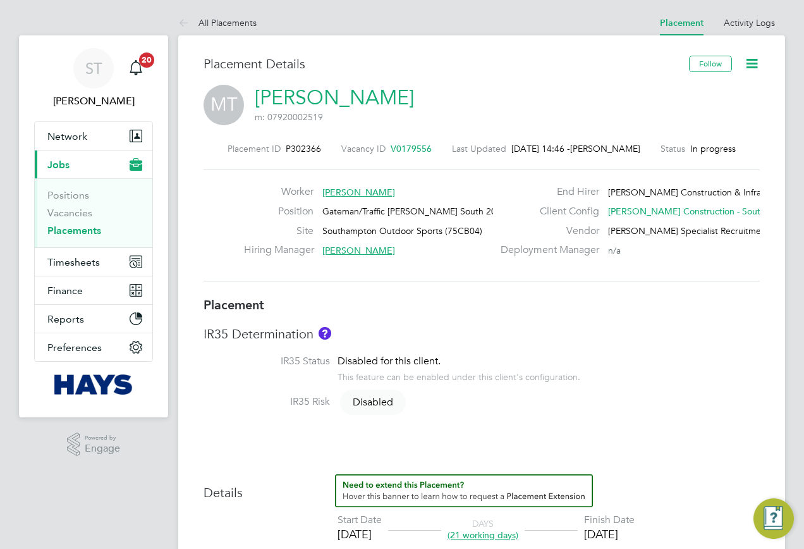
type input "18:00"
type input "30643155"
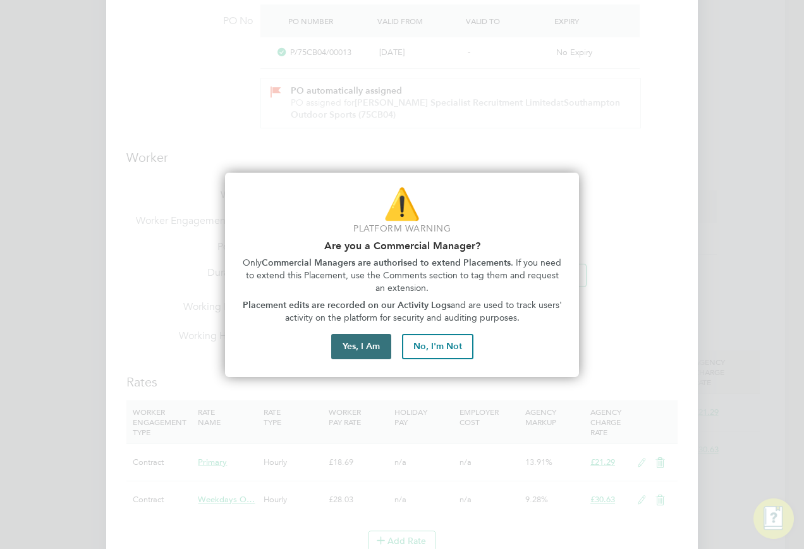
click at [368, 357] on button "Yes, I Am" at bounding box center [361, 346] width 60 height 25
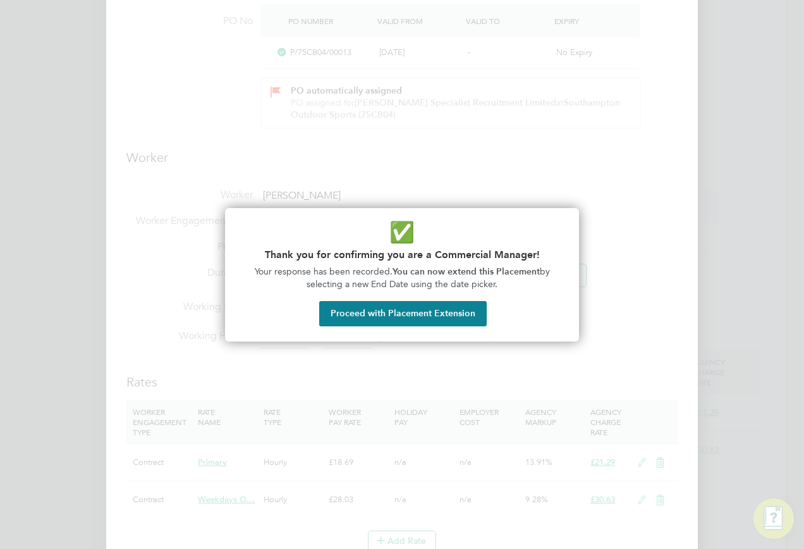
click at [455, 343] on div at bounding box center [402, 274] width 804 height 549
click at [455, 316] on button "Proceed with Placement Extension" at bounding box center [403, 313] width 168 height 25
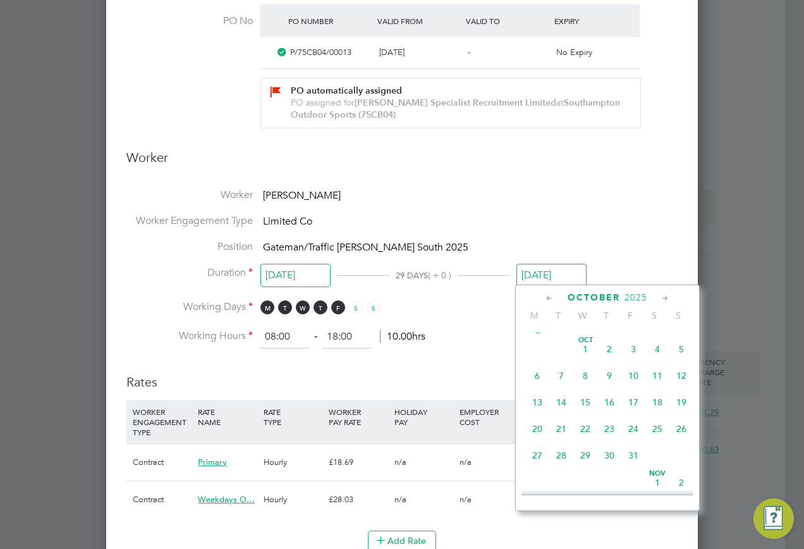
click at [539, 467] on span "27" at bounding box center [537, 455] width 24 height 24
type input "[DATE]"
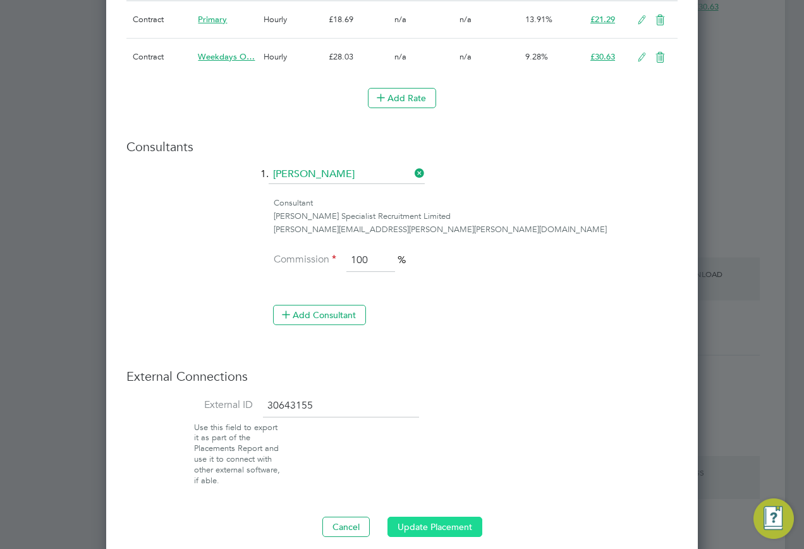
click at [419, 520] on button "Update Placement" at bounding box center [435, 527] width 95 height 20
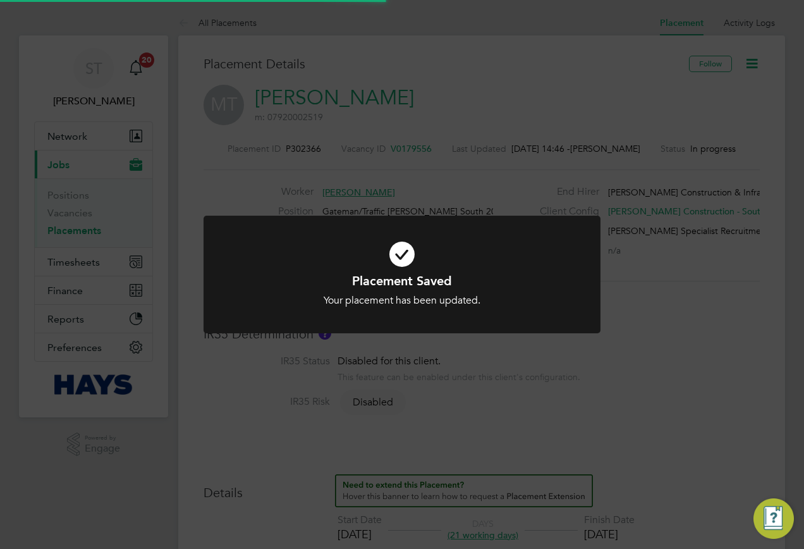
click at [680, 353] on div "Placement Saved Your placement has been updated. Cancel Okay" at bounding box center [402, 274] width 804 height 549
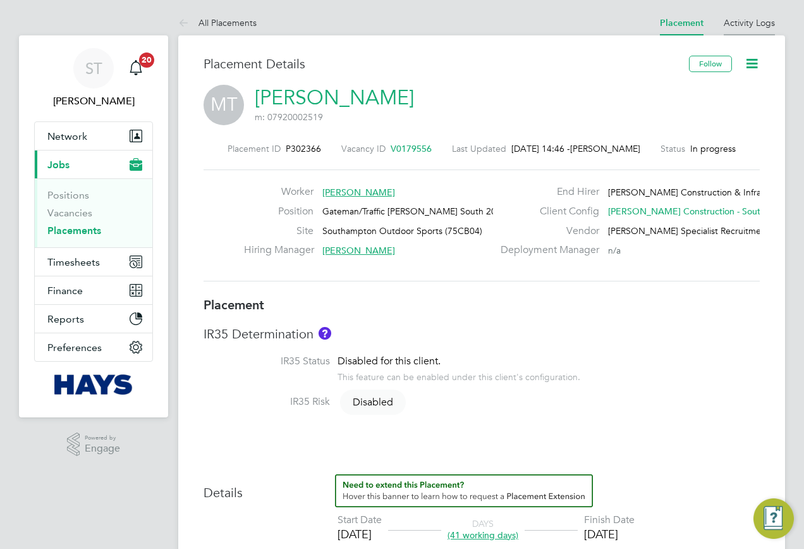
click at [749, 24] on link "Activity Logs" at bounding box center [749, 22] width 51 height 11
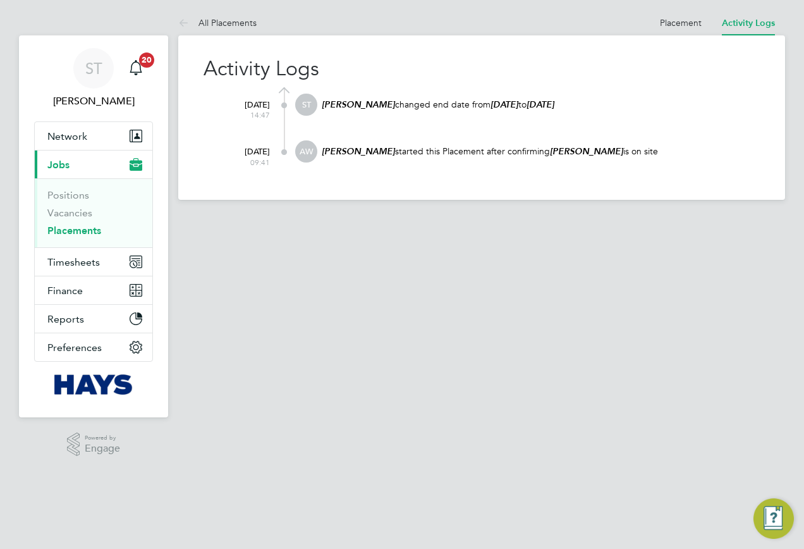
click at [74, 233] on link "Placements" at bounding box center [74, 230] width 54 height 12
